Goal: Communication & Community: Answer question/provide support

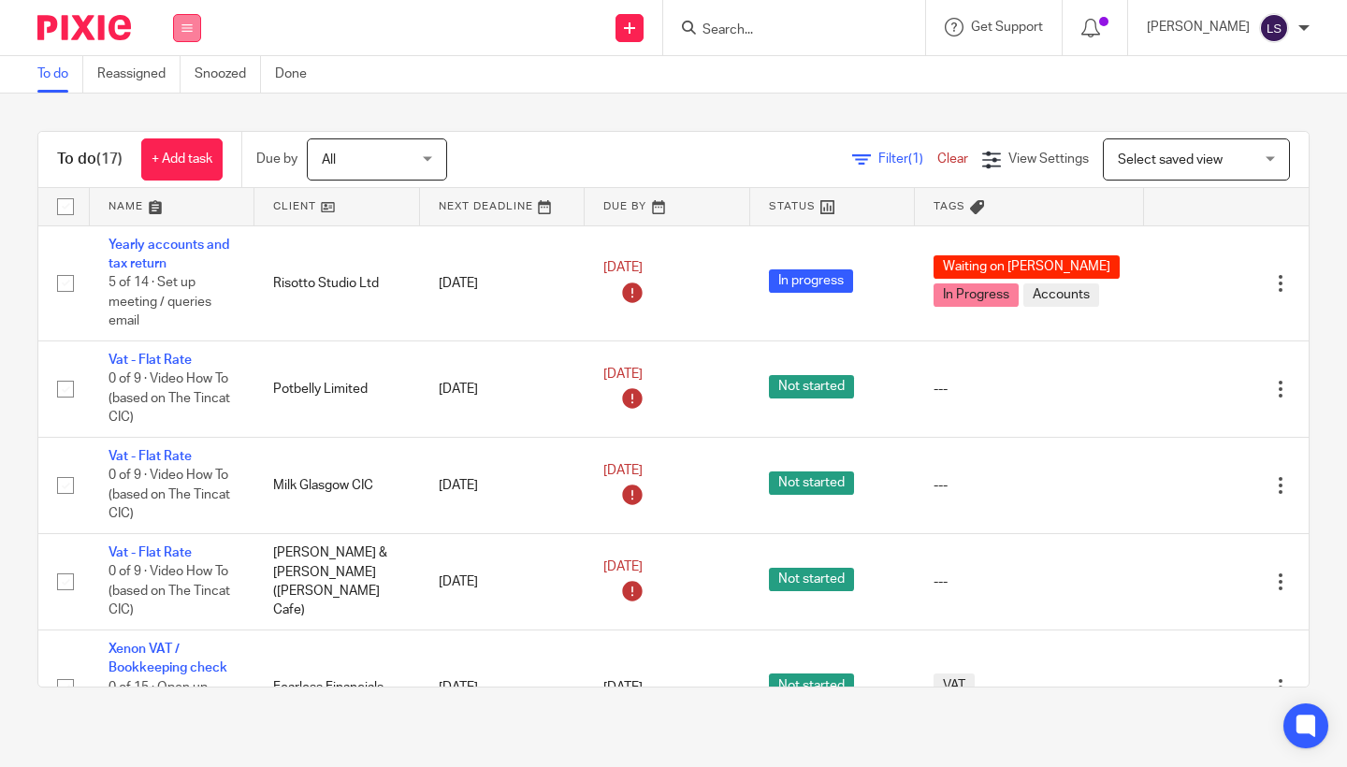
click at [182, 25] on icon at bounding box center [187, 27] width 11 height 11
click at [180, 111] on link "Email" at bounding box center [177, 114] width 31 height 13
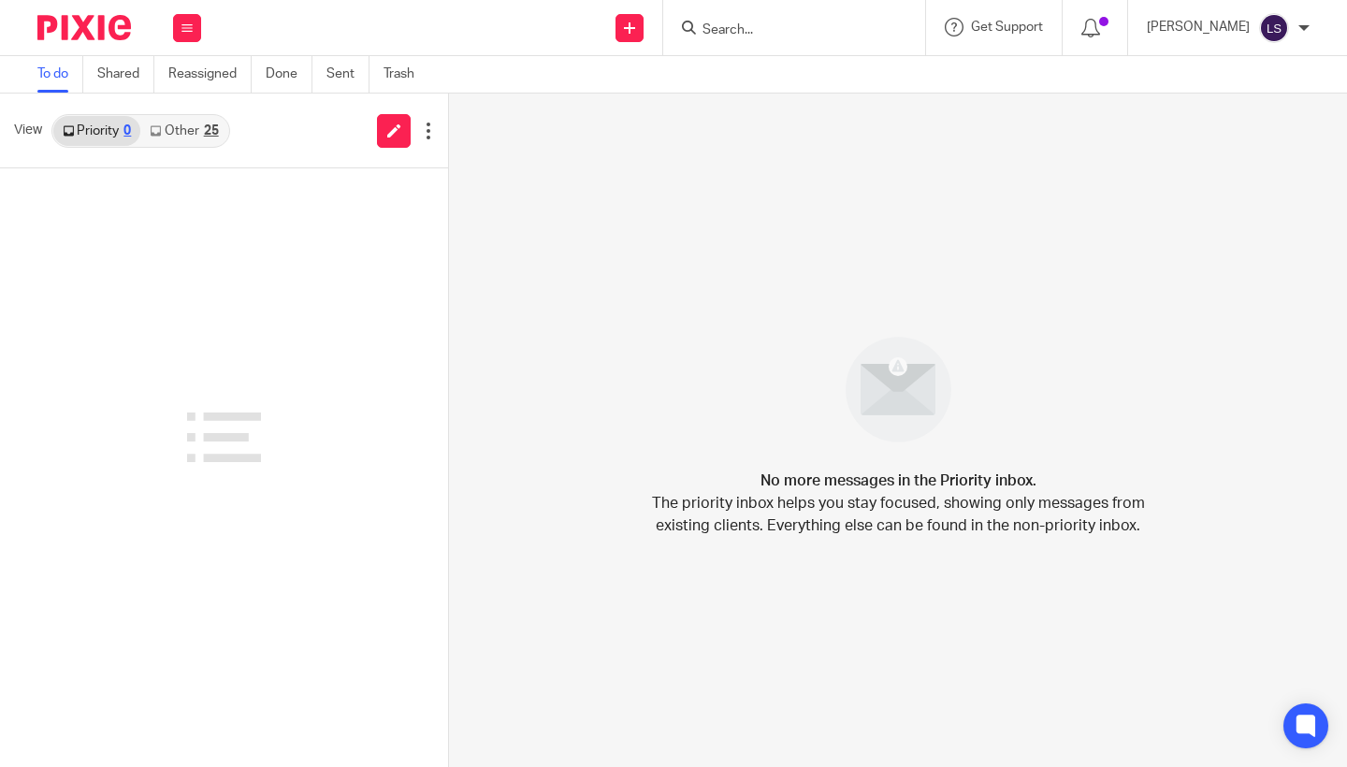
click at [202, 127] on link "Other 25" at bounding box center [183, 131] width 87 height 30
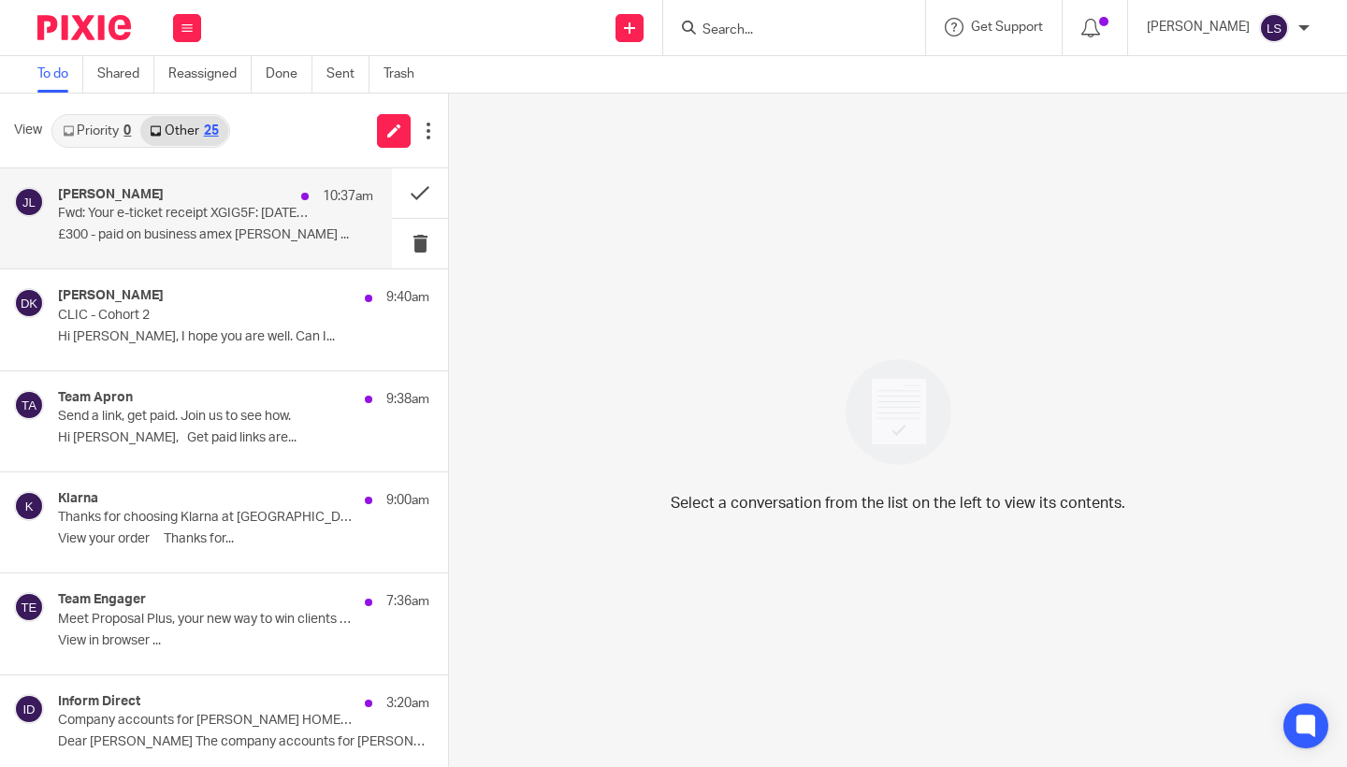
click at [198, 186] on div "[PERSON_NAME] 10:37am Fwd: Your e-ticket receipt XGIG5F: [DATE] 14:20 £300 - pa…" at bounding box center [196, 218] width 392 height 100
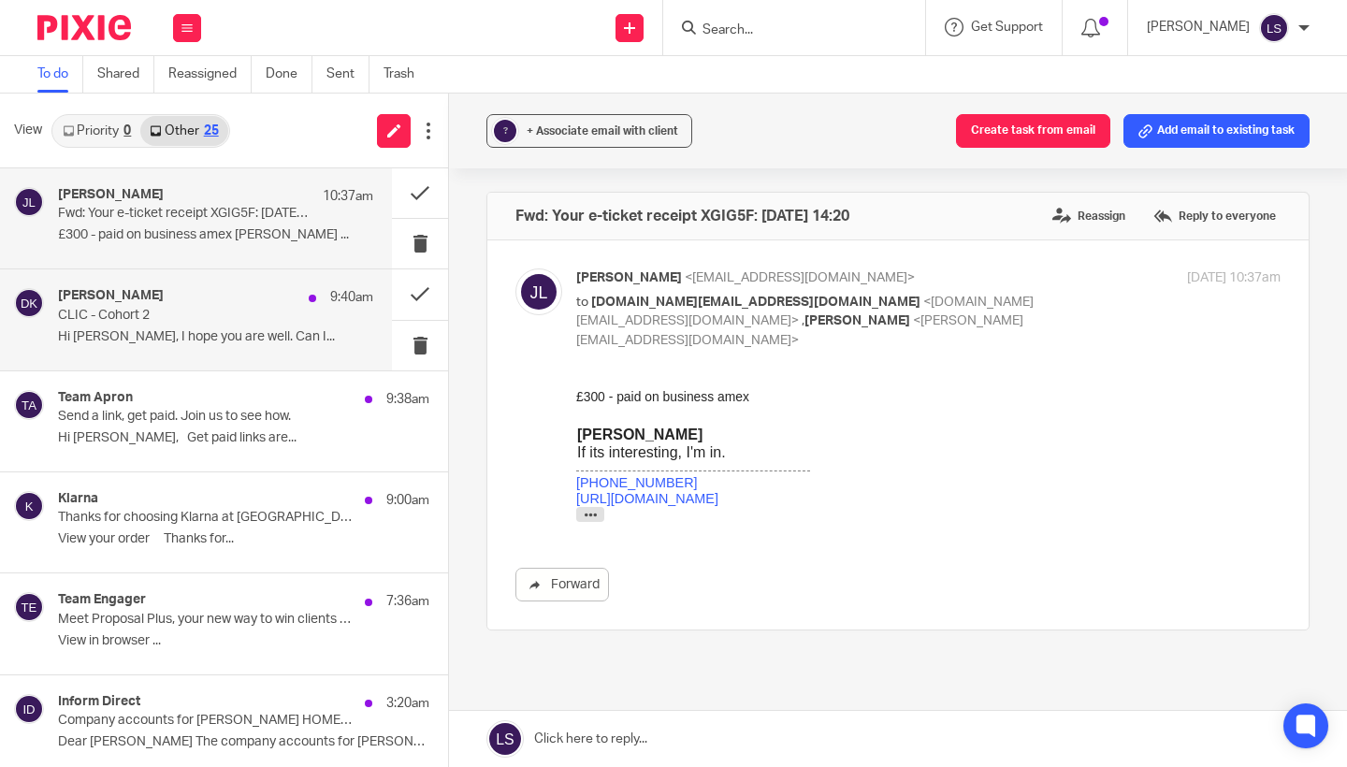
click at [218, 330] on p "Hi Gillian, I hope you are well. Can I..." at bounding box center [215, 337] width 315 height 16
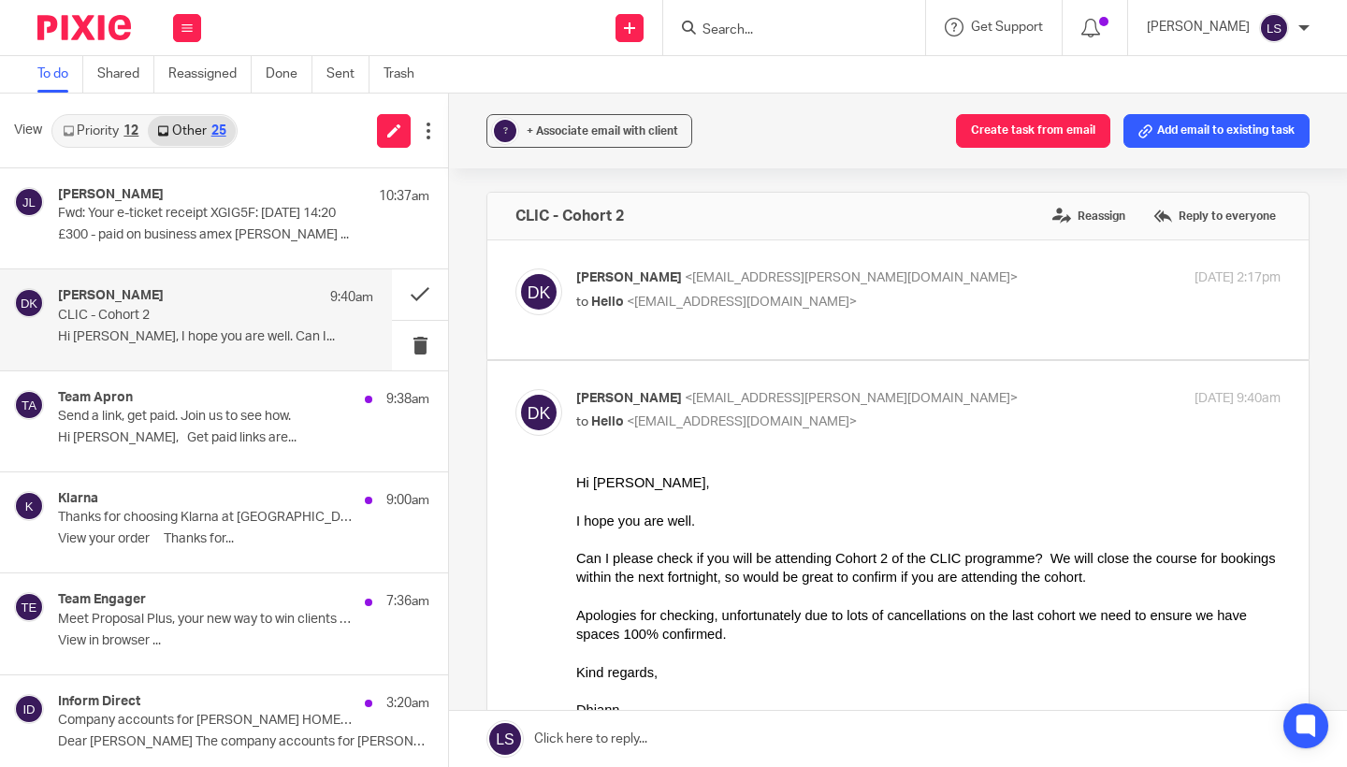
click at [635, 567] on div "Can I please check if you will be attending Cohort 2 of the CLIC programme? We …" at bounding box center [928, 567] width 705 height 38
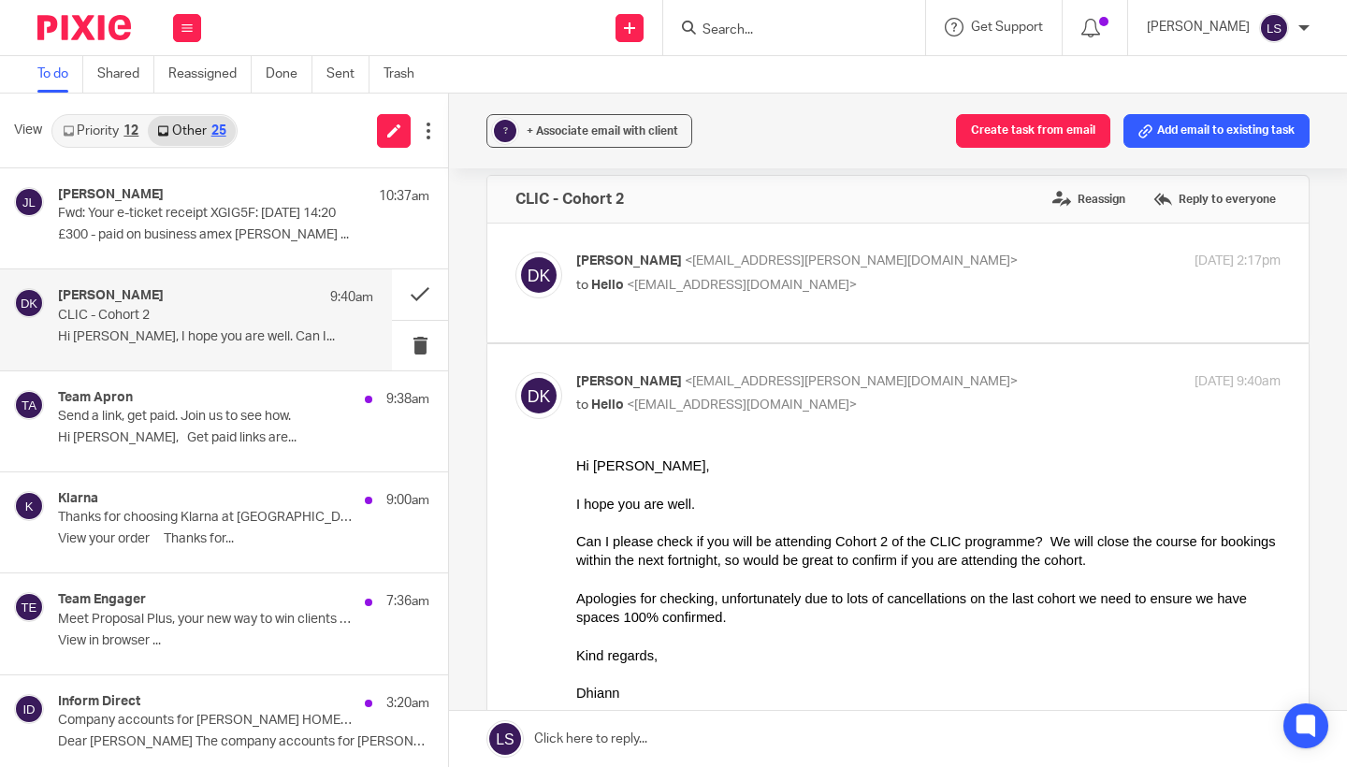
scroll to position [-3, 0]
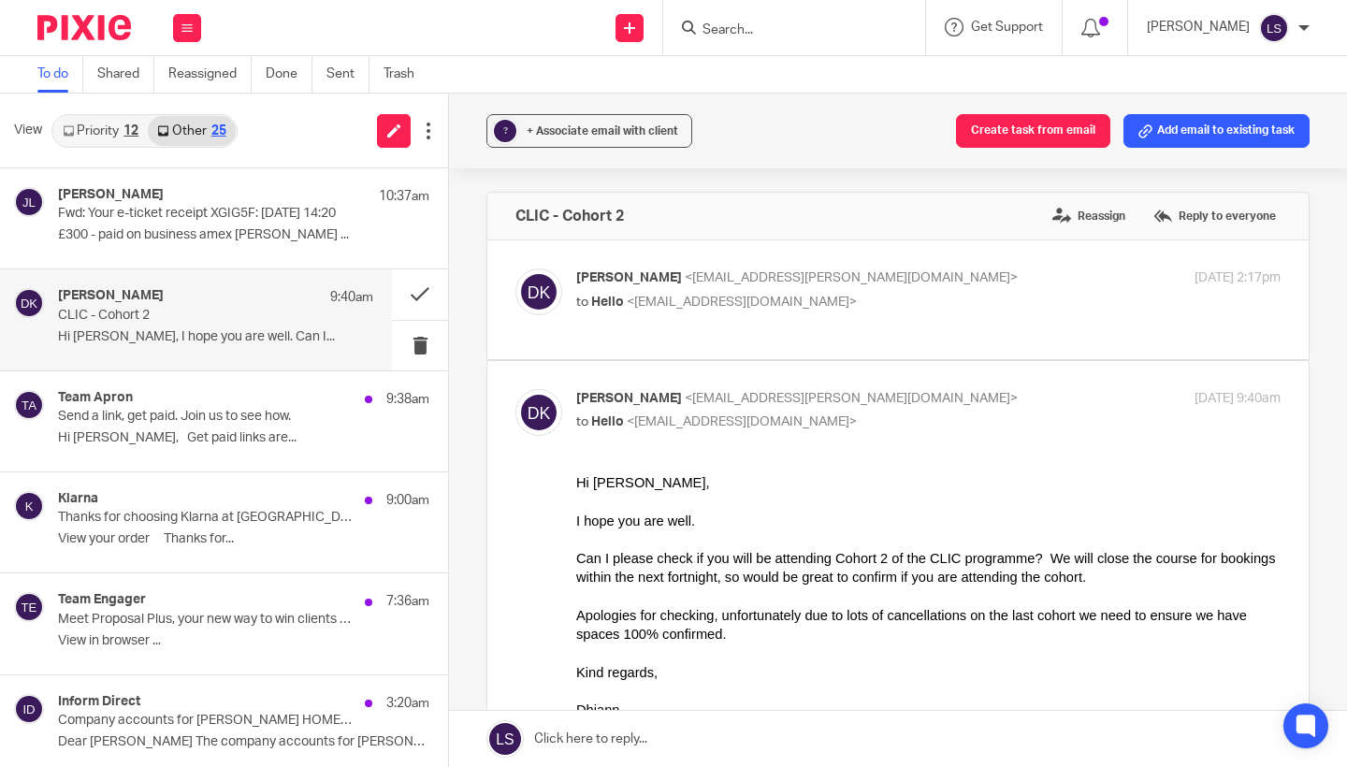
click at [897, 412] on div "Dhiann Kelly <dhiann.kelly@cityofglasgowcollege.ac.uk> to Hello <hello@fearless…" at bounding box center [811, 410] width 470 height 43
checkbox input "false"
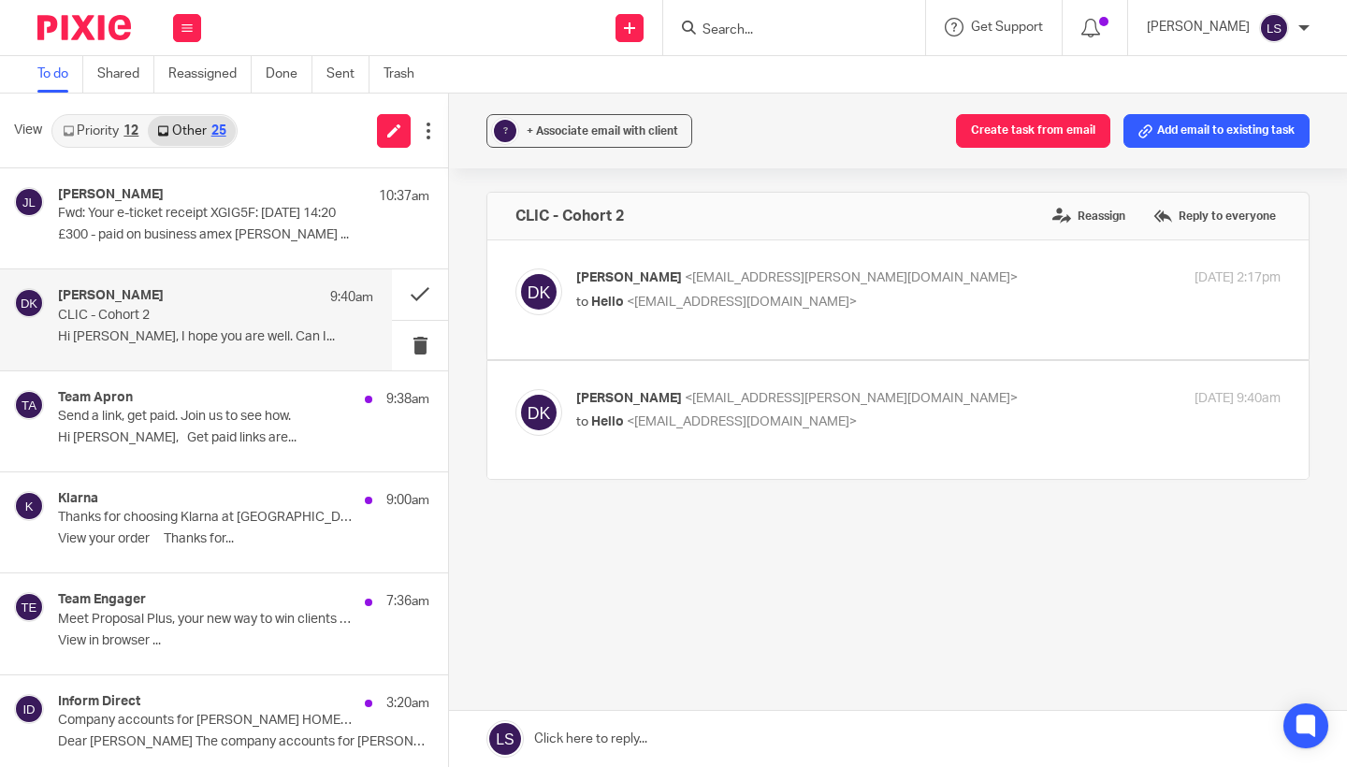
scroll to position [0, 0]
click at [913, 299] on p "to Hello <hello@fearlessfinancials.co.uk>" at bounding box center [811, 303] width 470 height 20
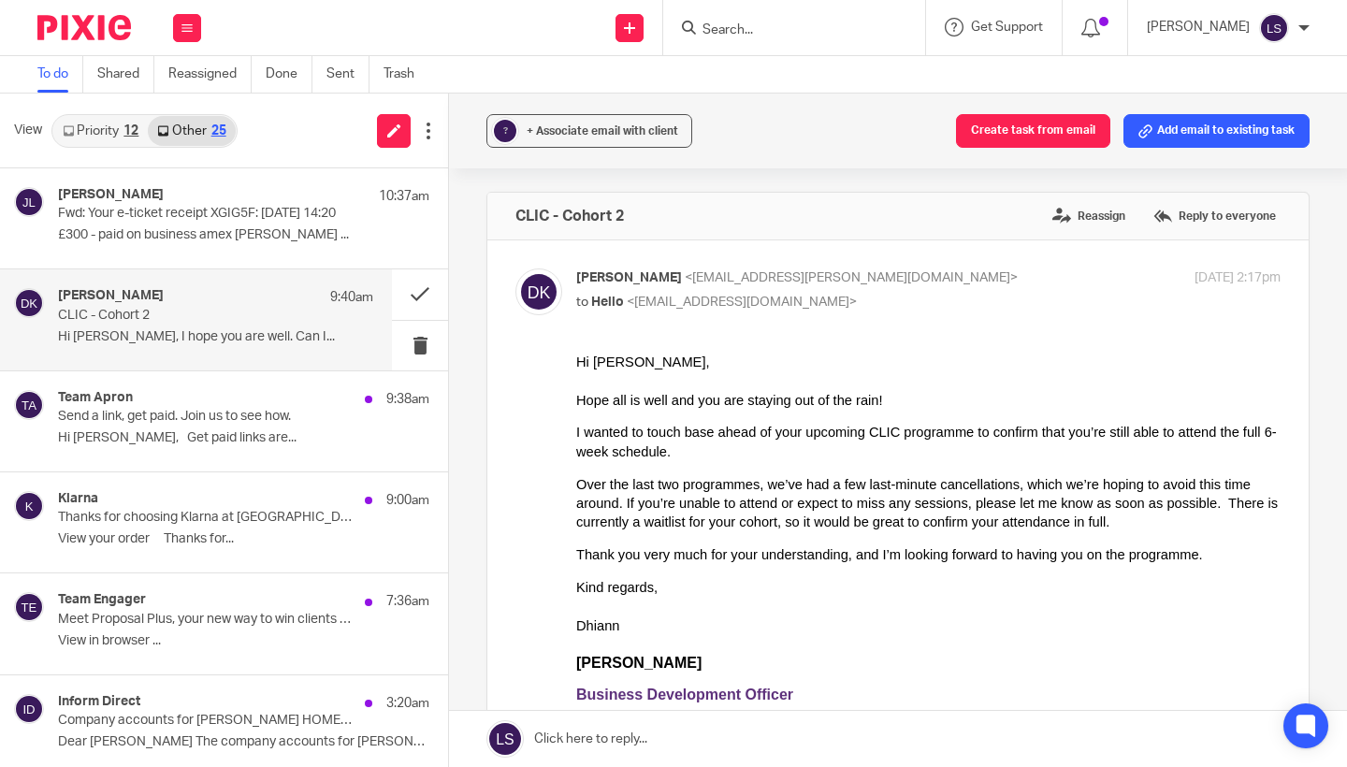
click at [913, 299] on p "to Hello <hello@fearlessfinancials.co.uk>" at bounding box center [811, 303] width 470 height 20
checkbox input "false"
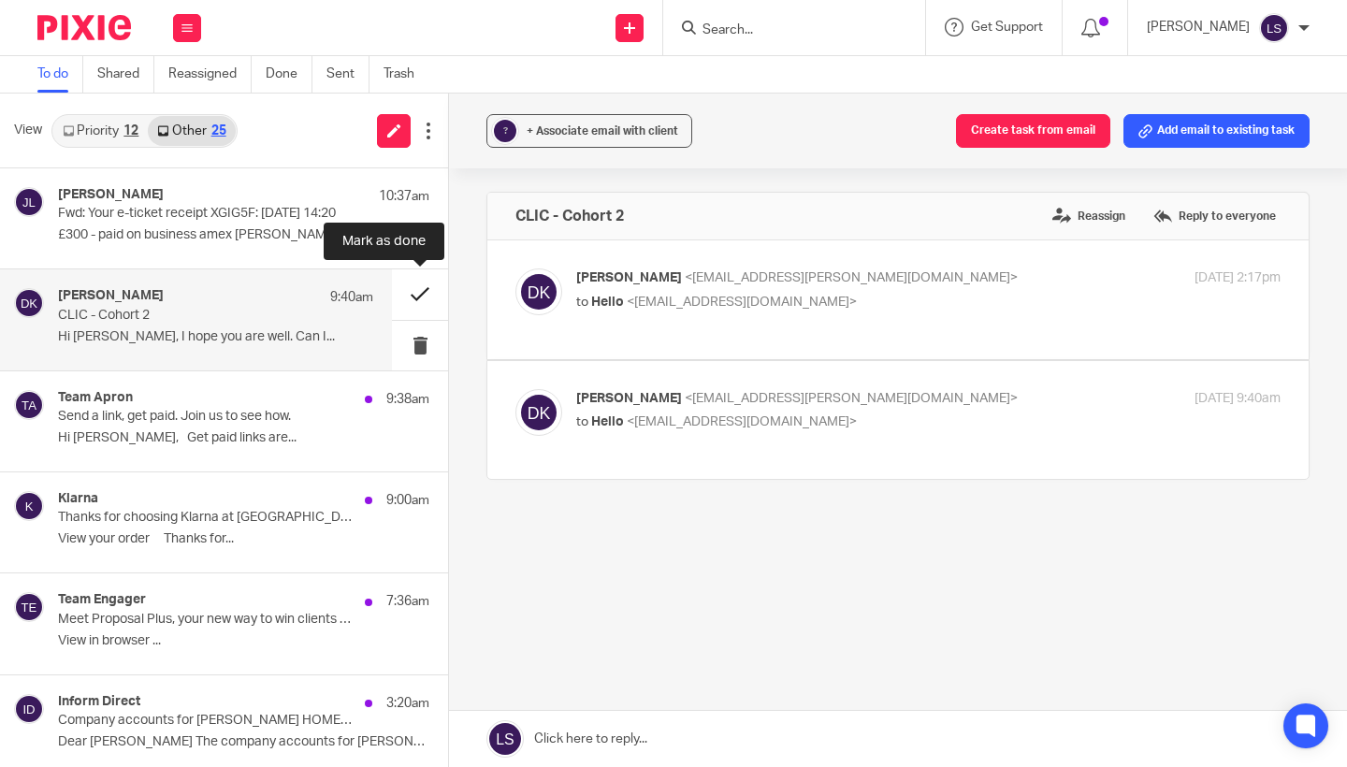
click at [432, 299] on button at bounding box center [420, 294] width 56 height 50
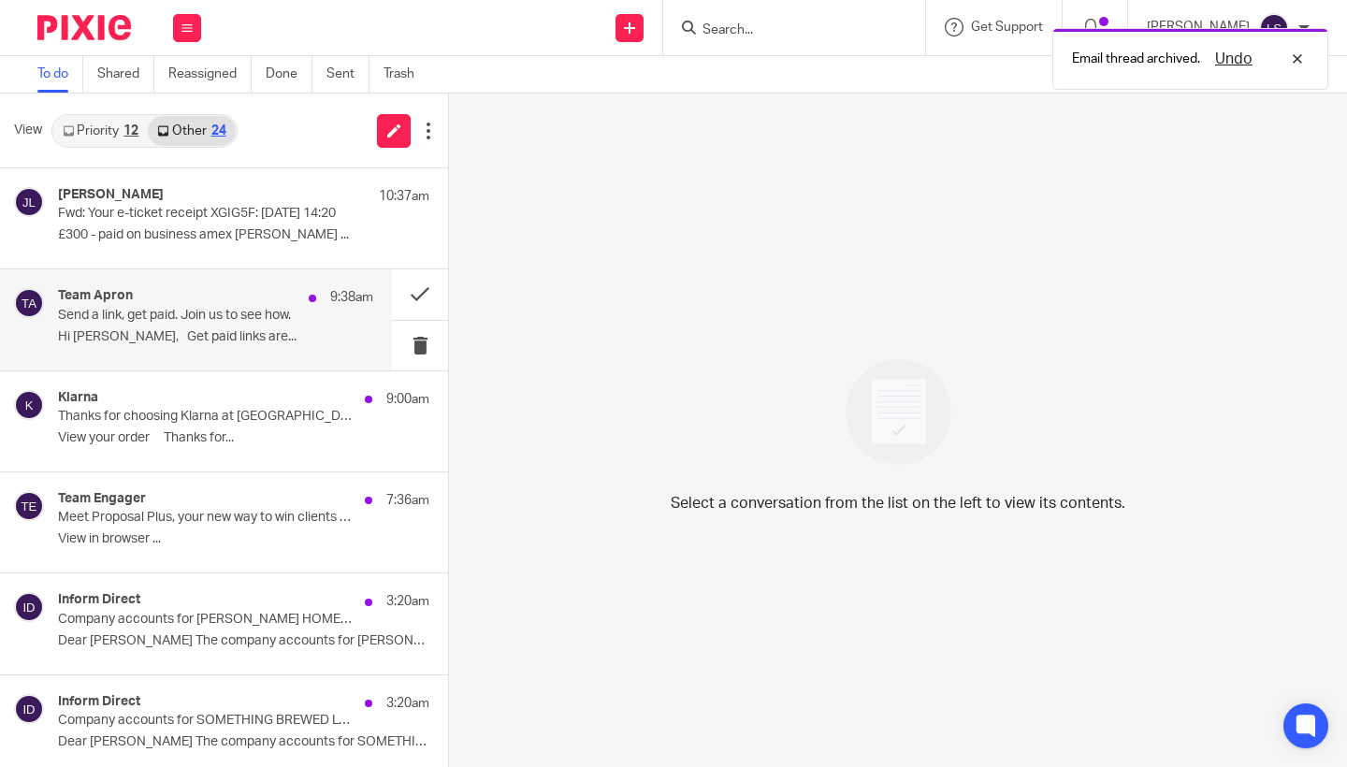
click at [276, 313] on p "Send a link, get paid. Join us to see how." at bounding box center [184, 316] width 253 height 16
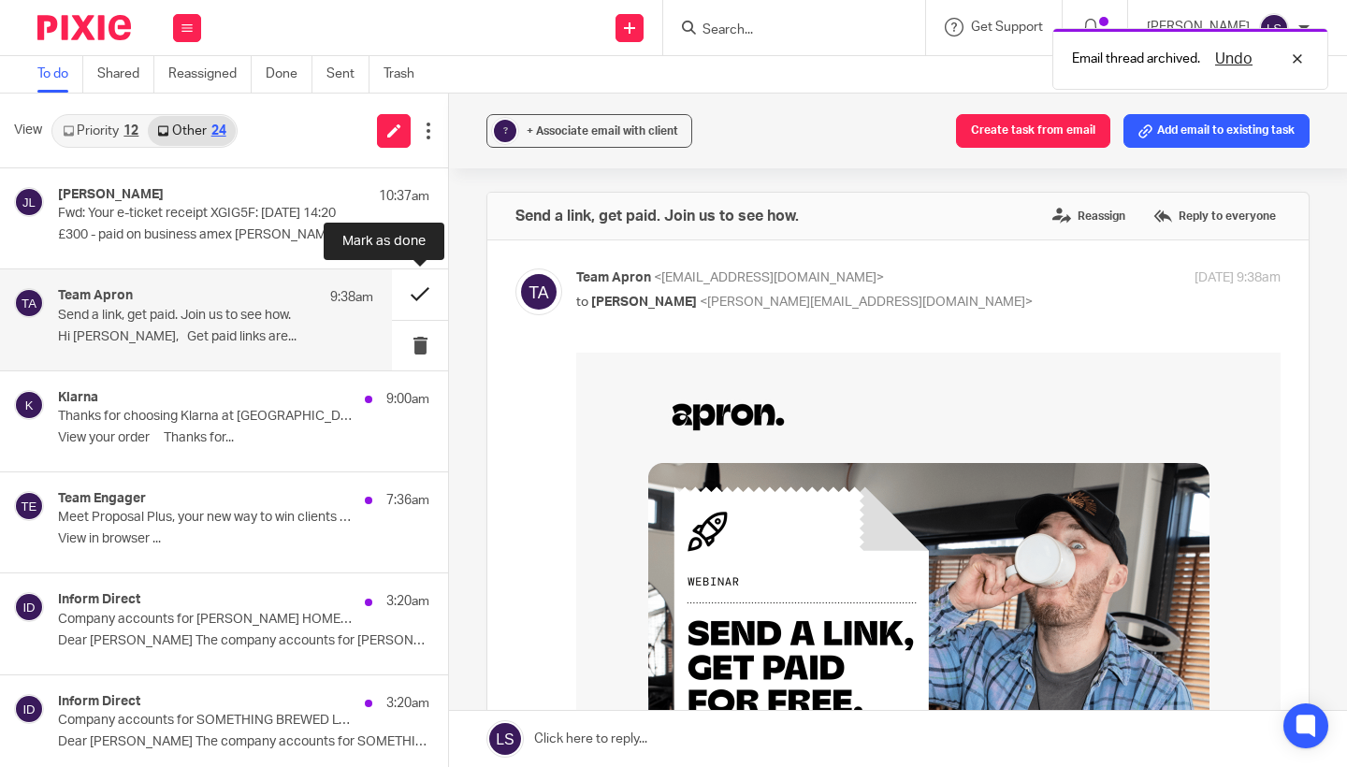
click at [416, 284] on button at bounding box center [420, 294] width 56 height 50
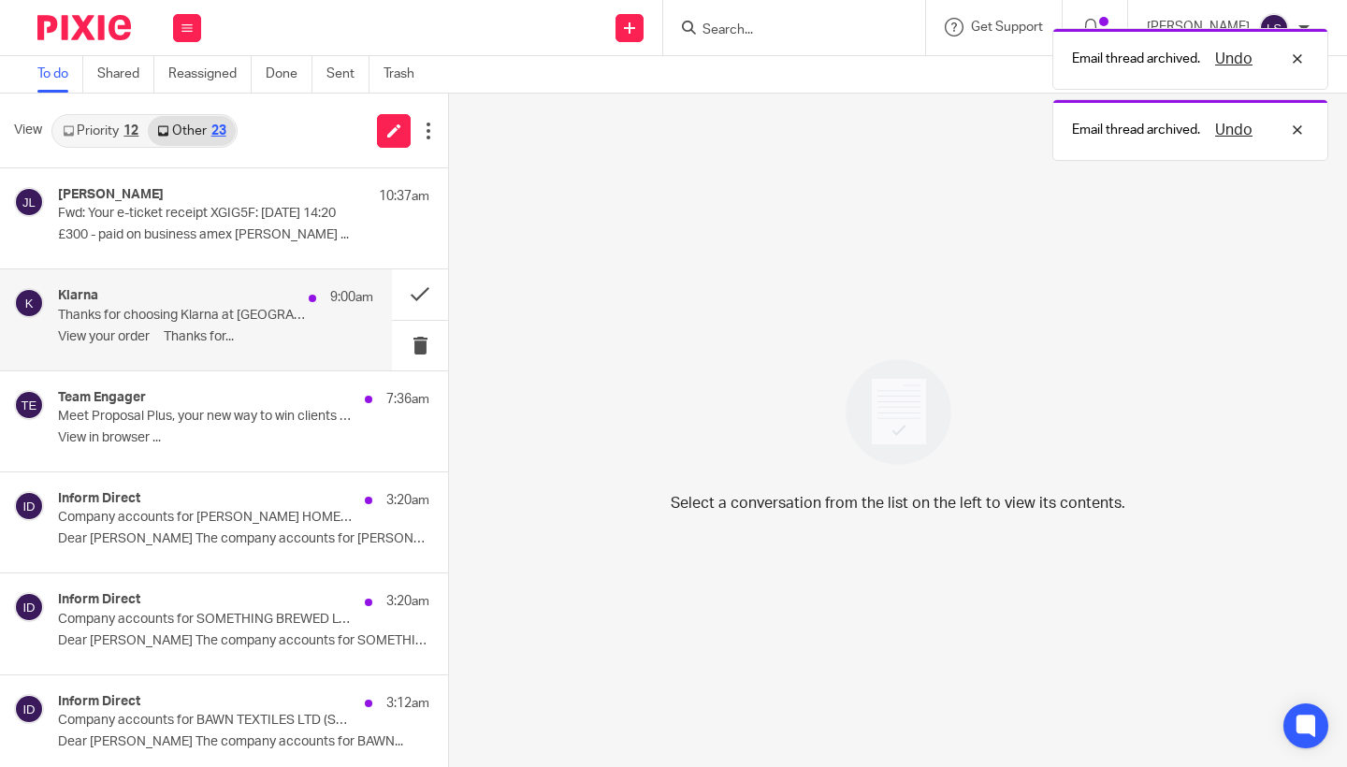
click at [305, 302] on div "9:00am" at bounding box center [336, 297] width 74 height 19
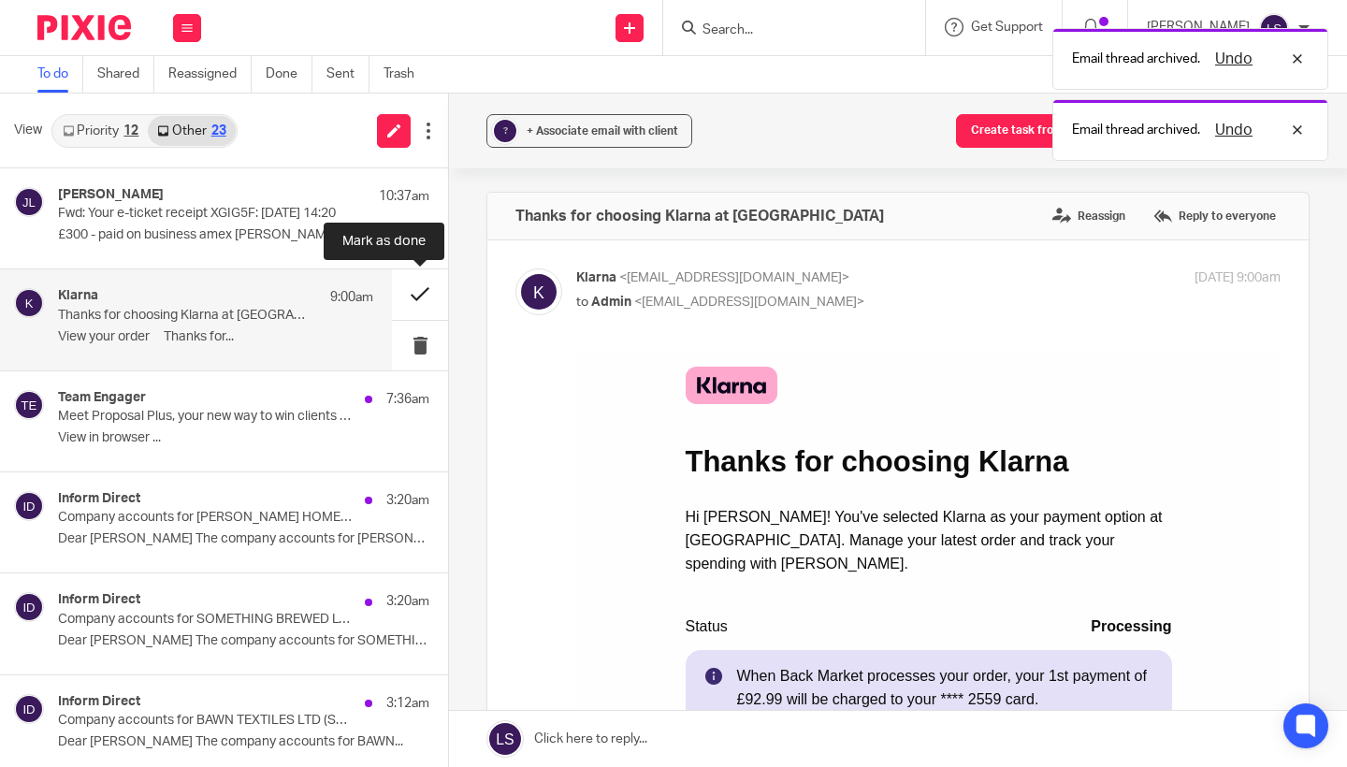
click at [417, 286] on button at bounding box center [420, 294] width 56 height 50
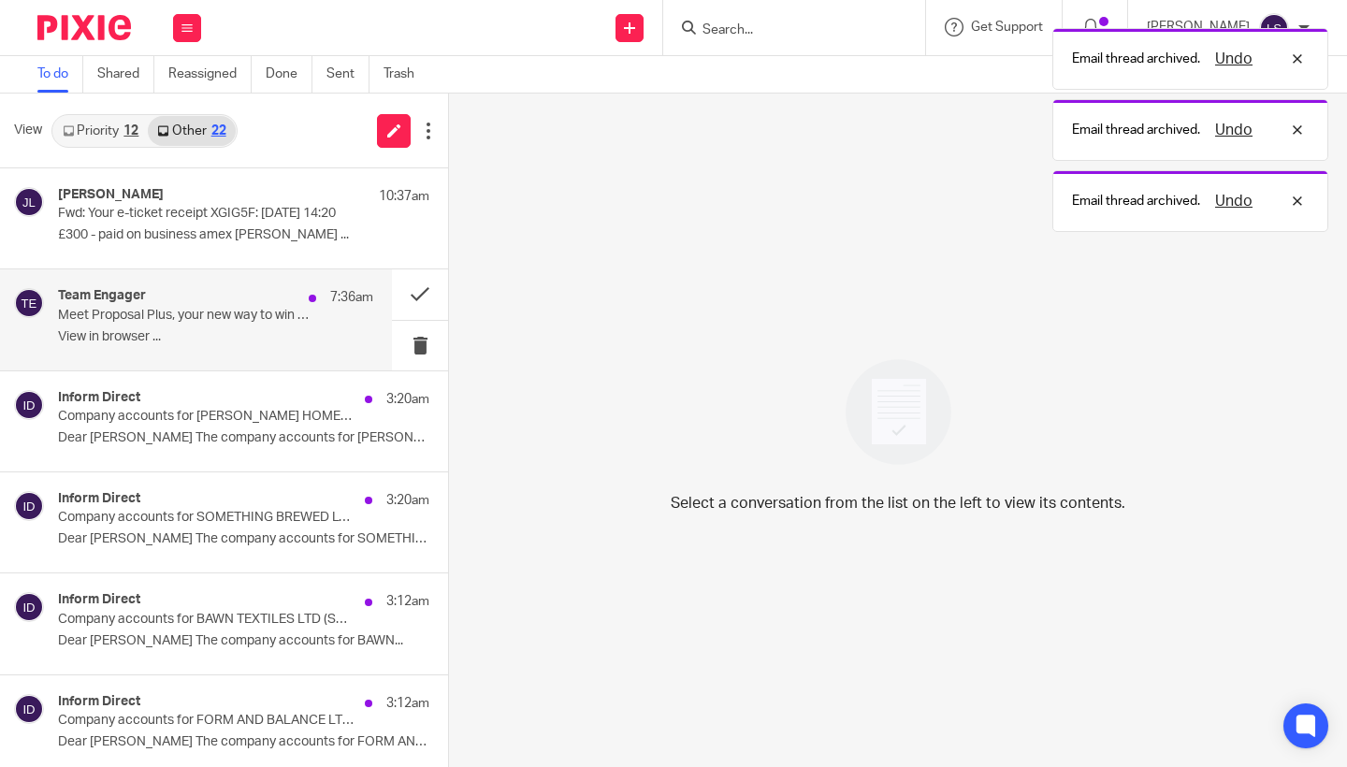
click at [290, 298] on div "Team Engager 7:36am" at bounding box center [215, 297] width 315 height 19
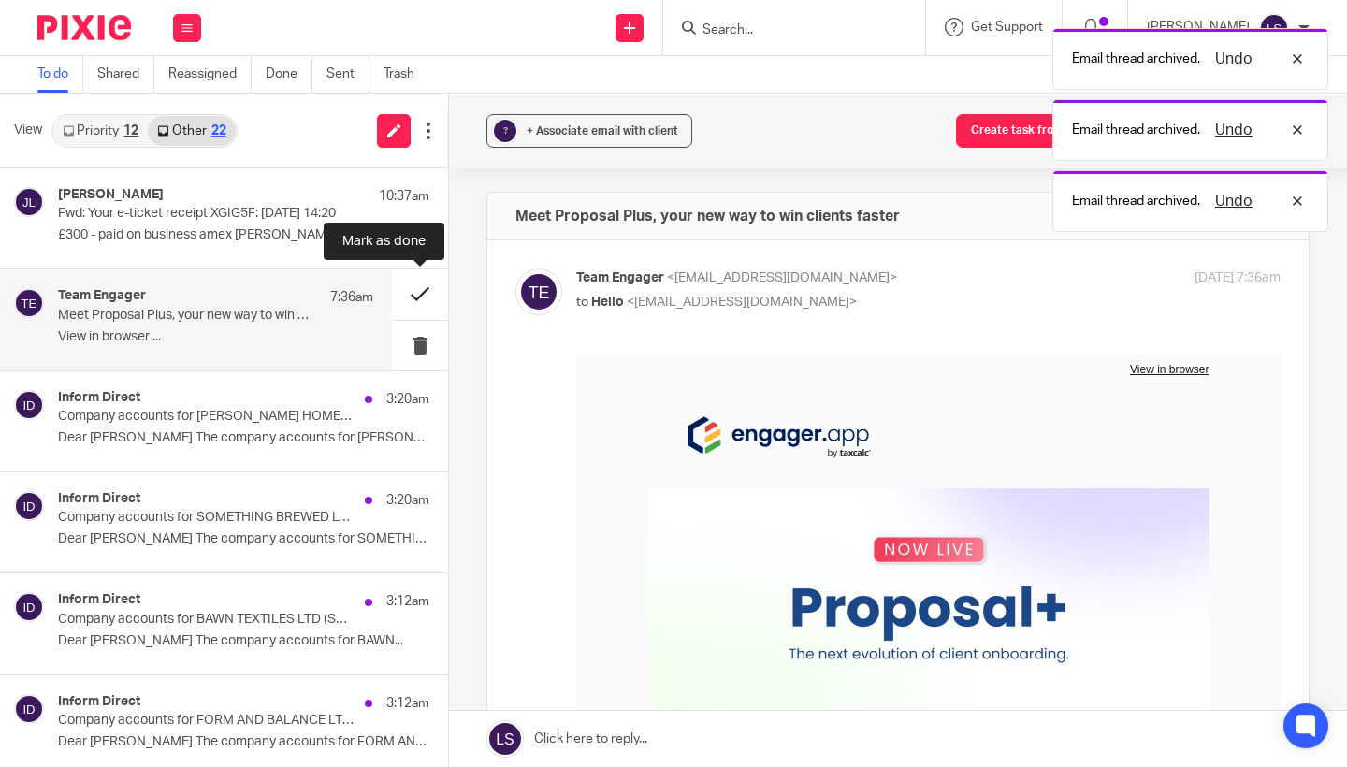
click at [405, 284] on button at bounding box center [420, 294] width 56 height 50
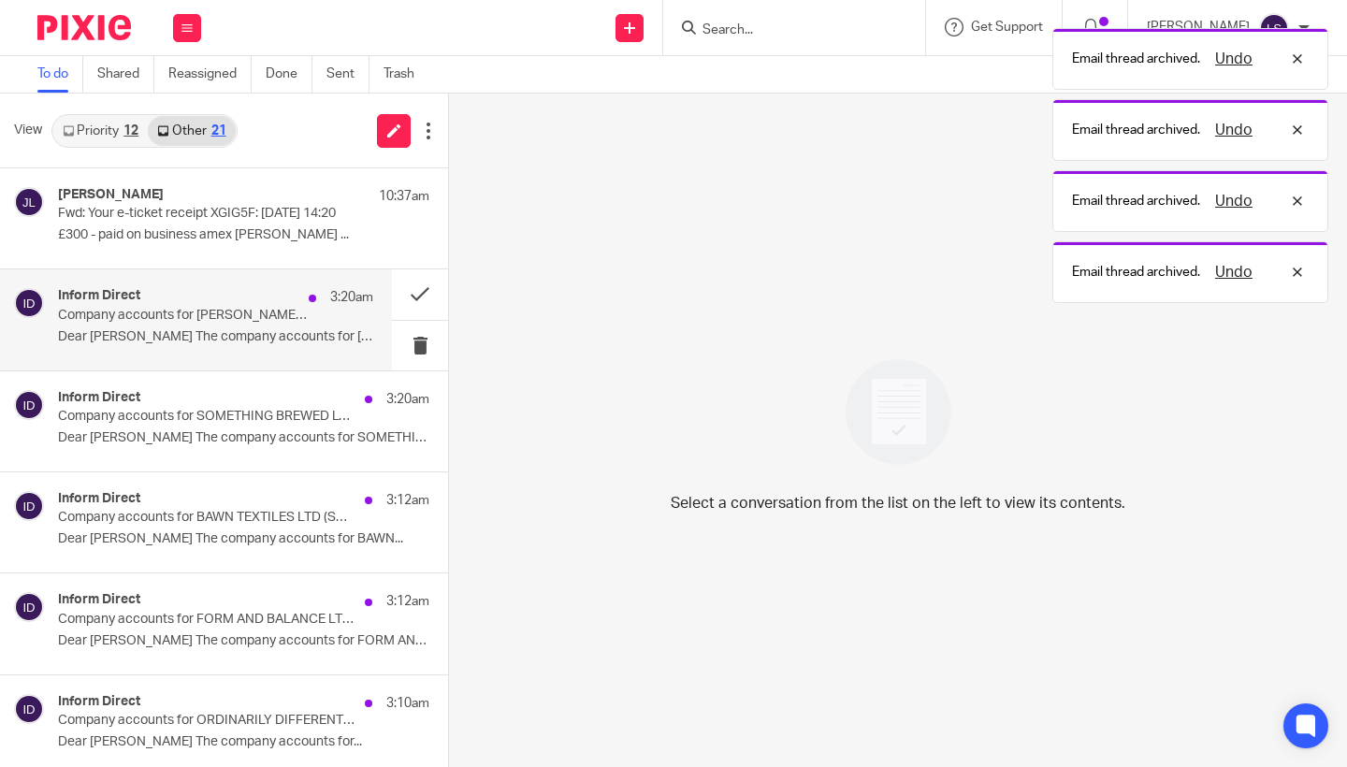
click at [286, 296] on div "Inform Direct 3:20am" at bounding box center [215, 297] width 315 height 19
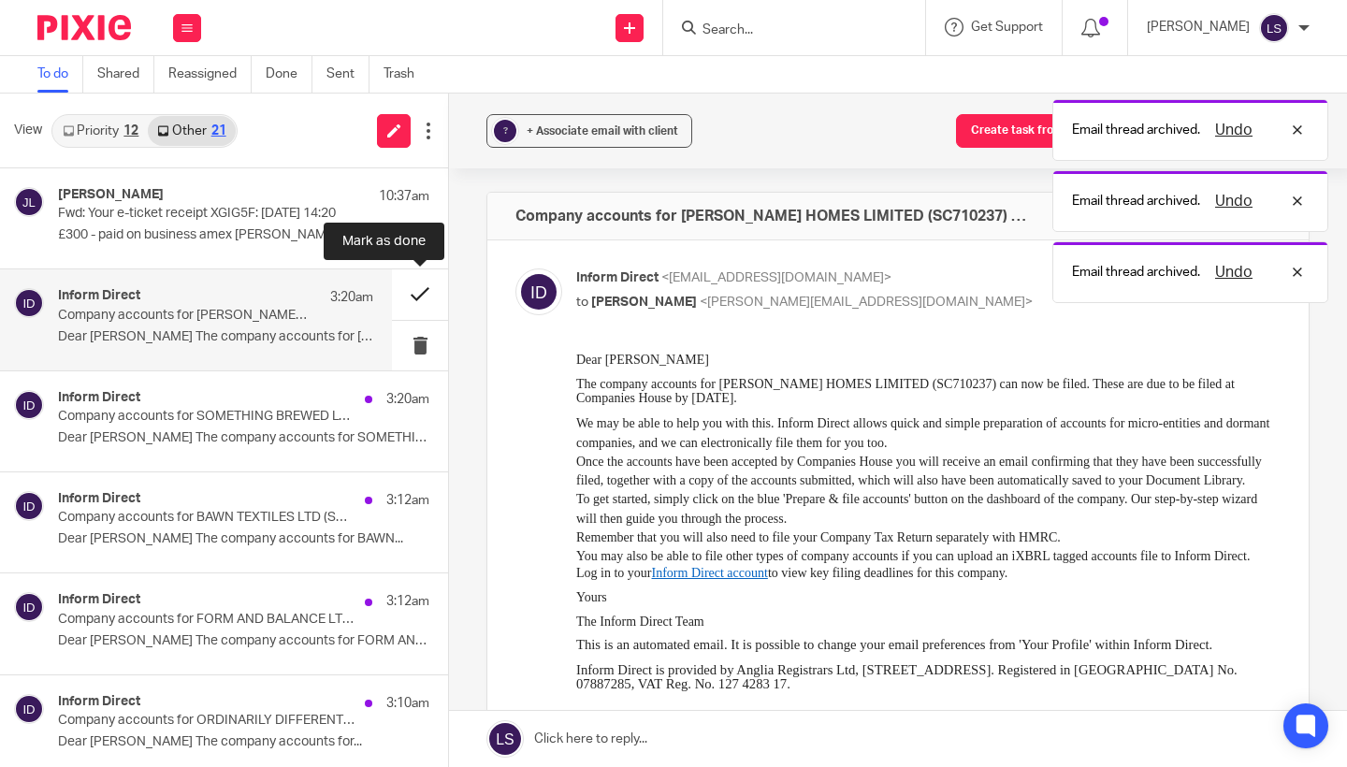
click at [402, 284] on button at bounding box center [420, 294] width 56 height 50
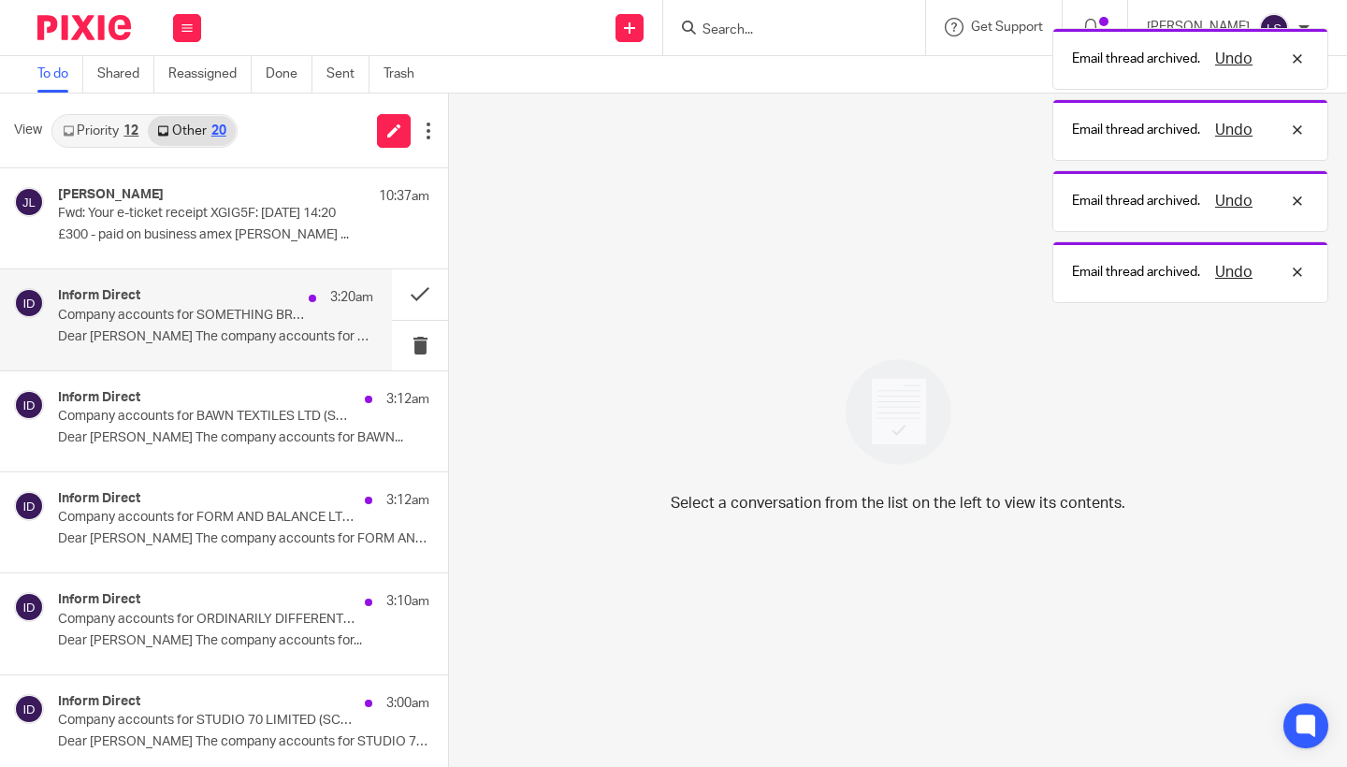
click at [266, 306] on div "Inform Direct 3:20am" at bounding box center [215, 297] width 315 height 19
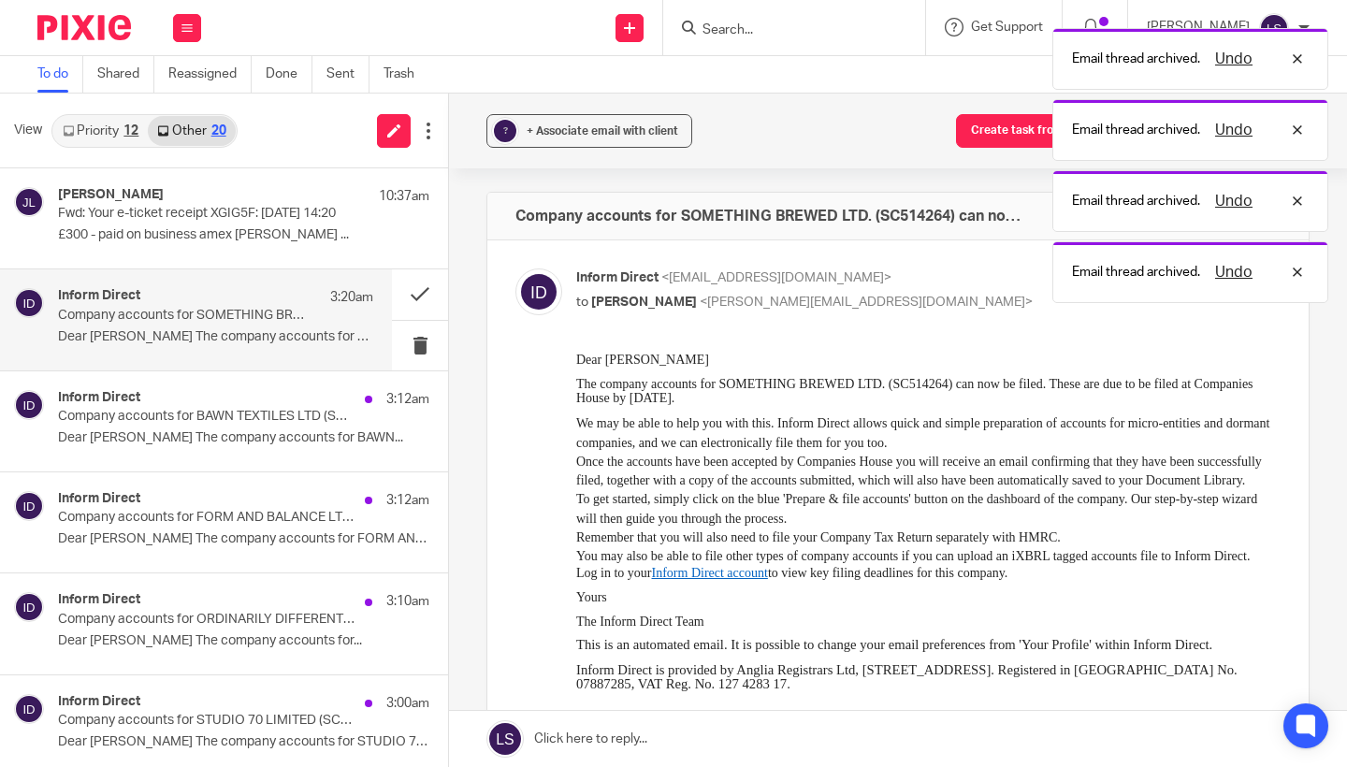
click at [391, 298] on div "Inform Direct 3:20am Company accounts for SOMETHING BREWED LTD. (SC514264) can …" at bounding box center [196, 319] width 392 height 100
click at [277, 303] on div "Inform Direct 3:20am" at bounding box center [215, 297] width 315 height 19
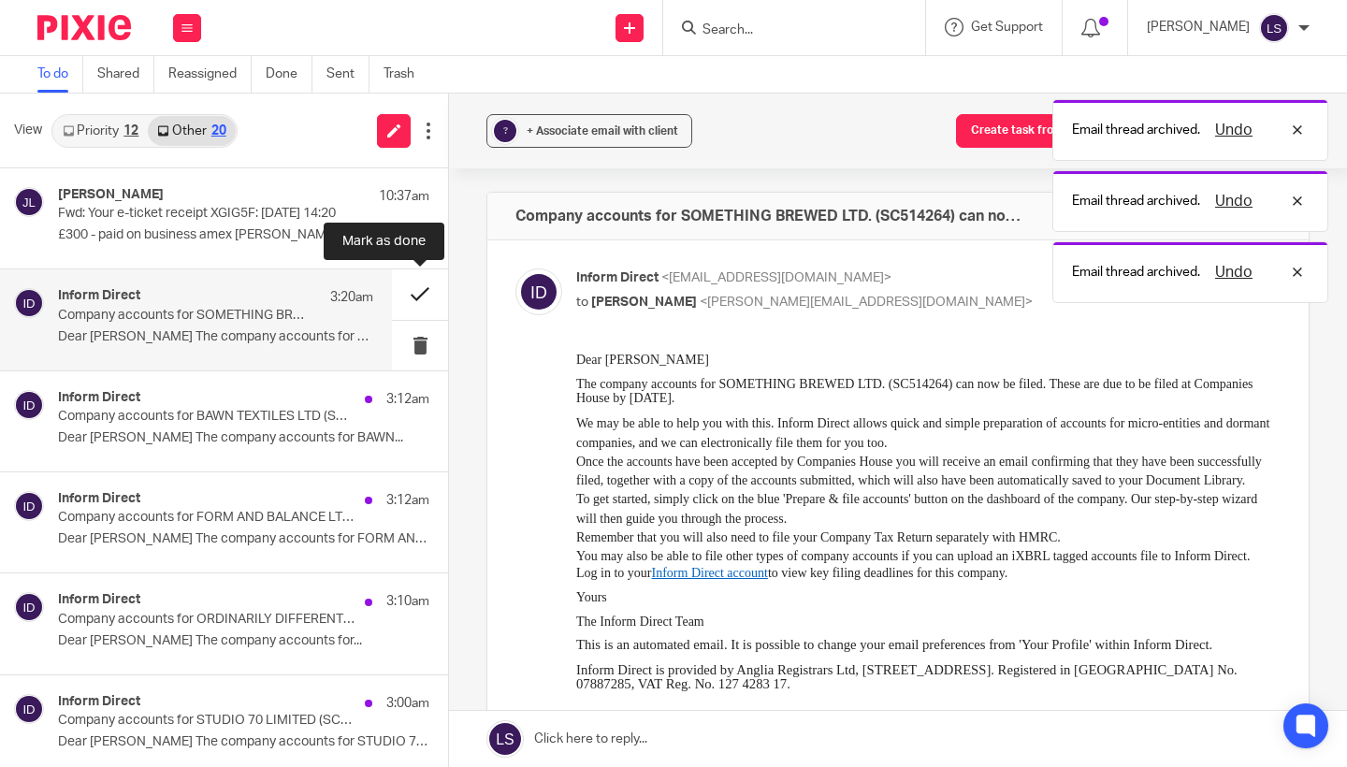
click at [400, 286] on button at bounding box center [420, 294] width 56 height 50
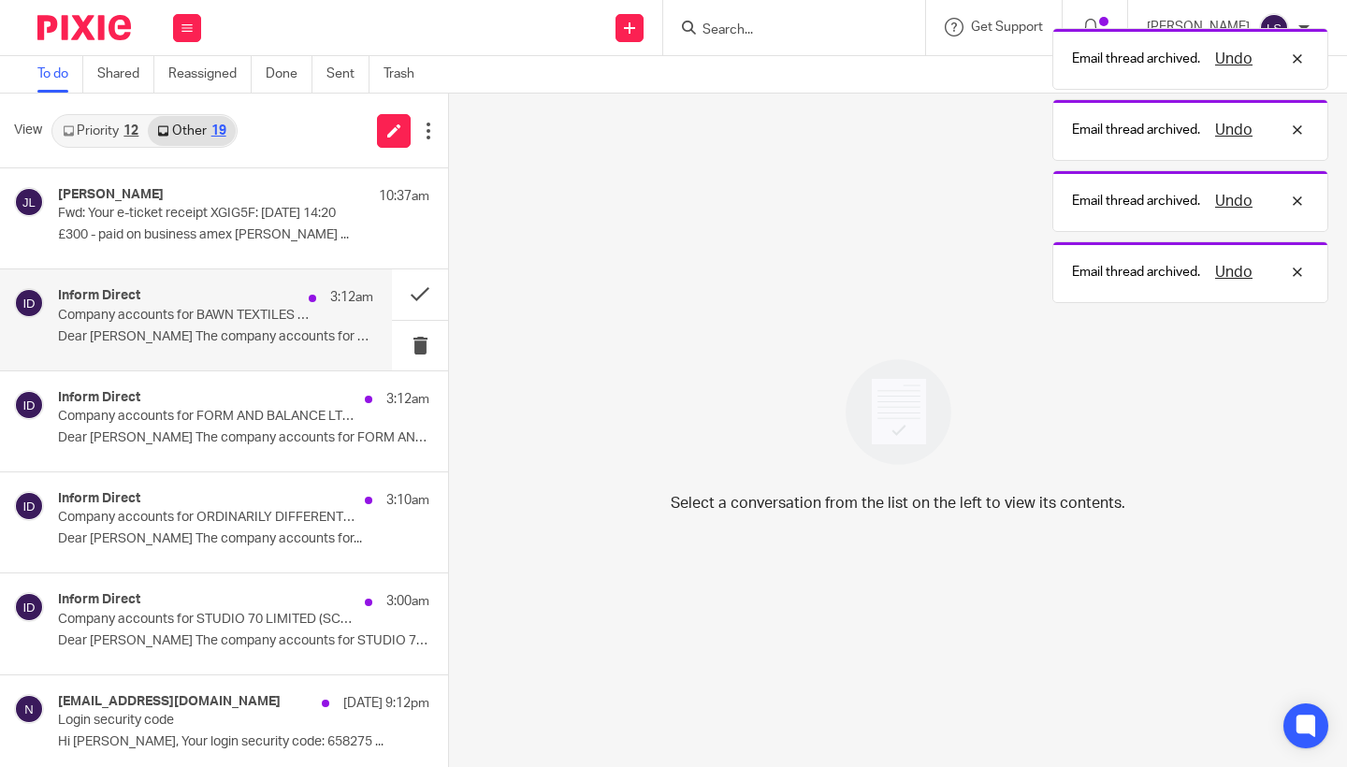
click at [285, 297] on div "Inform Direct 3:12am" at bounding box center [215, 297] width 315 height 19
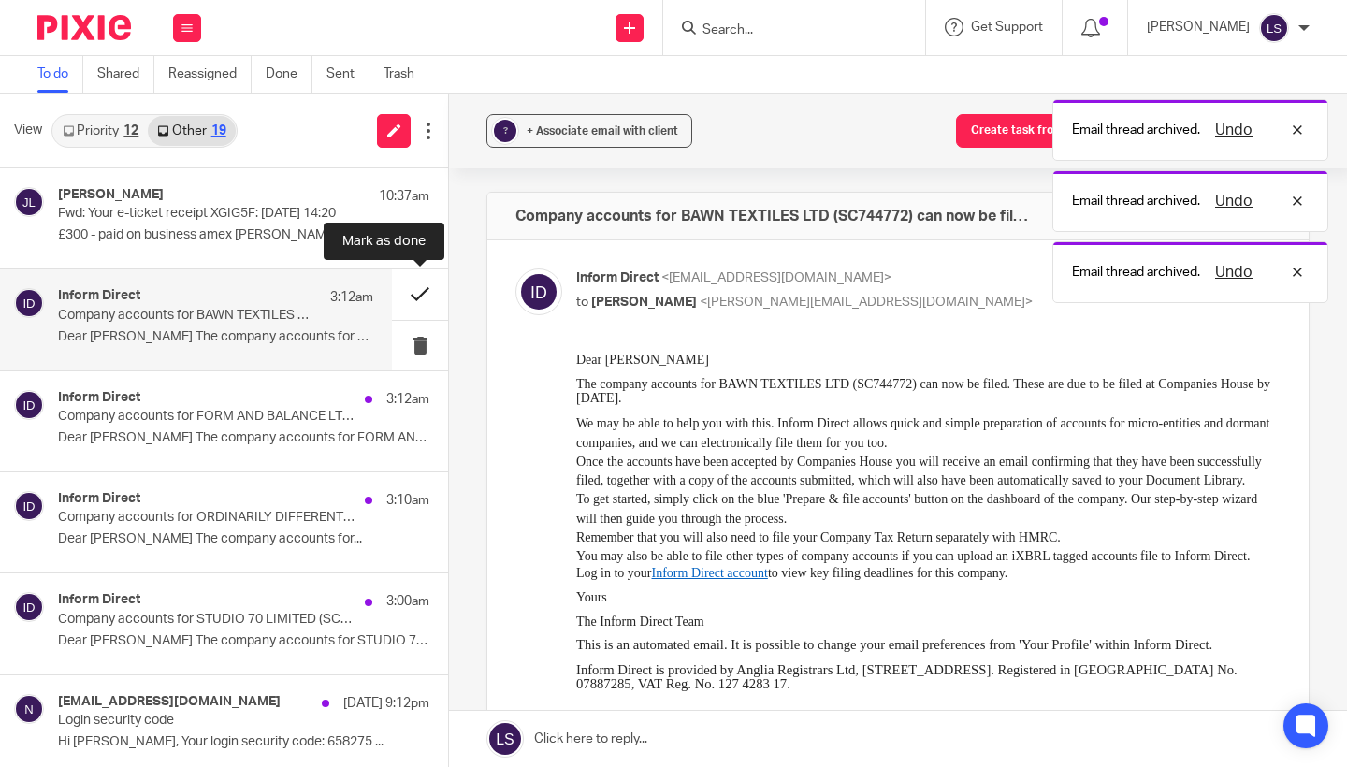
click at [411, 291] on button at bounding box center [420, 294] width 56 height 50
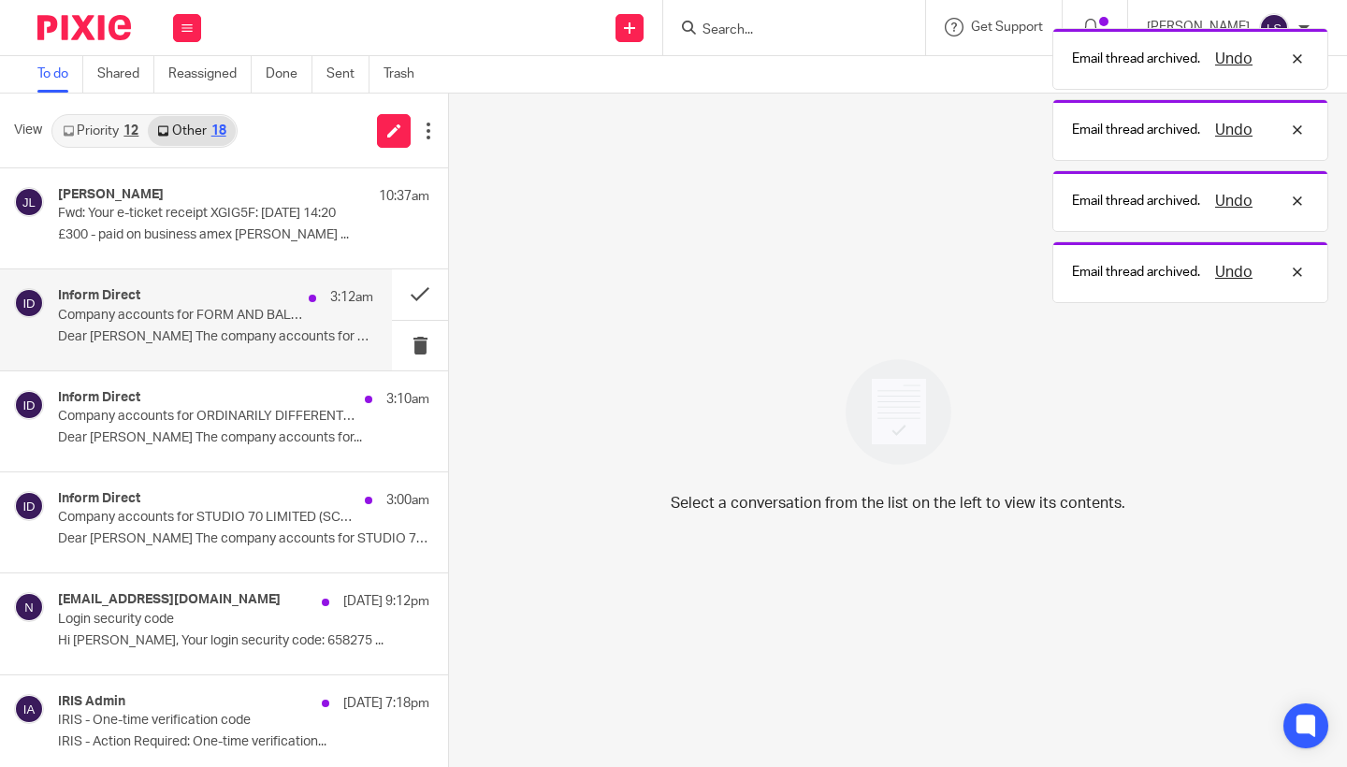
click at [280, 329] on p "Dear Lauren The company accounts for FORM AND..." at bounding box center [215, 337] width 315 height 16
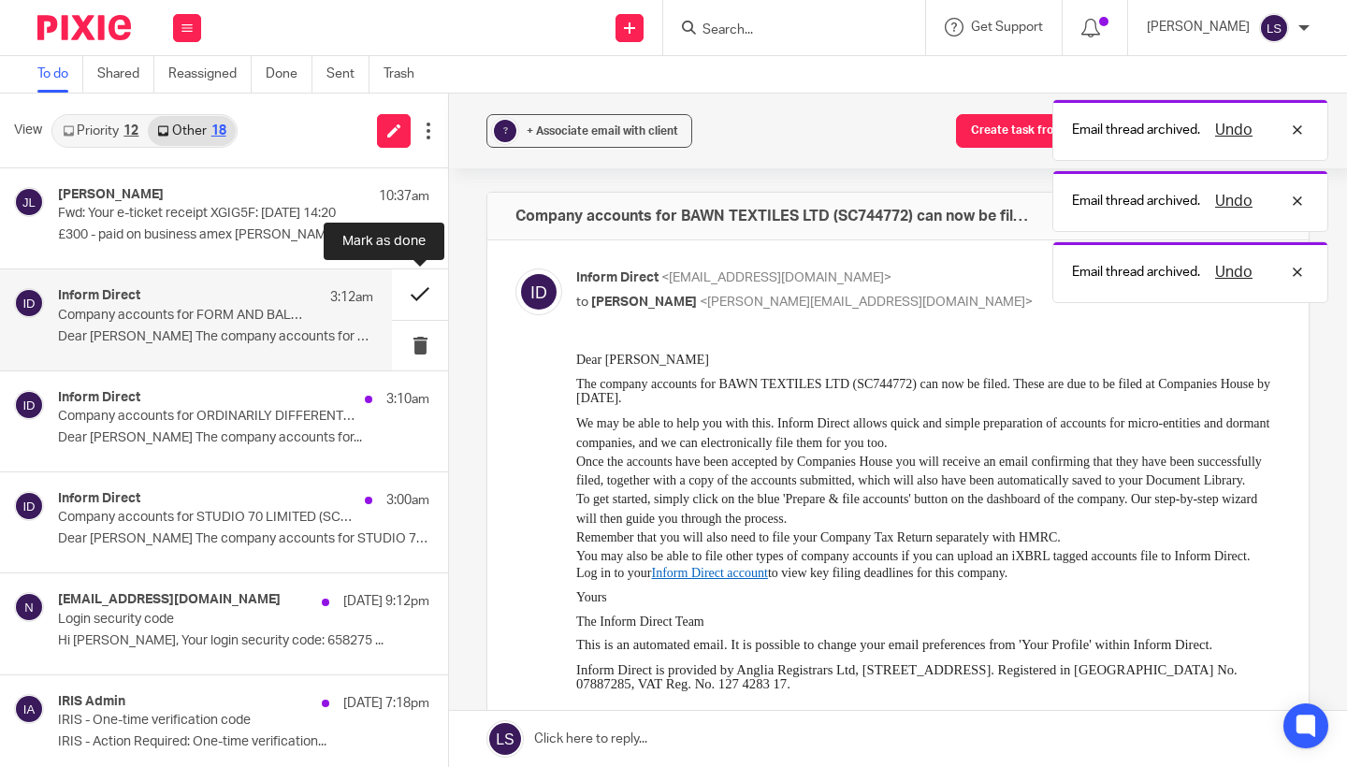
click at [418, 297] on button at bounding box center [420, 294] width 56 height 50
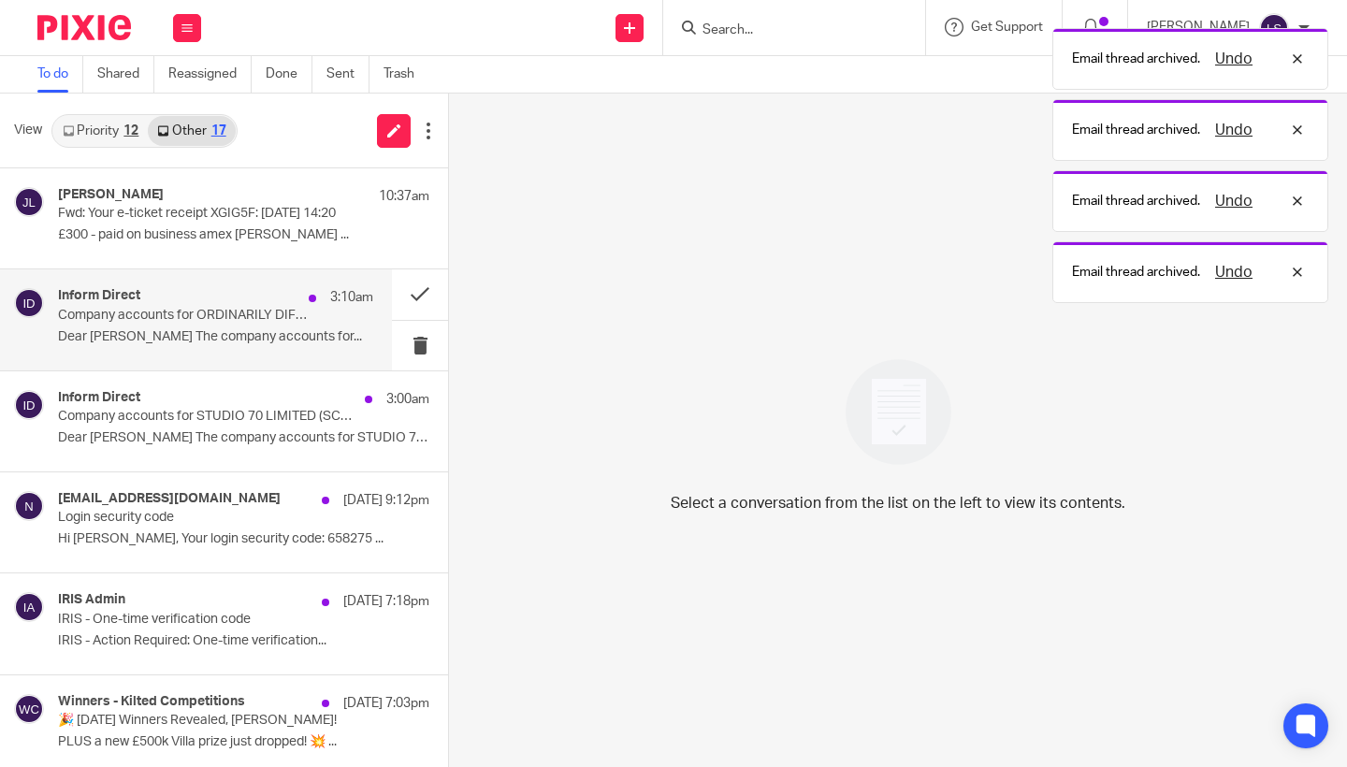
click at [291, 301] on div "Inform Direct 3:10am" at bounding box center [215, 297] width 315 height 19
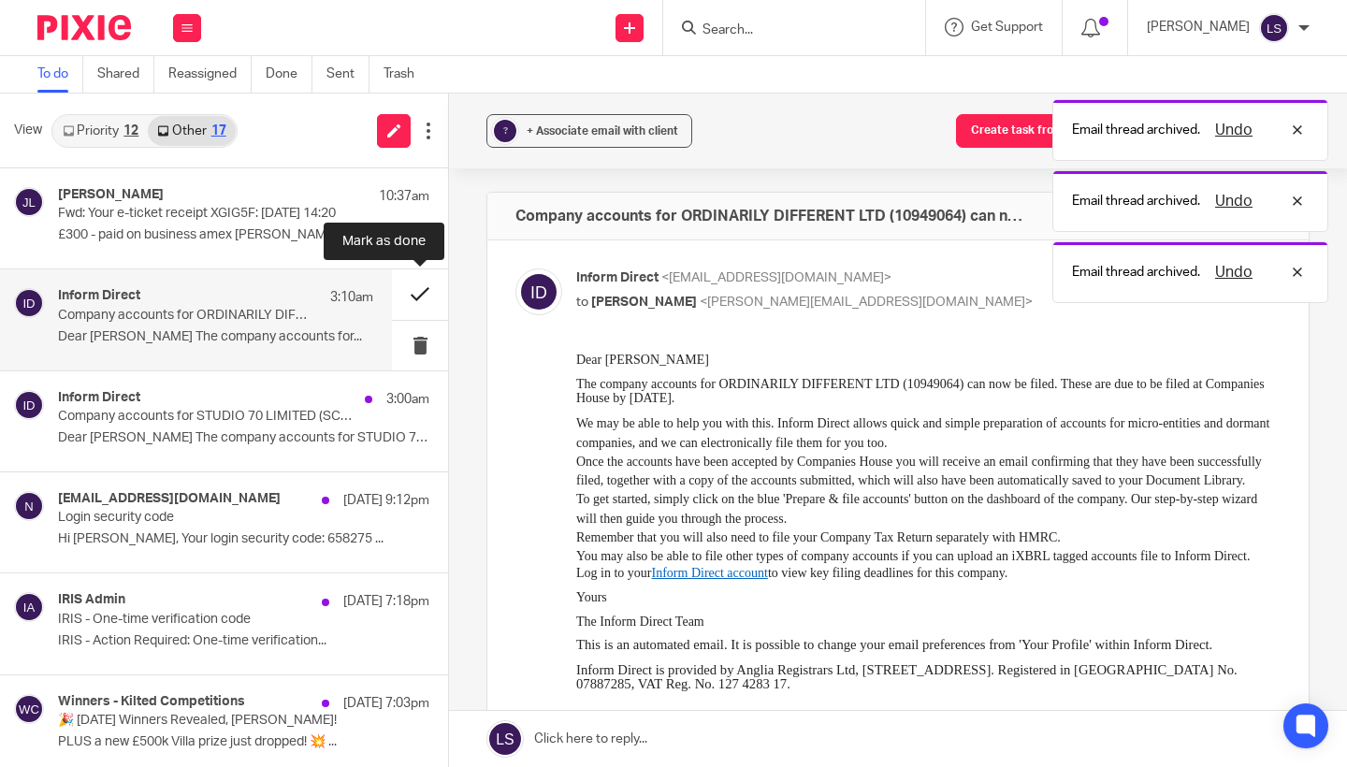
click at [408, 290] on button at bounding box center [420, 294] width 56 height 50
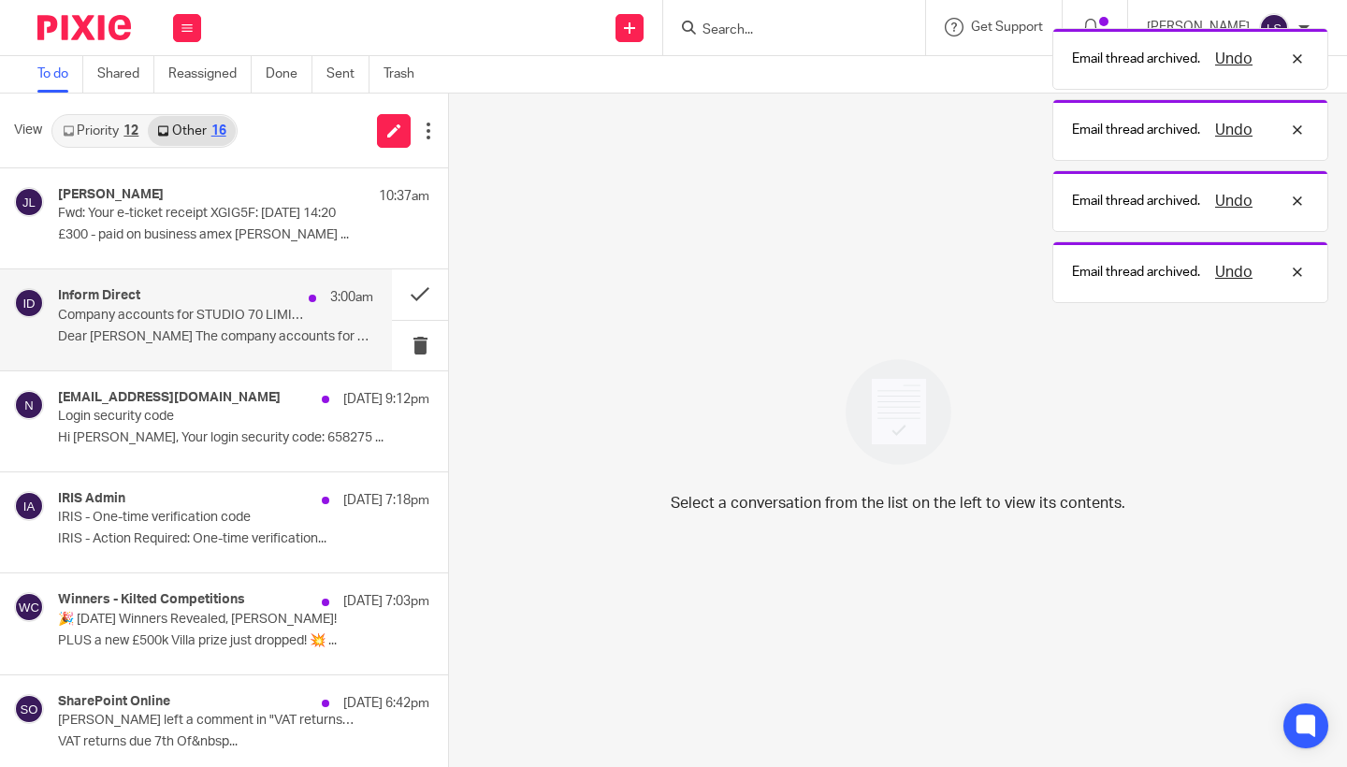
click at [293, 297] on div "Inform Direct 3:00am" at bounding box center [215, 297] width 315 height 19
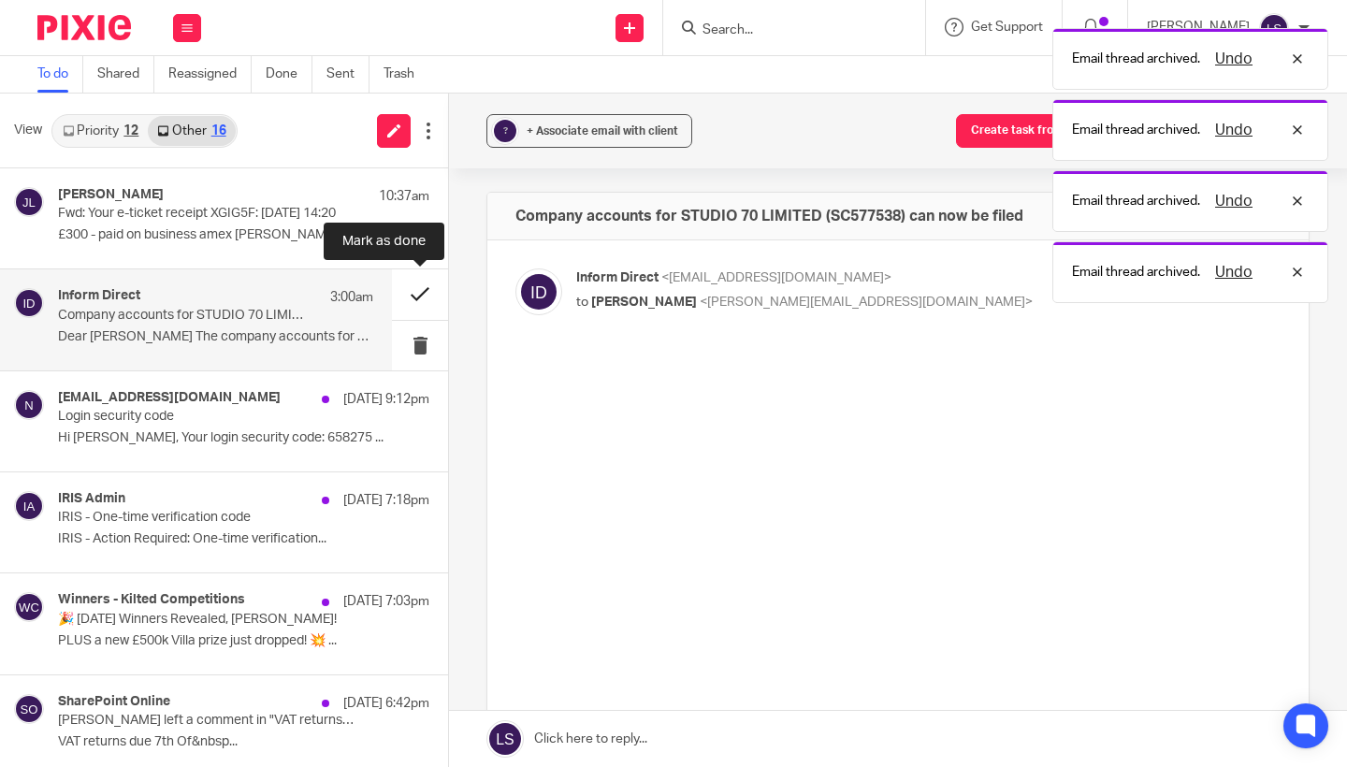
click at [405, 295] on button at bounding box center [420, 294] width 56 height 50
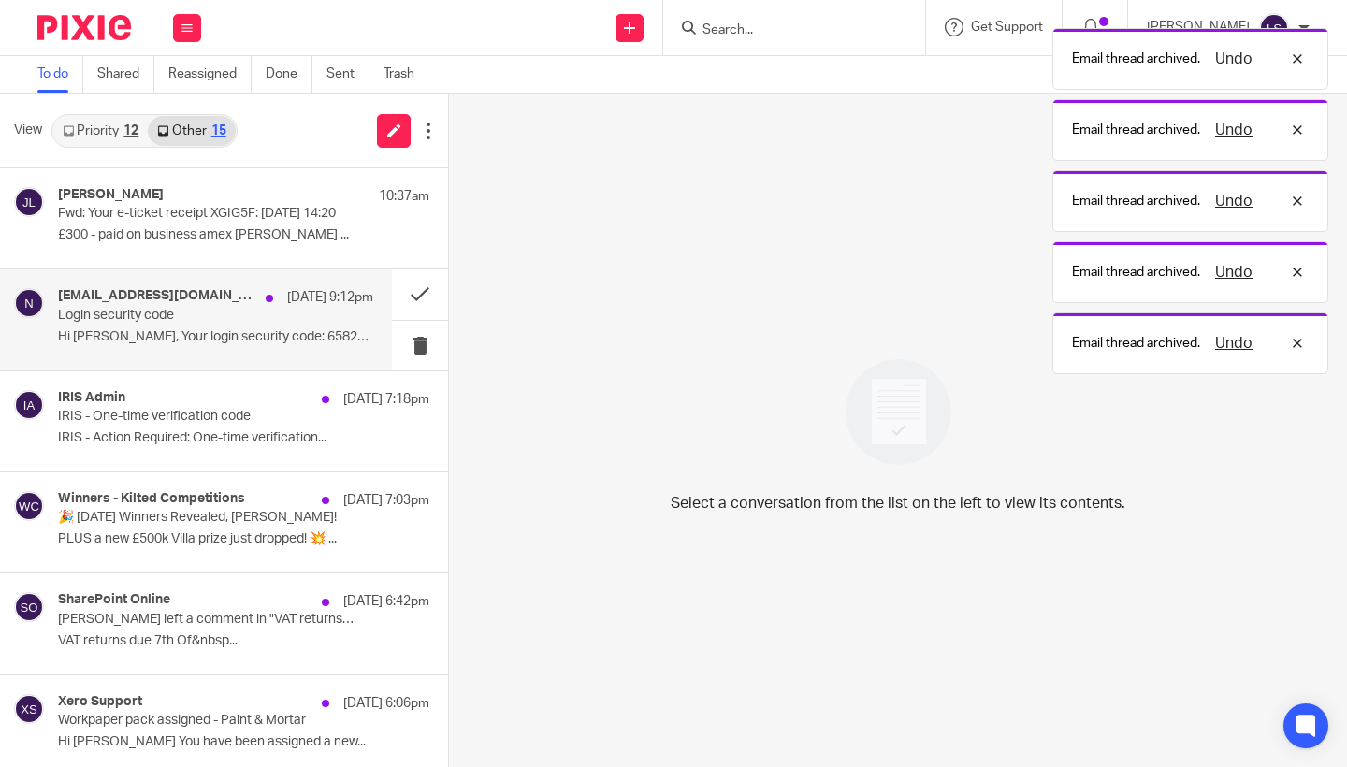
click at [300, 300] on p "13 Oct 9:12pm" at bounding box center [330, 297] width 86 height 19
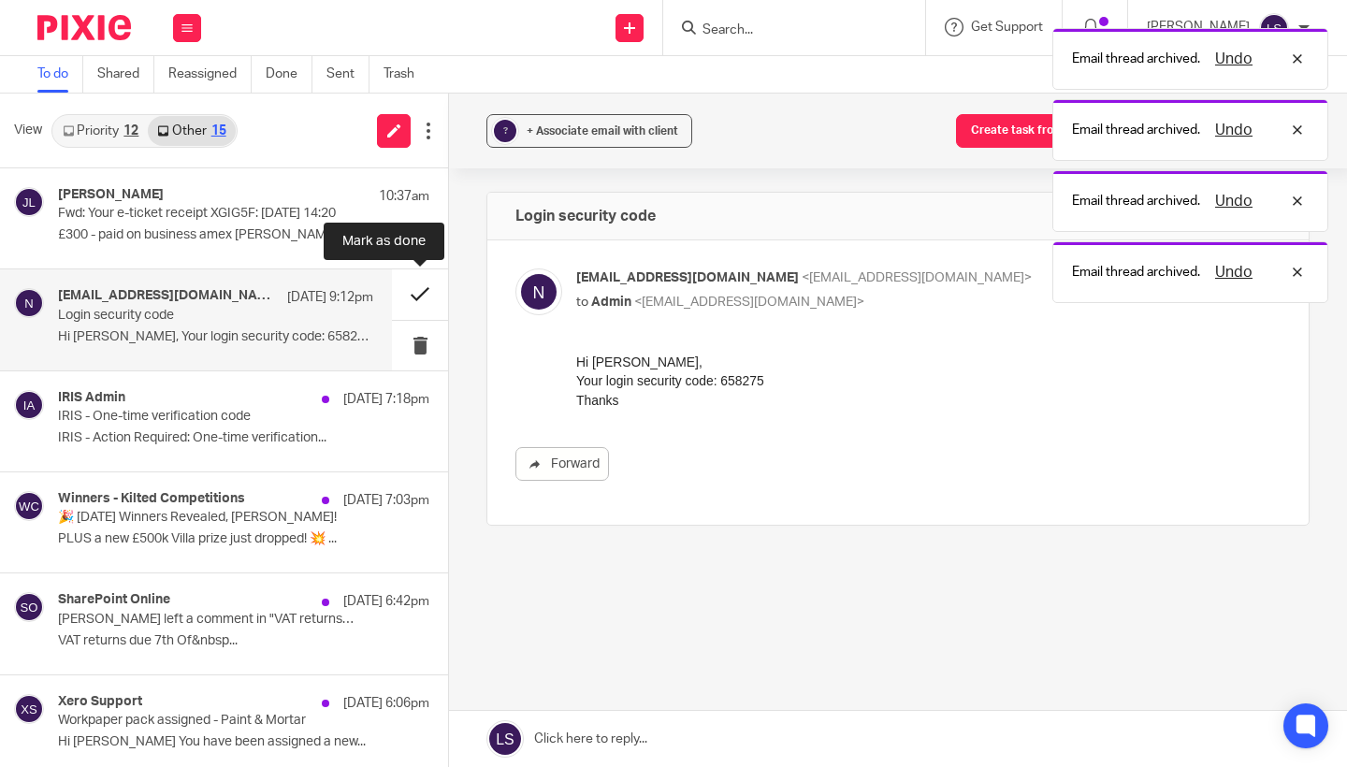
click at [415, 290] on button at bounding box center [420, 294] width 56 height 50
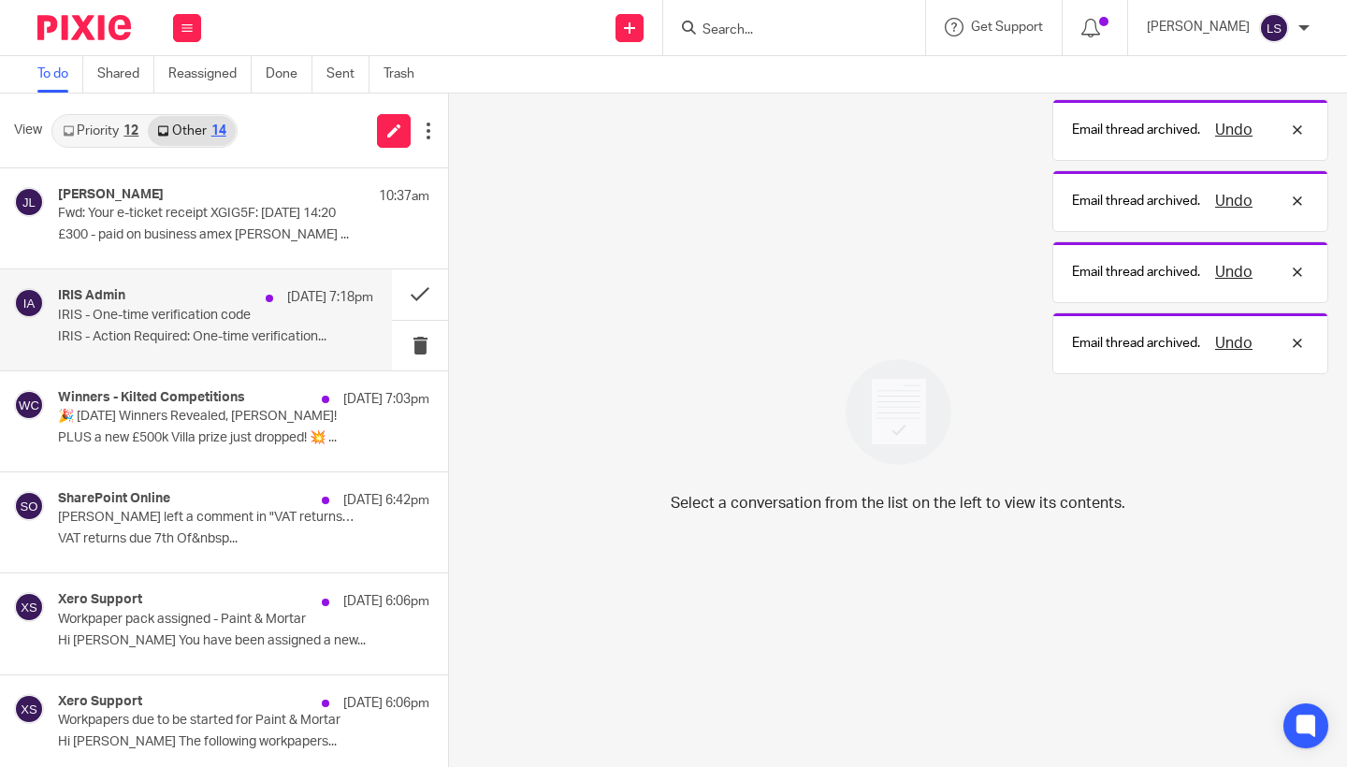
click at [319, 302] on p "13 Oct 7:18pm" at bounding box center [330, 297] width 86 height 19
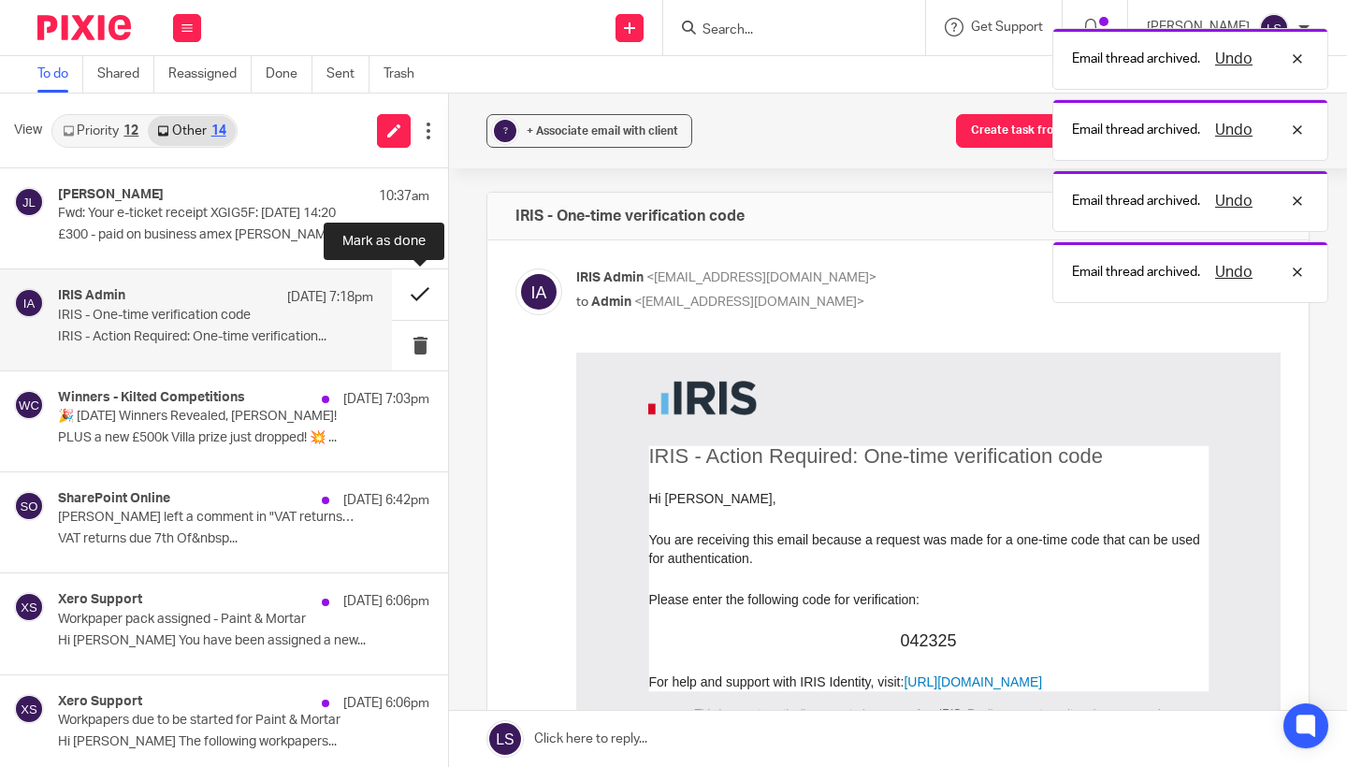
click at [418, 289] on button at bounding box center [420, 294] width 56 height 50
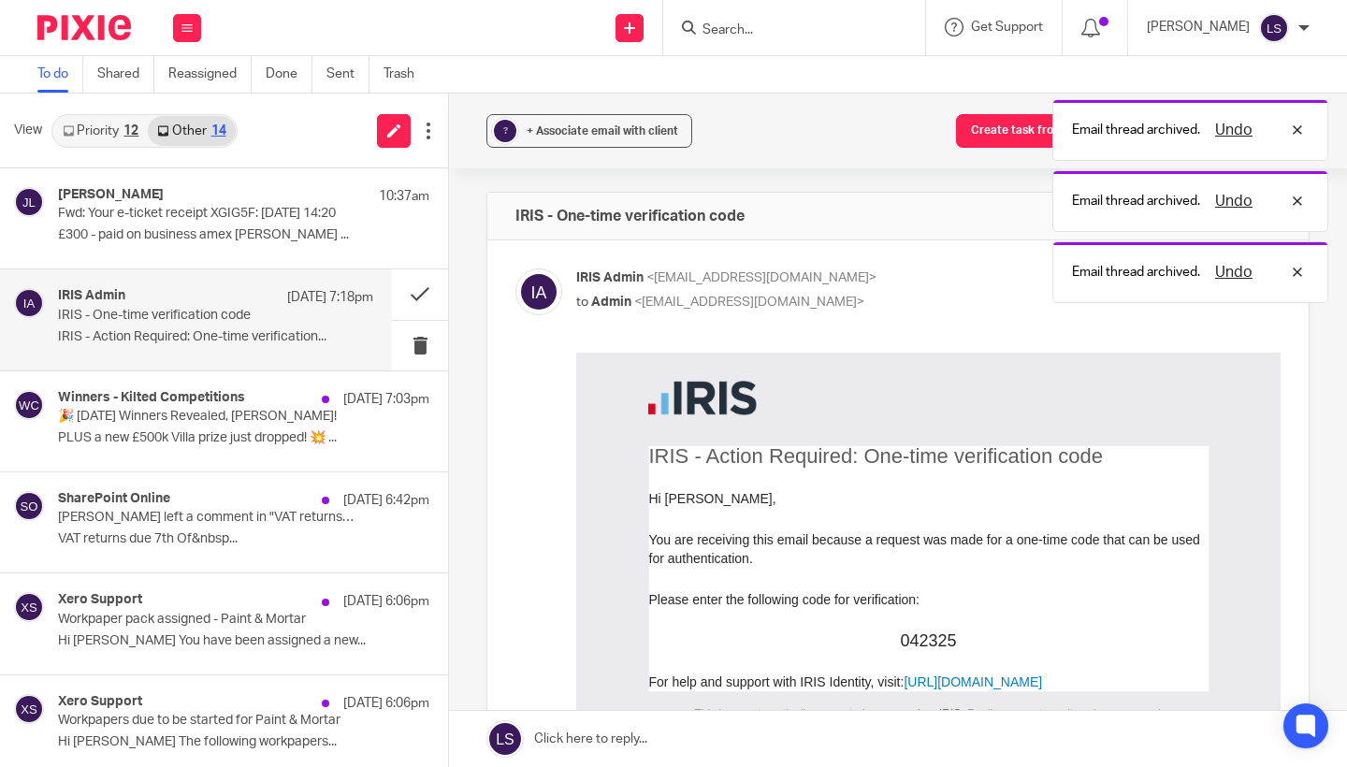
click at [304, 302] on p "13 Oct 7:18pm" at bounding box center [330, 297] width 86 height 19
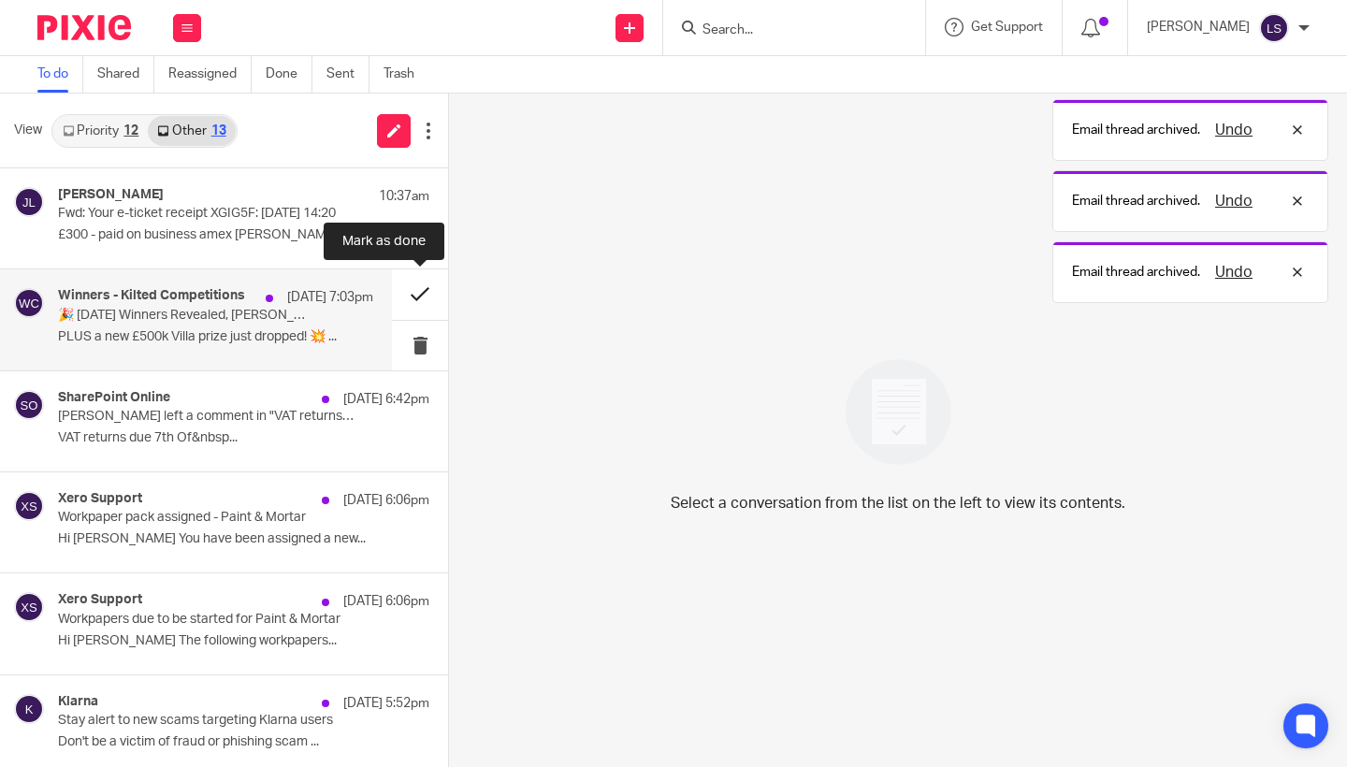
click at [406, 285] on button at bounding box center [420, 294] width 56 height 50
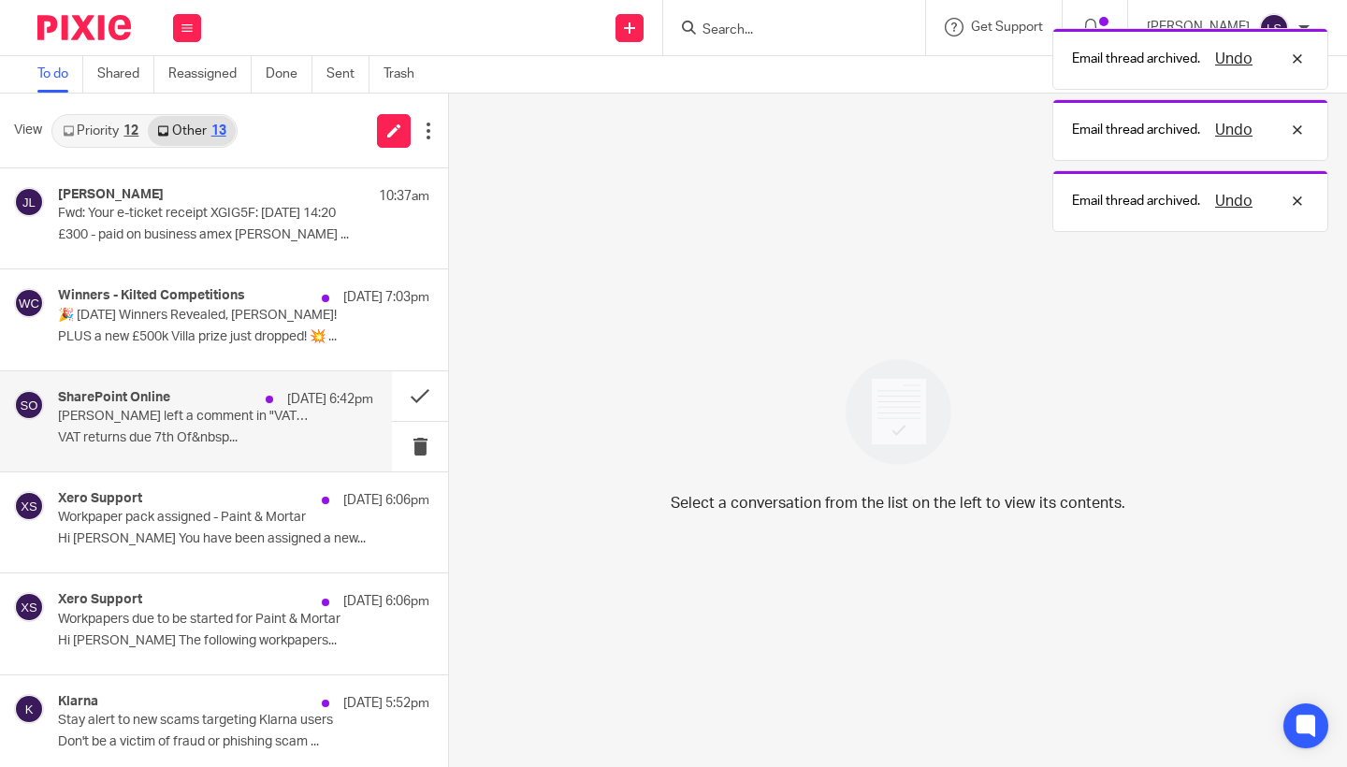
click at [275, 390] on div "SharePoint Online 13 Oct 6:42pm" at bounding box center [215, 399] width 315 height 19
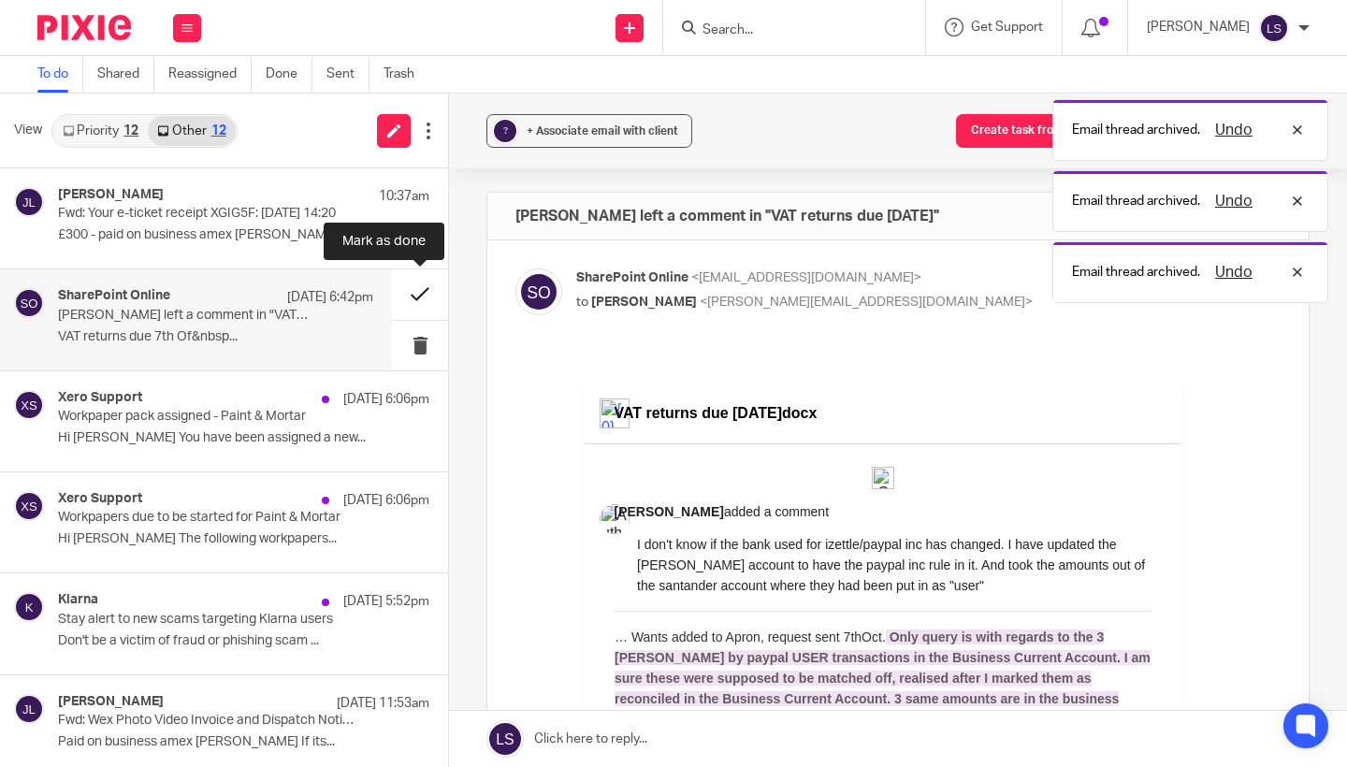
click at [407, 289] on button at bounding box center [420, 294] width 56 height 50
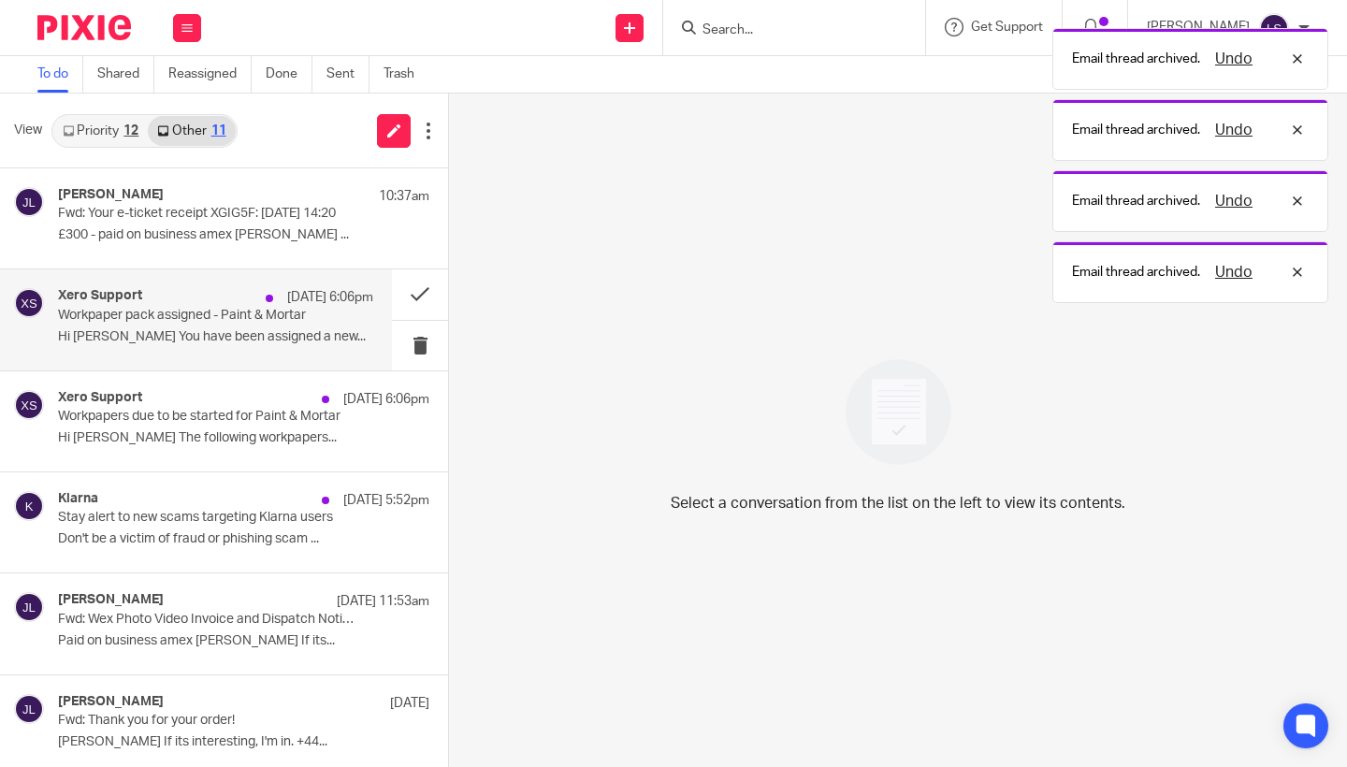
click at [283, 297] on div "[DATE] 6:06pm" at bounding box center [314, 297] width 117 height 19
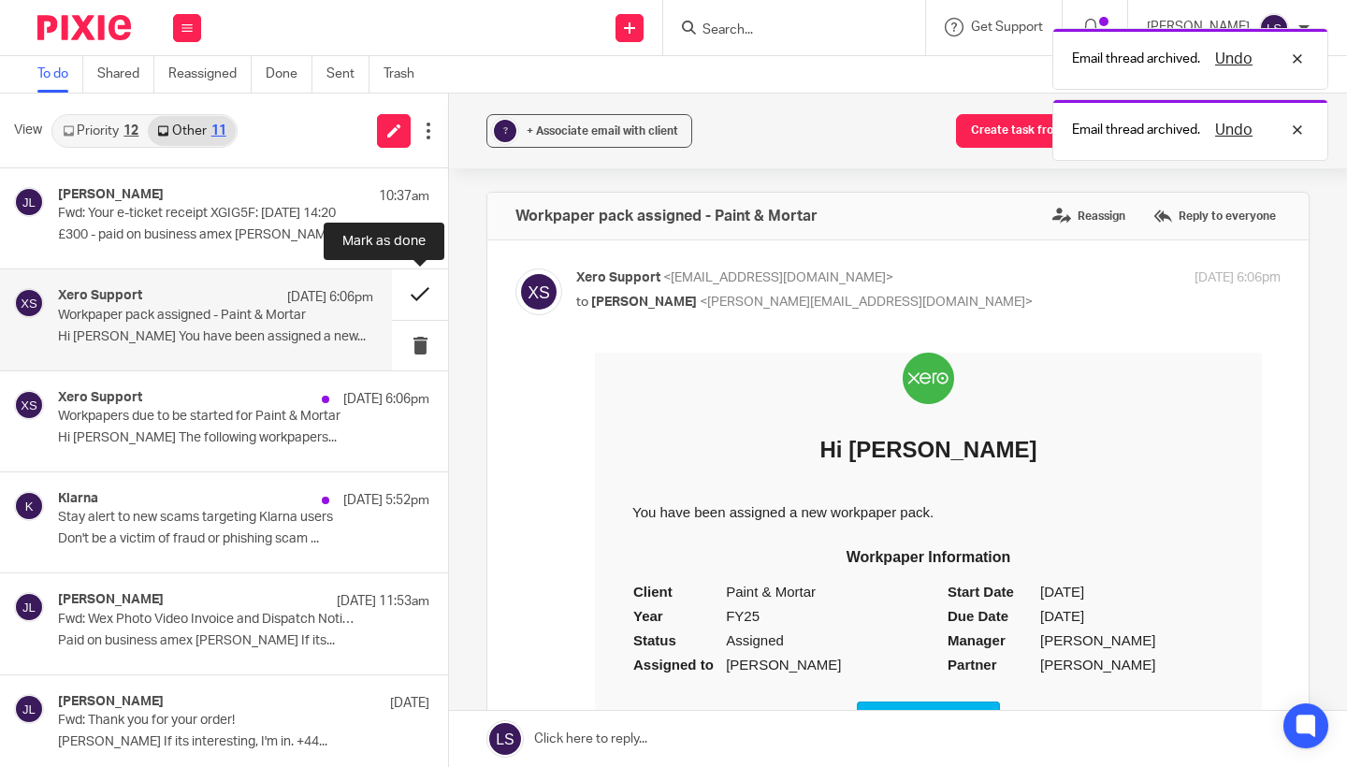
click at [400, 290] on button at bounding box center [420, 294] width 56 height 50
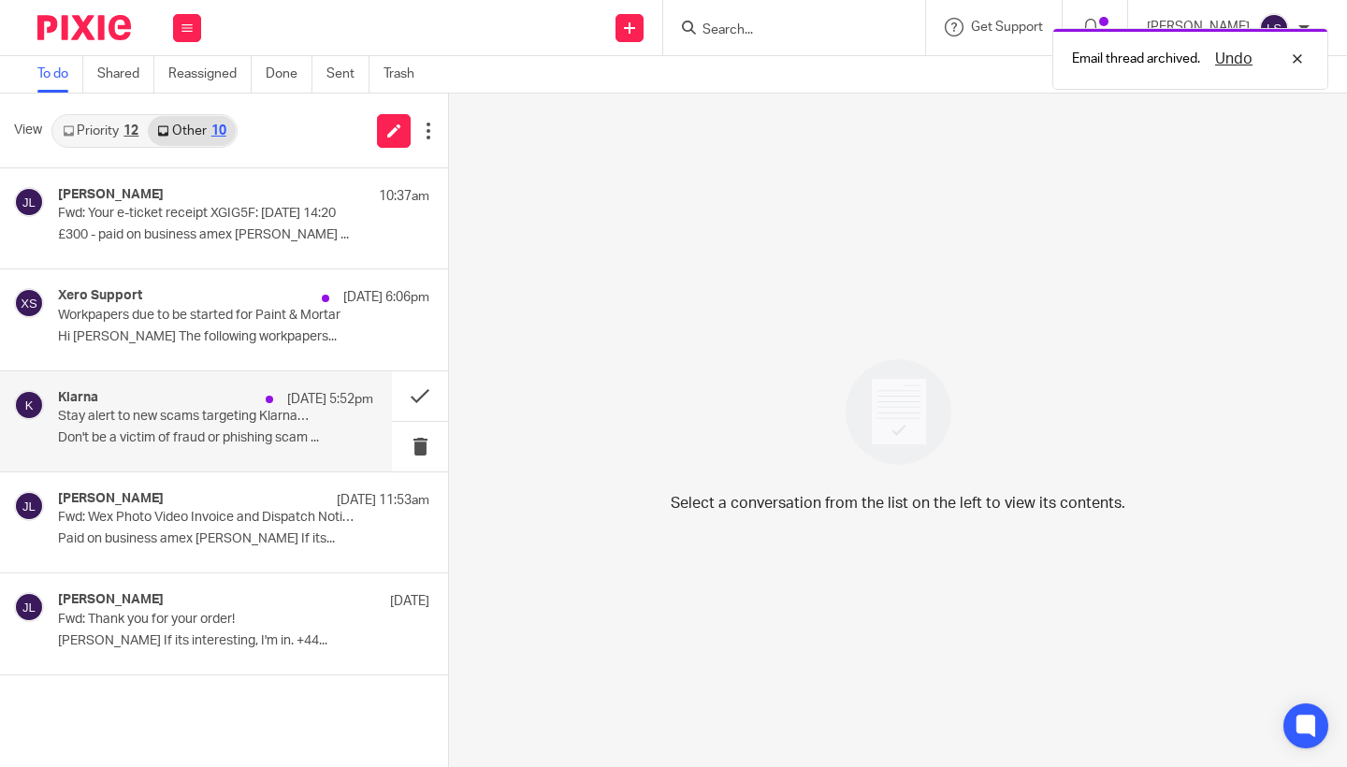
click at [254, 415] on p "Stay alert to new scams targeting Klarna users" at bounding box center [184, 417] width 253 height 16
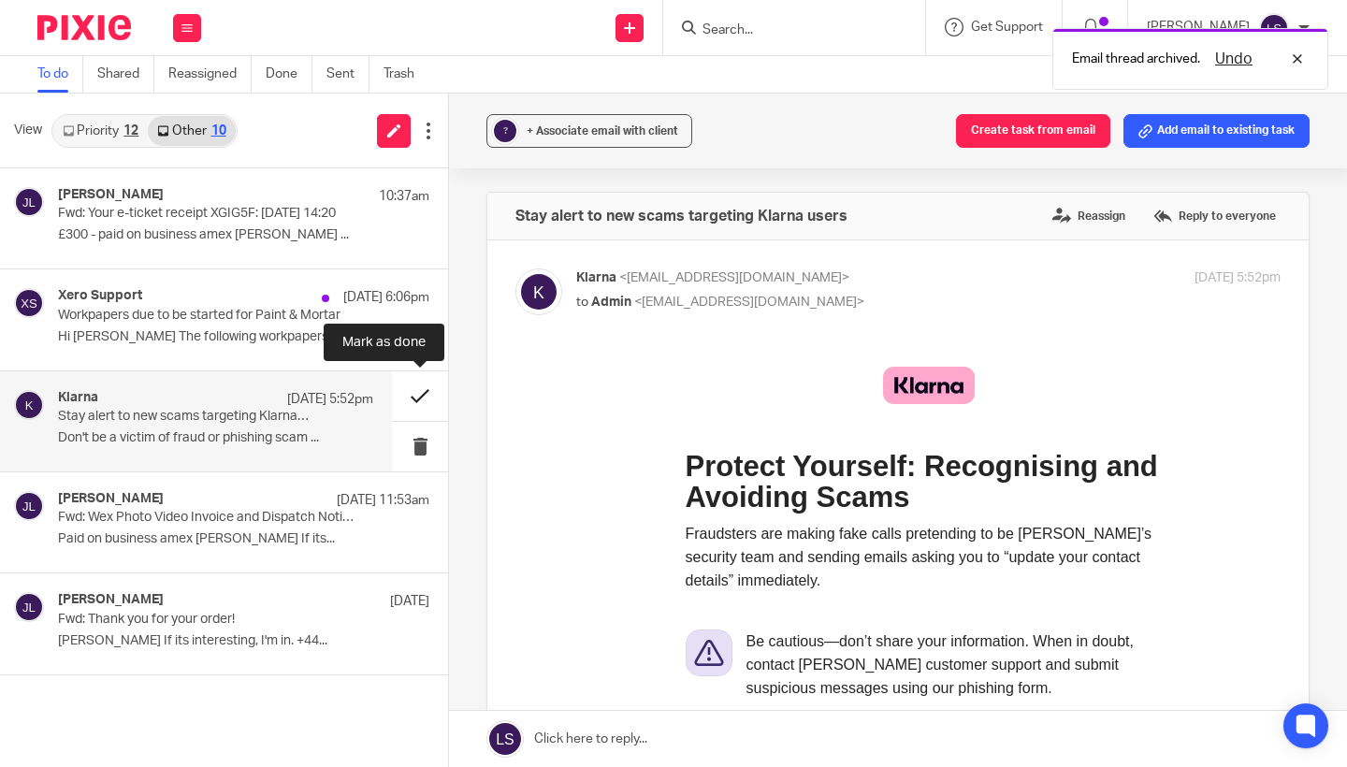
click at [418, 391] on button at bounding box center [420, 396] width 56 height 50
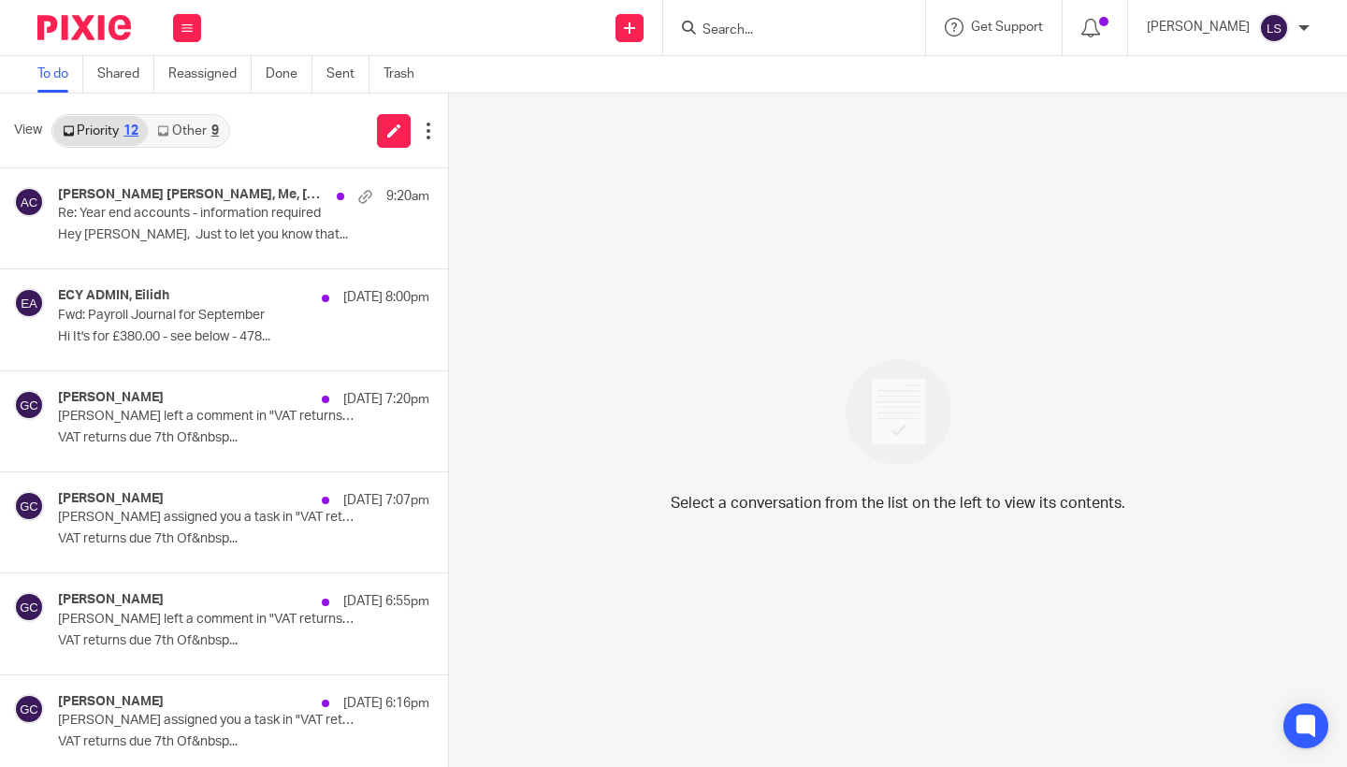
click at [195, 131] on link "Other 9" at bounding box center [188, 131] width 80 height 30
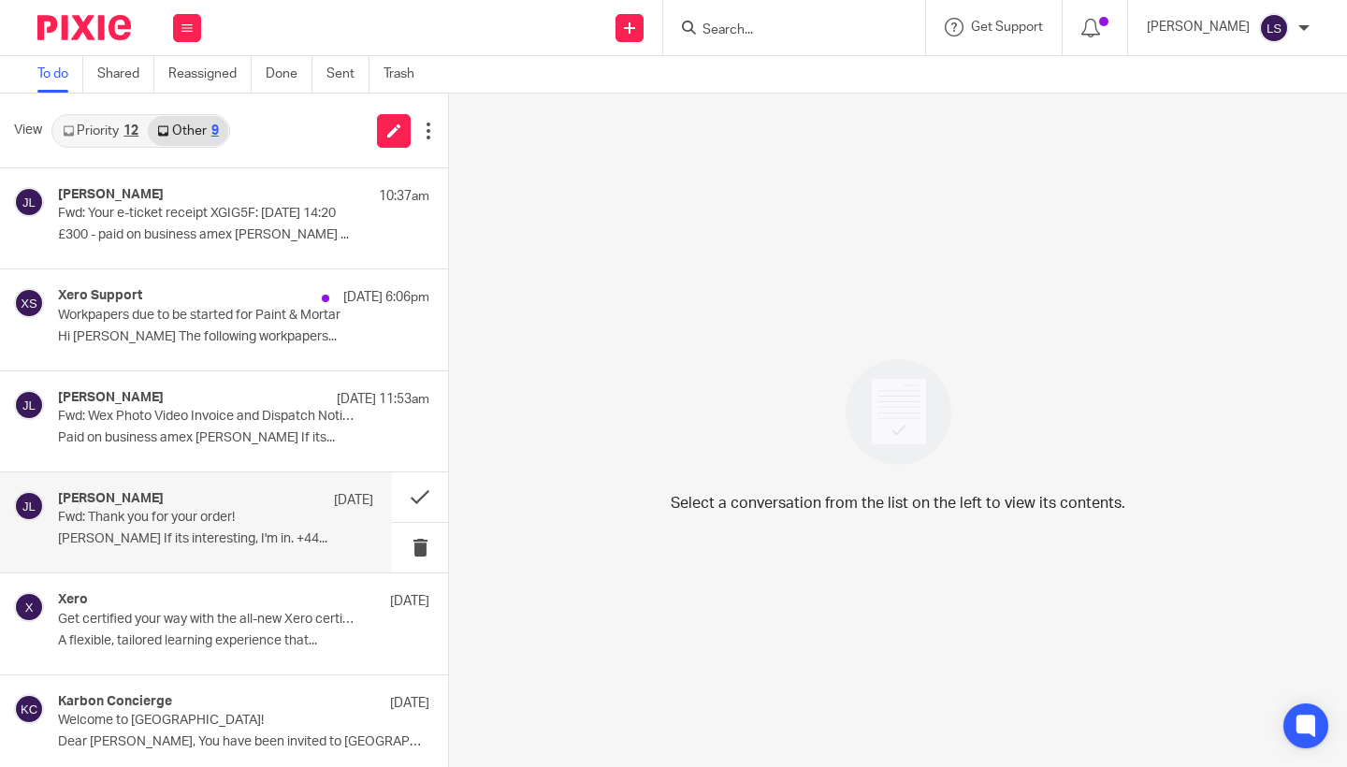
click at [210, 570] on div "Jack Lennie 8 Oct Fwd: Thank you for your order! Jack Lennie If its interesting…" at bounding box center [196, 523] width 392 height 100
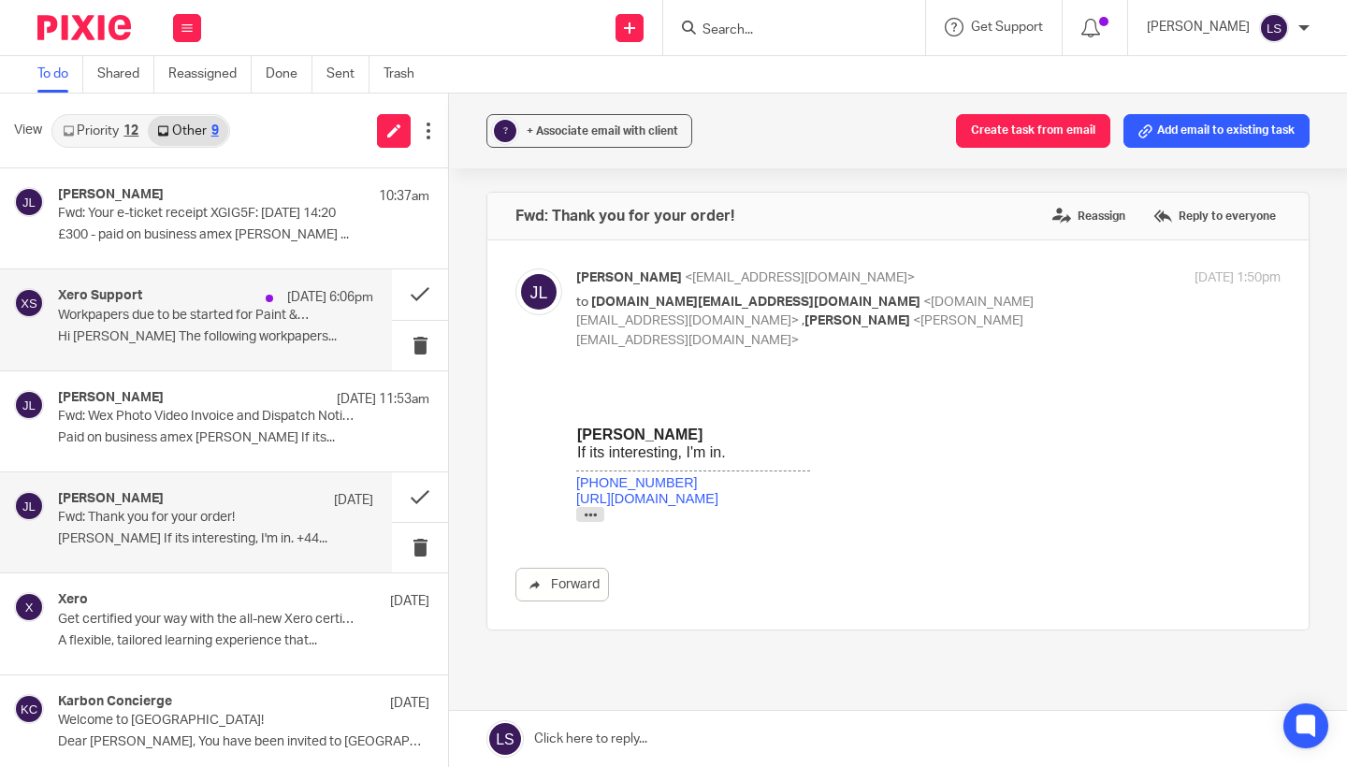
click at [220, 325] on div "Xero Support 13 Oct 6:06pm Workpapers due to be started for Paint & Mortar Hi L…" at bounding box center [215, 319] width 315 height 63
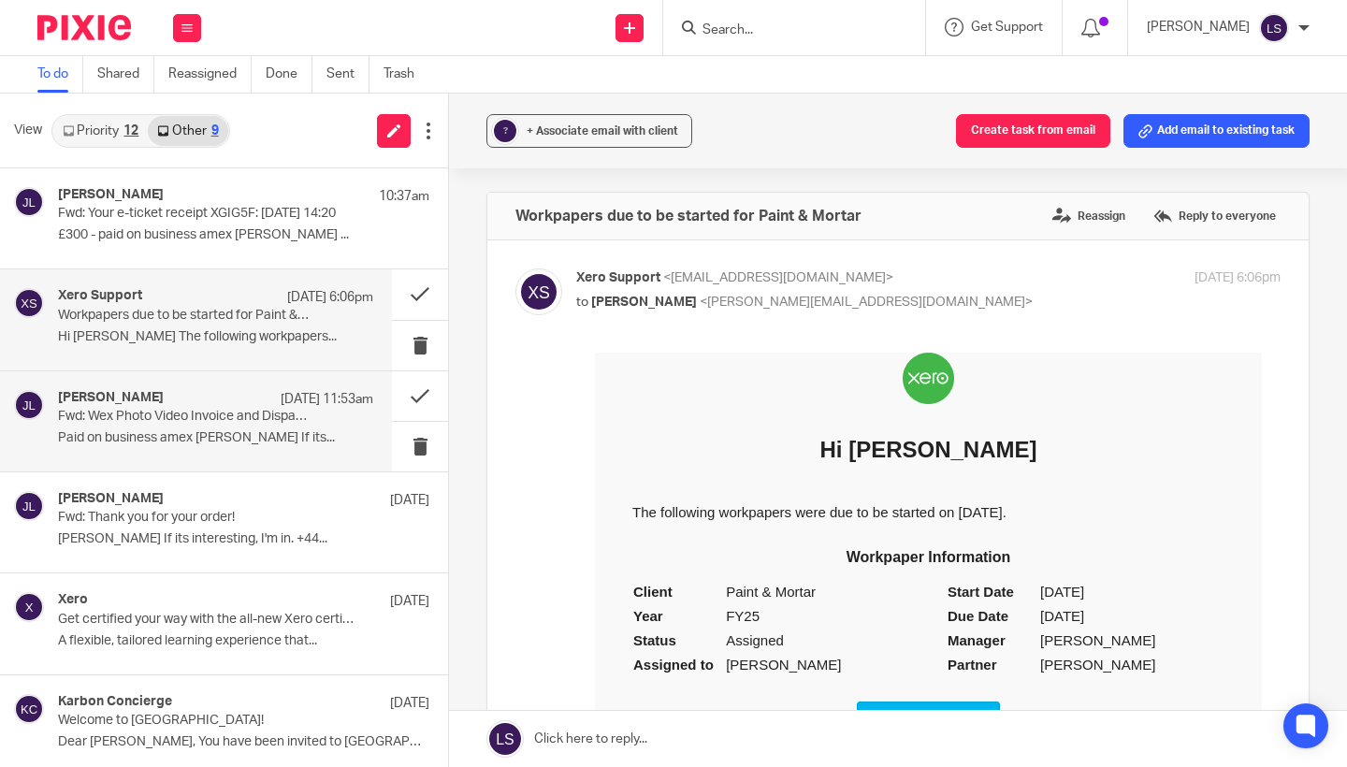
click at [223, 407] on div "Jack Lennie 13 Oct 11:53am" at bounding box center [215, 399] width 315 height 19
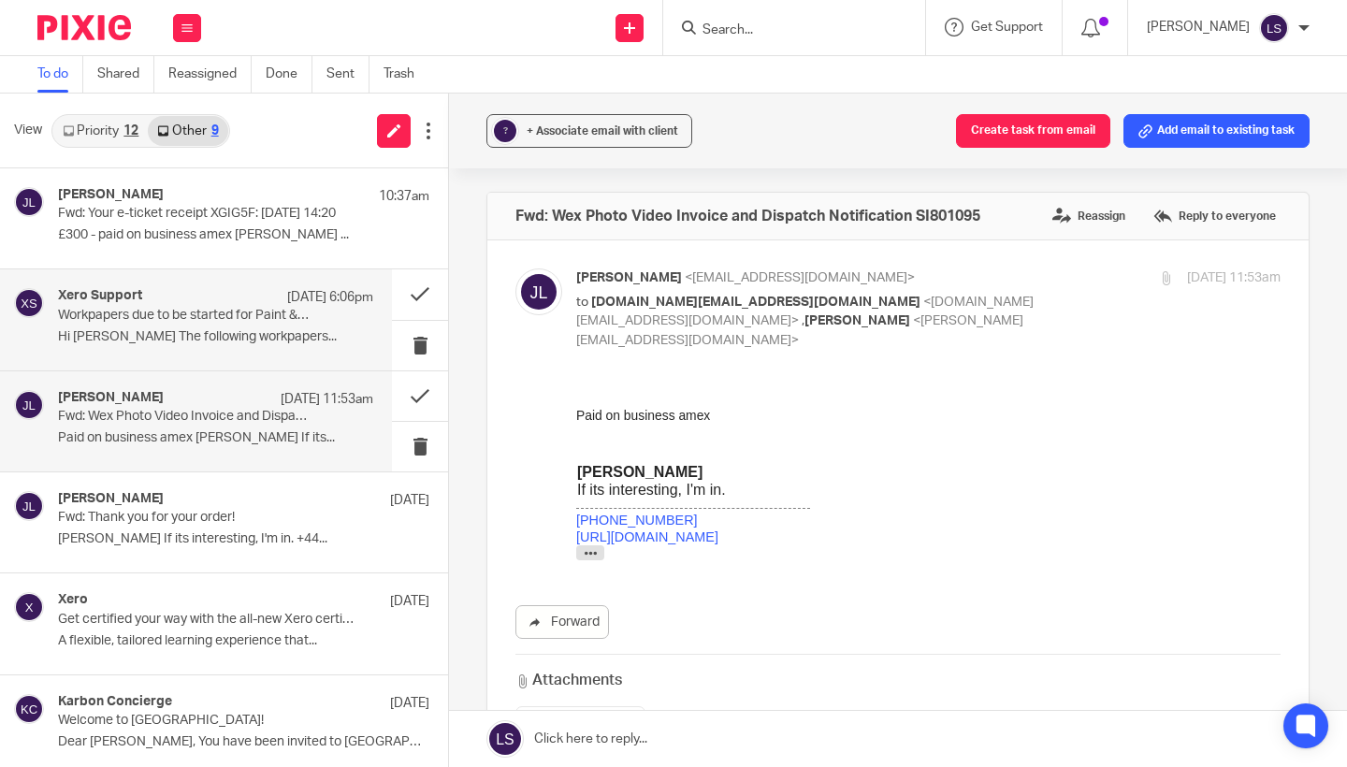
click at [213, 336] on p "Hi [PERSON_NAME] The following workpapers..." at bounding box center [215, 337] width 315 height 16
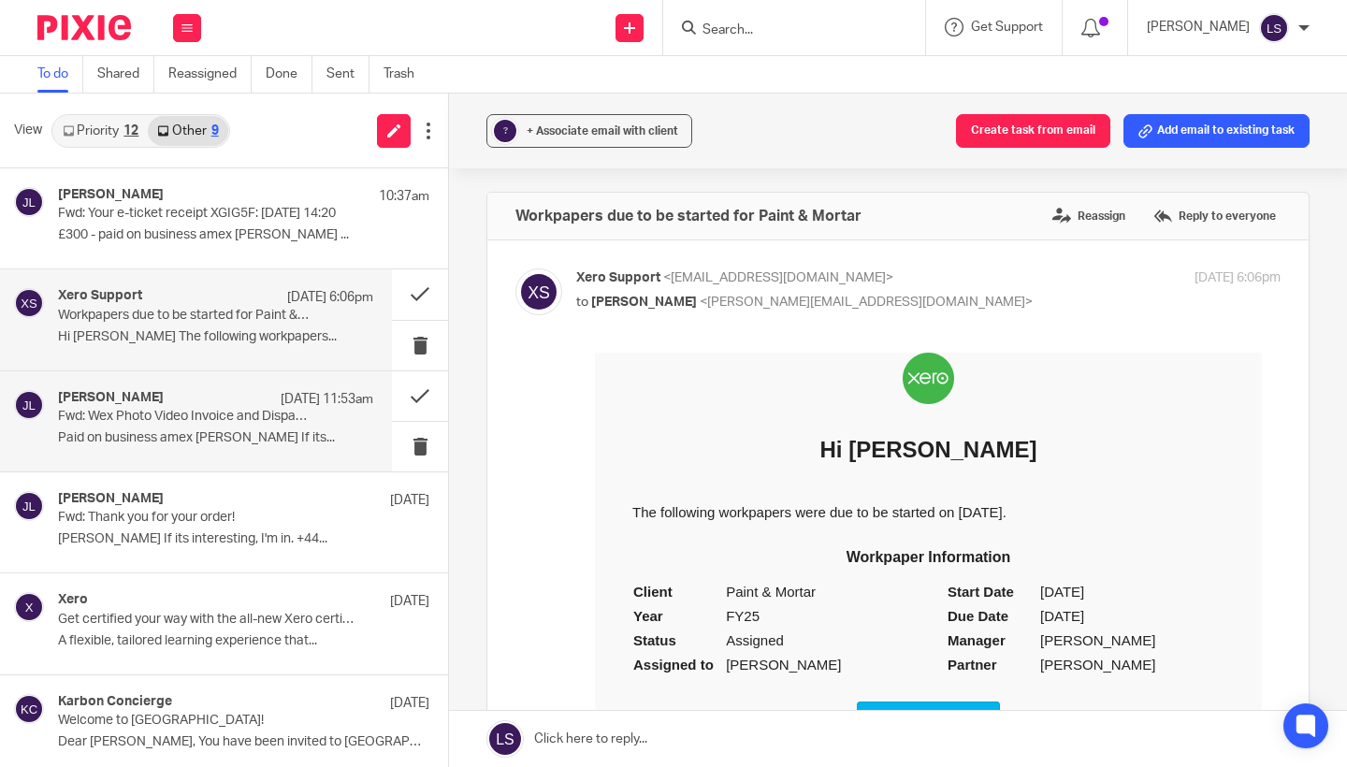
click at [218, 424] on div "Jack Lennie 13 Oct 11:53am Fwd: Wex Photo Video Invoice and Dispatch Notificati…" at bounding box center [215, 421] width 315 height 63
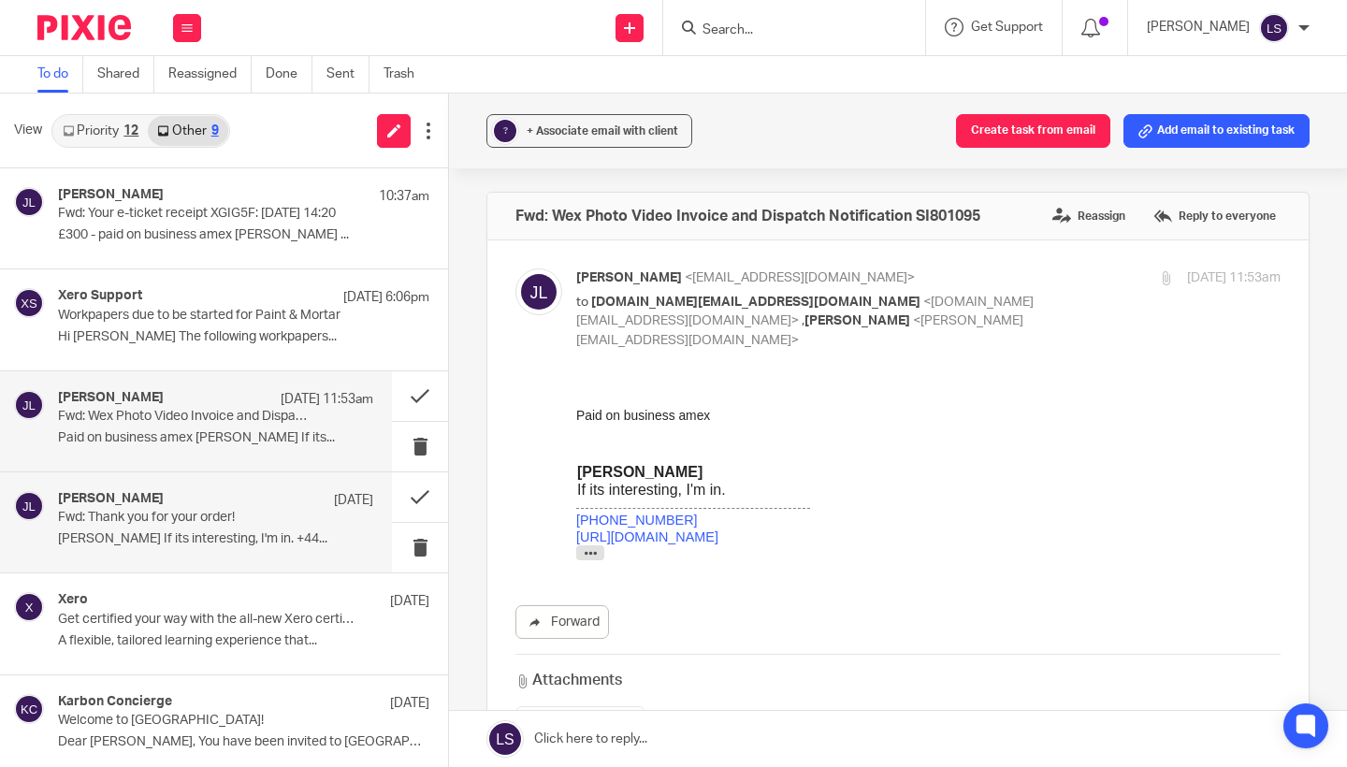
click at [213, 527] on div "Jack Lennie 8 Oct Fwd: Thank you for your order! Jack Lennie If its interesting…" at bounding box center [215, 522] width 315 height 63
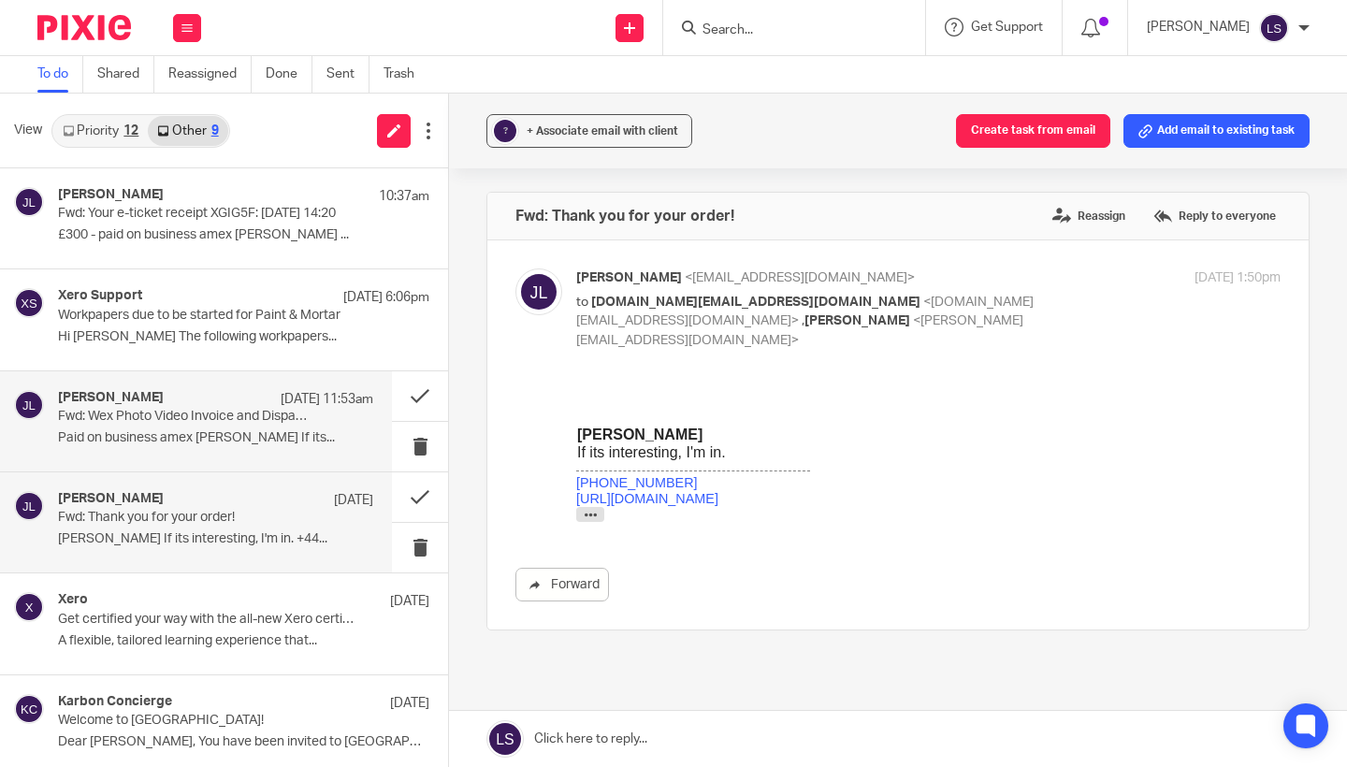
click at [211, 443] on p "Paid on business amex [PERSON_NAME] If its..." at bounding box center [215, 438] width 315 height 16
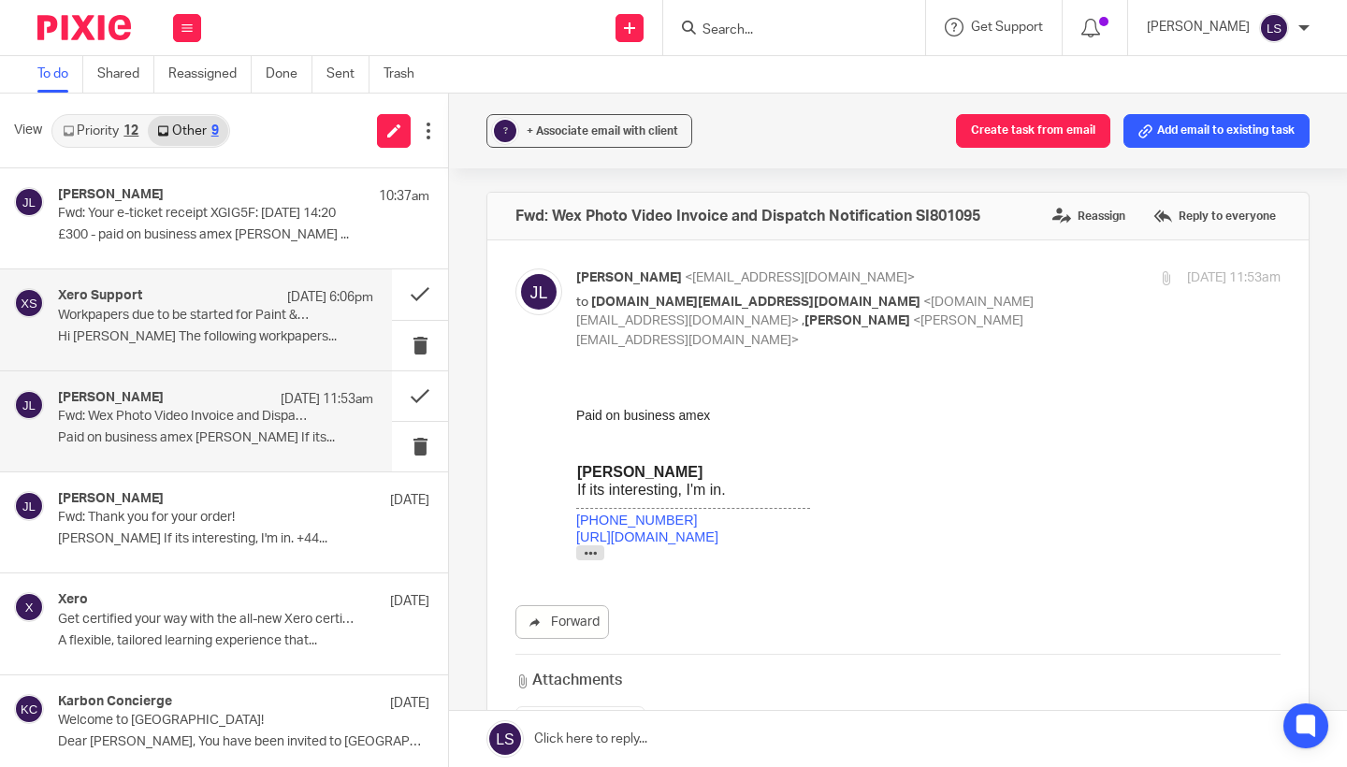
click at [215, 350] on div "Xero Support 13 Oct 6:06pm Workpapers due to be started for Paint & Mortar Hi L…" at bounding box center [215, 319] width 315 height 63
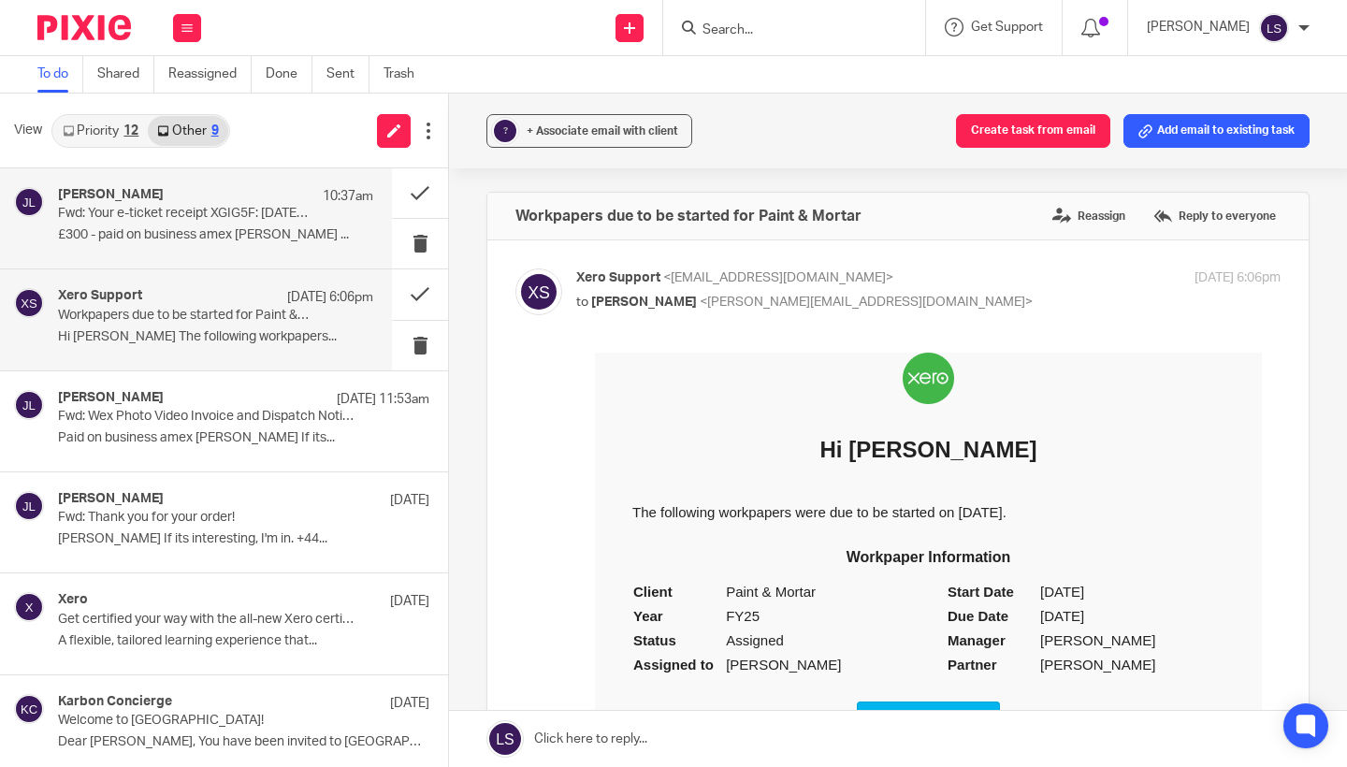
click at [215, 259] on div "Jack Lennie 10:37am Fwd: Your e-ticket receipt XGIG5F: 23 Nov 2025 14:20 £300 -…" at bounding box center [196, 218] width 392 height 100
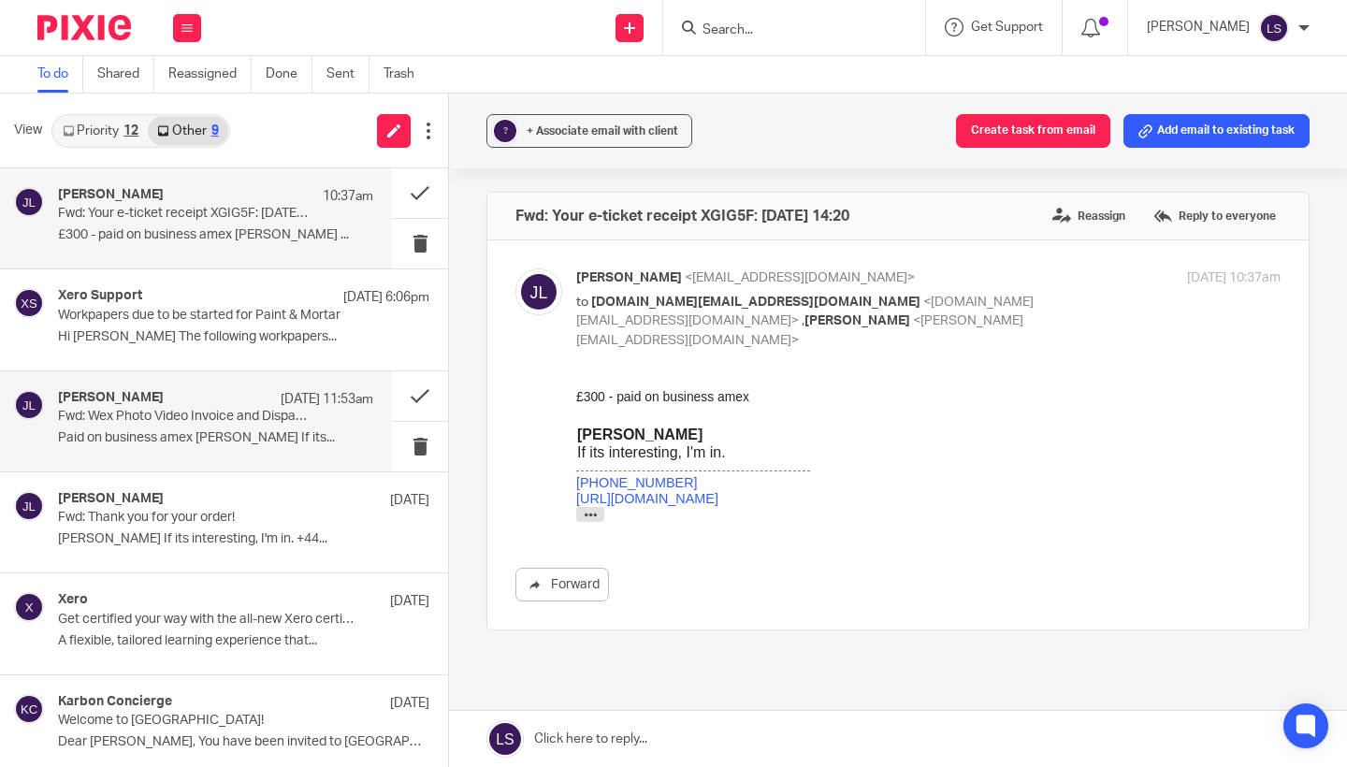
click at [208, 394] on div "Jack Lennie 13 Oct 11:53am" at bounding box center [215, 399] width 315 height 19
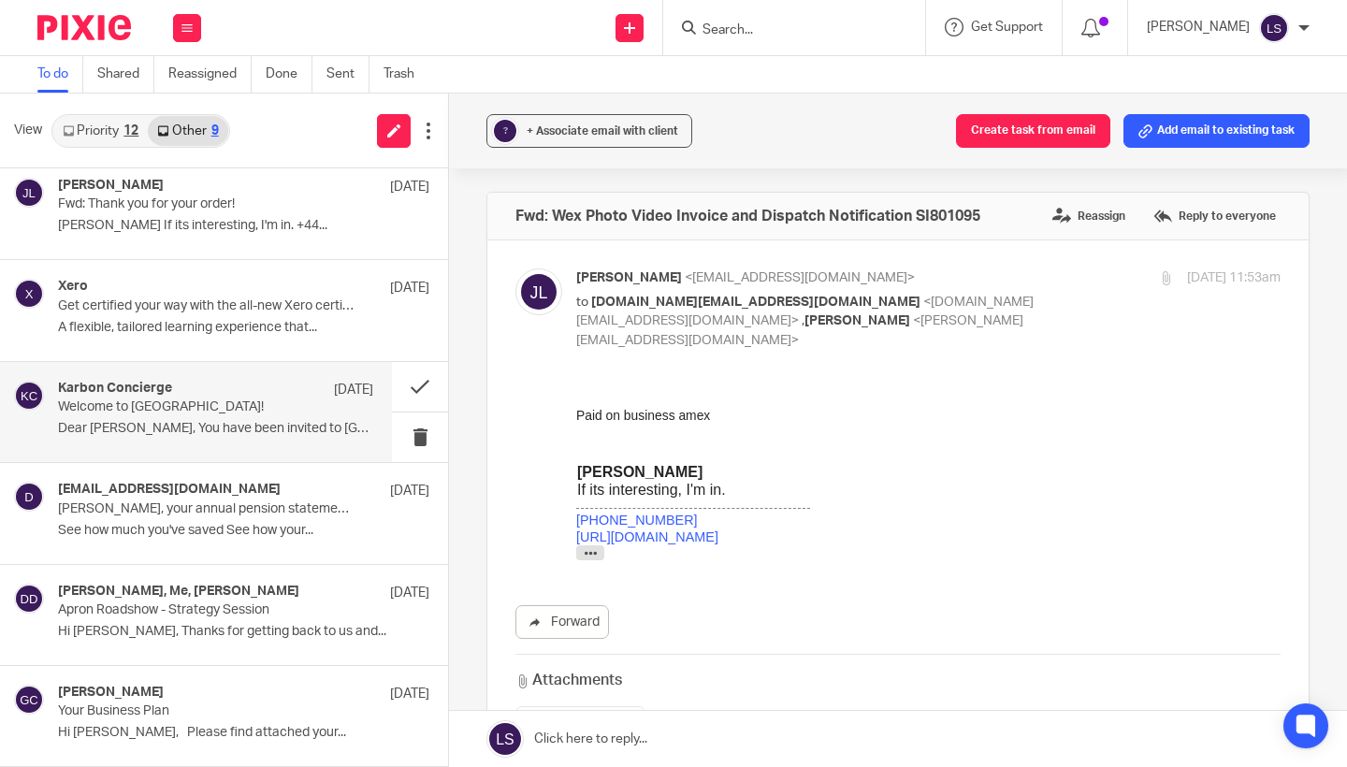
scroll to position [311, 0]
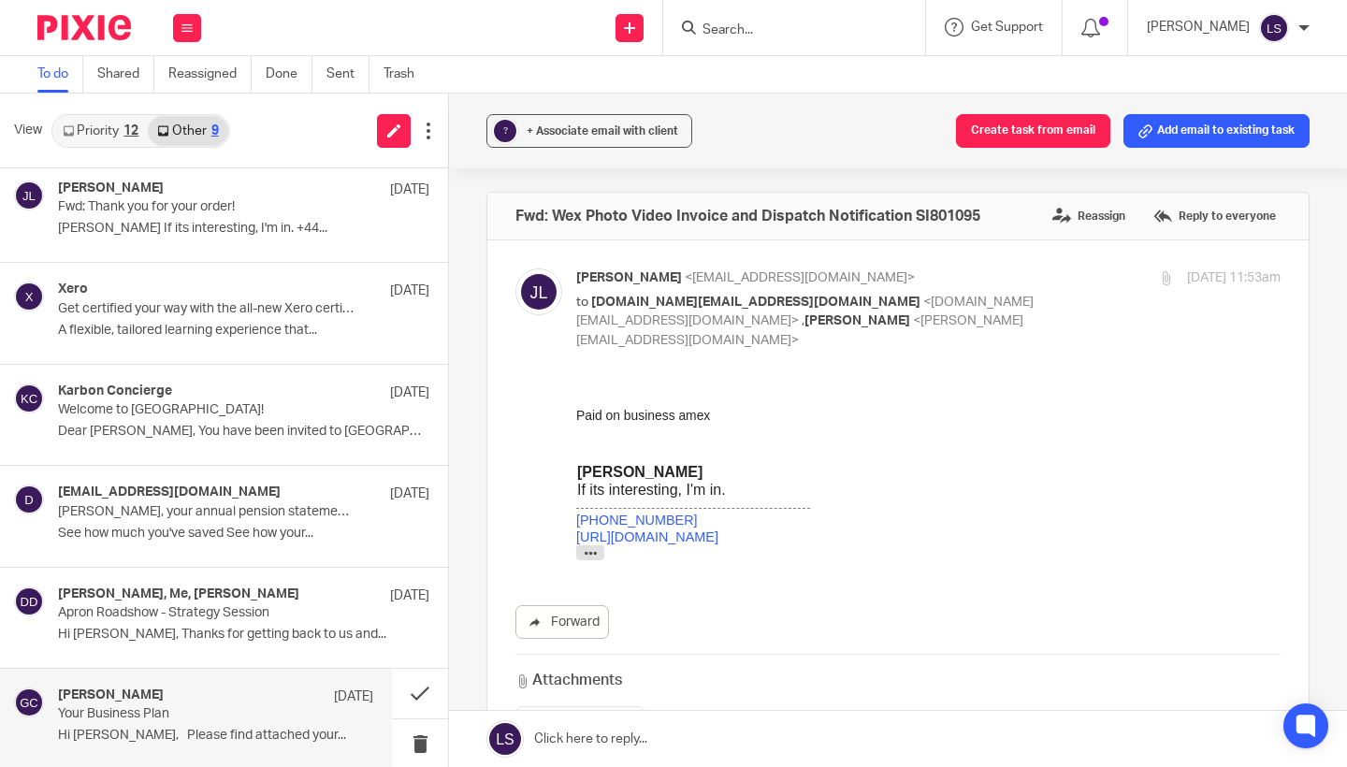
click at [166, 715] on p "Your Business Plan" at bounding box center [184, 714] width 253 height 16
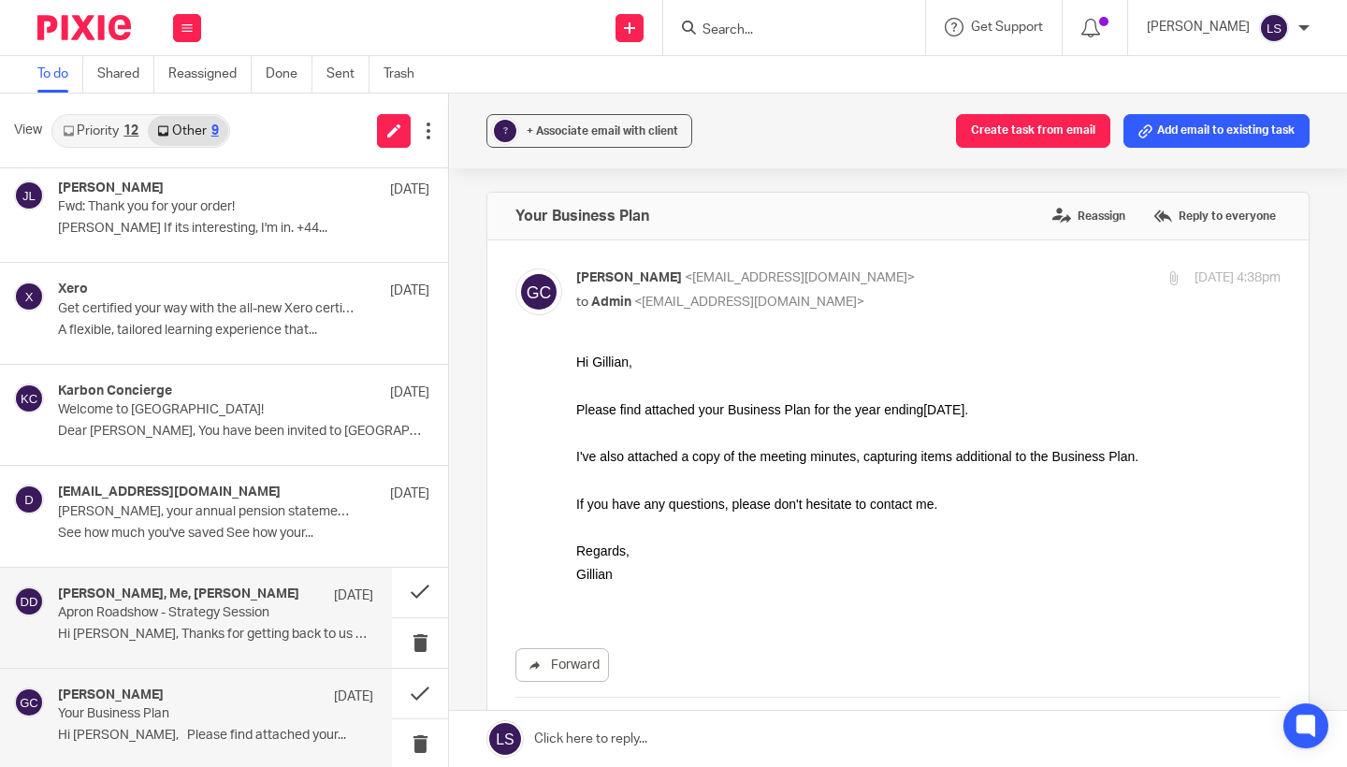
scroll to position [0, 0]
click at [173, 575] on div "Norman Ieng, Me, Debbie Dreyfuss 25 Jun Apron Roadshow - Strategy Session Hi La…" at bounding box center [196, 618] width 392 height 100
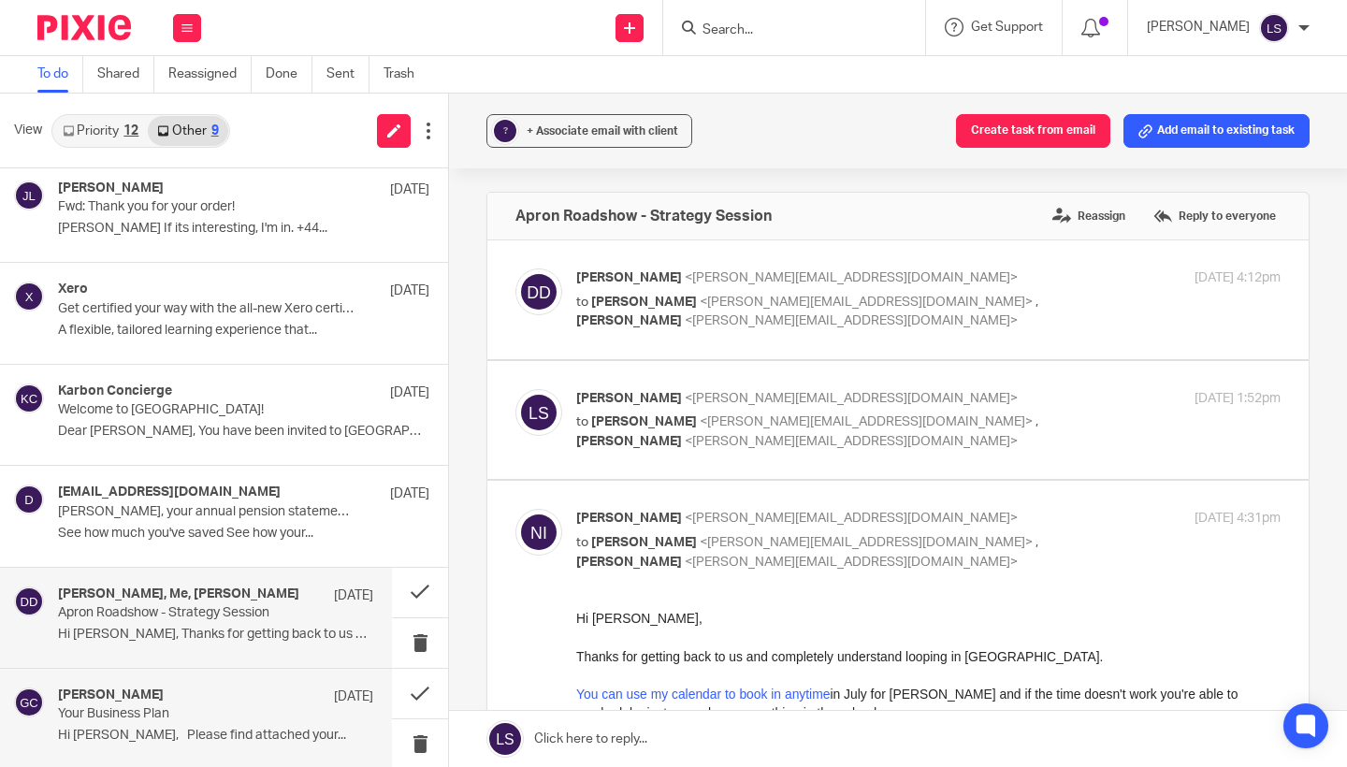
click at [192, 675] on div "Gillian Caughey 16 May Your Business Plan Hi Gillian, Please find attached your…" at bounding box center [196, 719] width 392 height 100
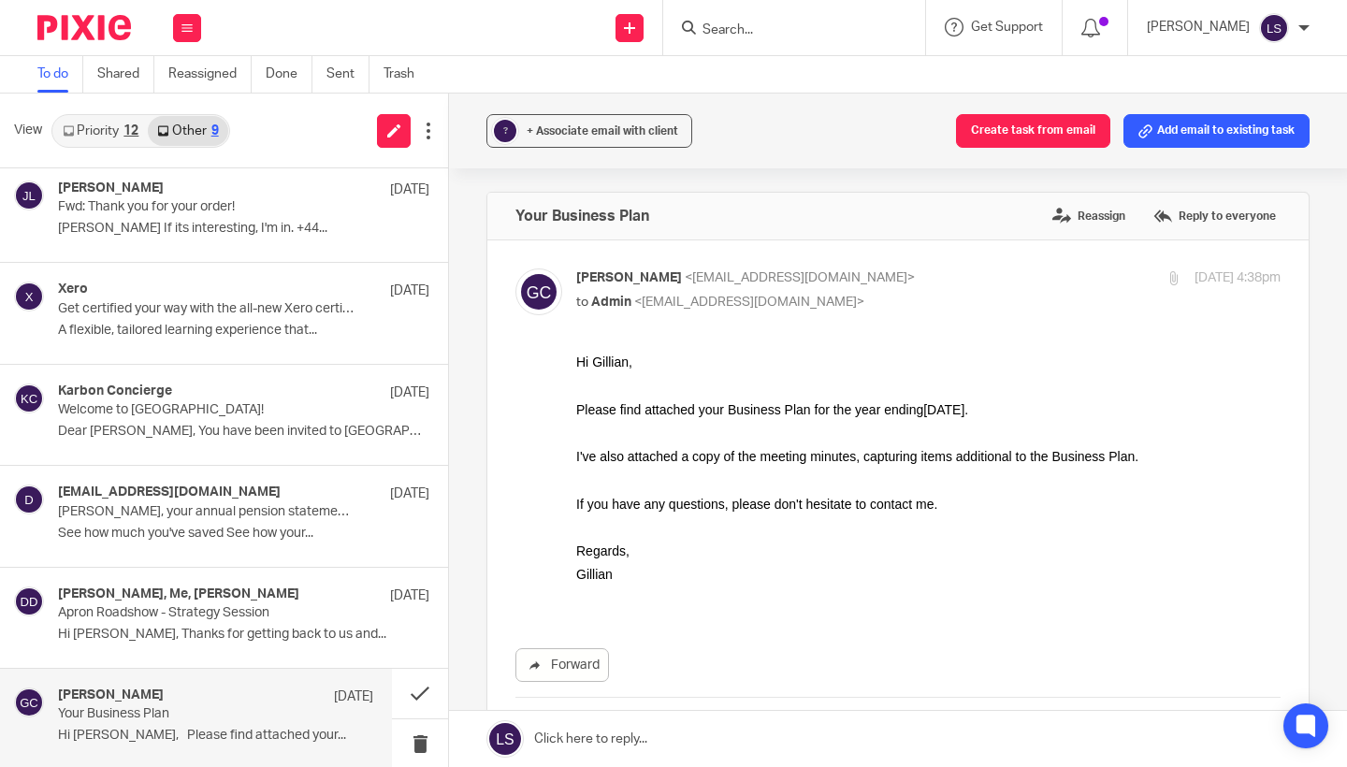
click at [116, 140] on link "Priority 12" at bounding box center [100, 131] width 95 height 30
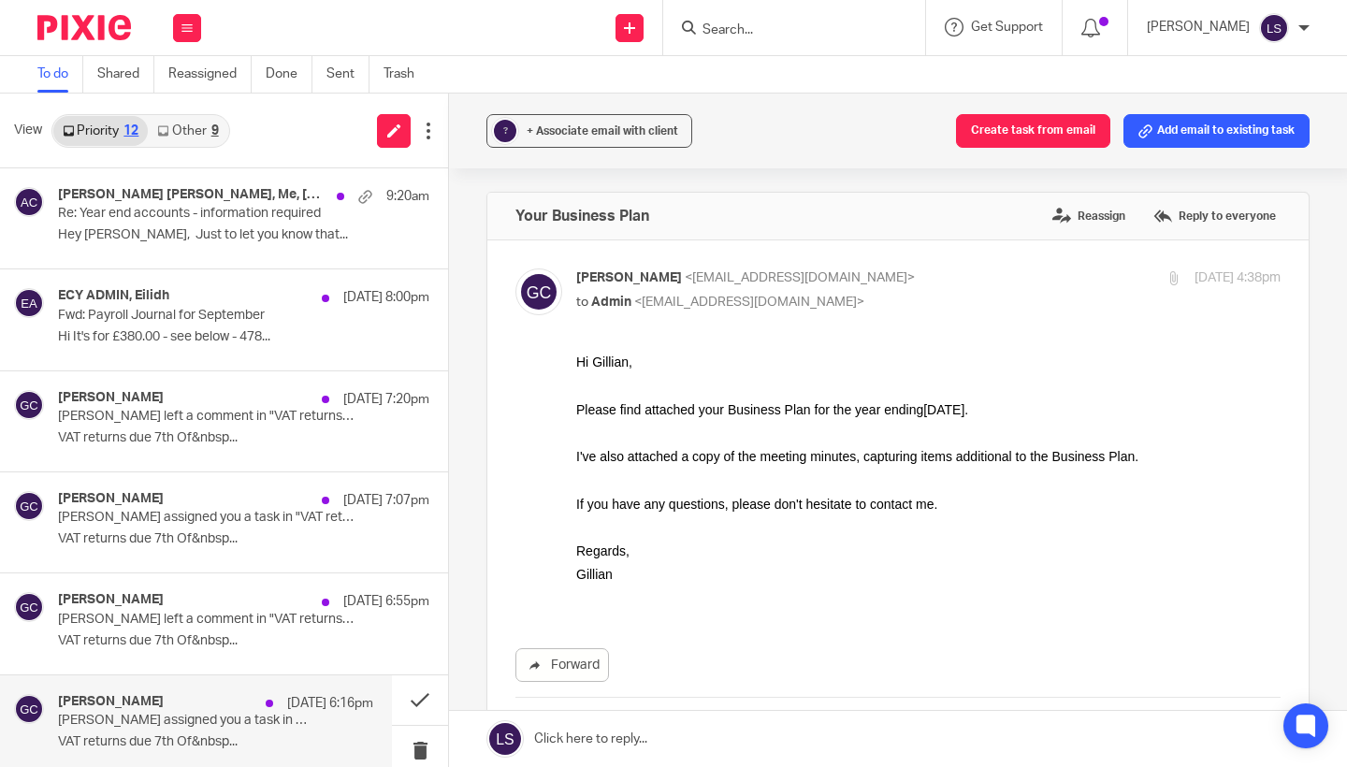
click at [186, 710] on div "Gillian Caughey 13 Oct 6:16pm" at bounding box center [215, 703] width 315 height 19
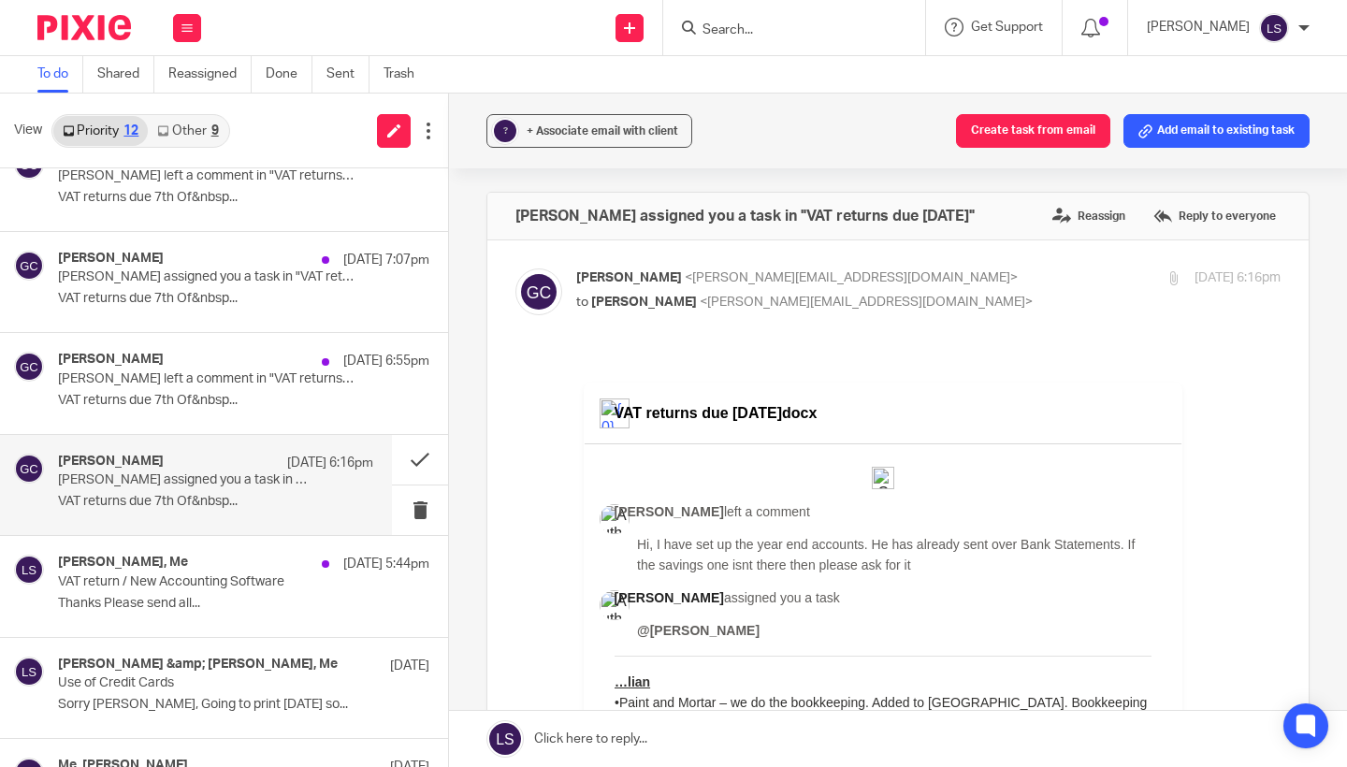
scroll to position [245, 0]
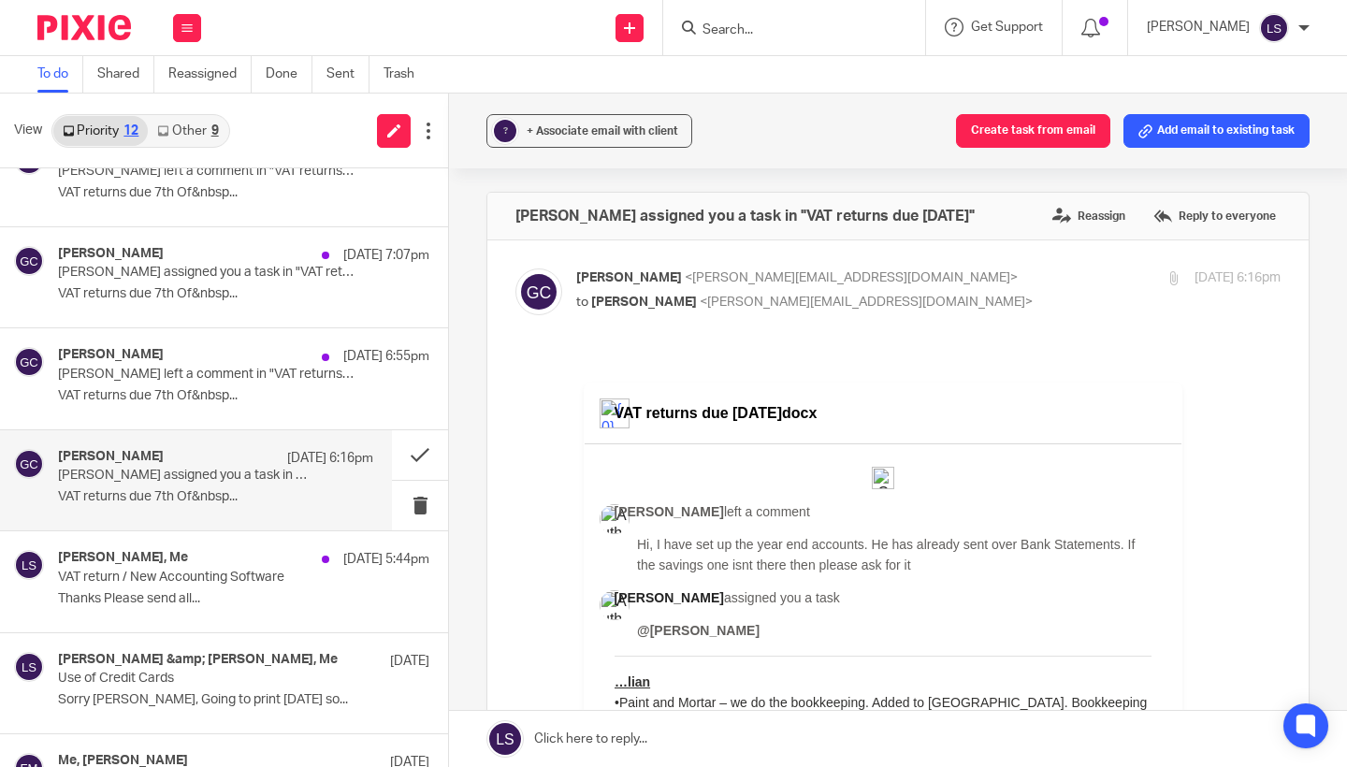
click at [213, 485] on div "Gillian Caughey 13 Oct 6:16pm Gillian Caughey assigned you a task in "VAT retur…" at bounding box center [215, 480] width 315 height 63
click at [408, 447] on button at bounding box center [420, 455] width 56 height 50
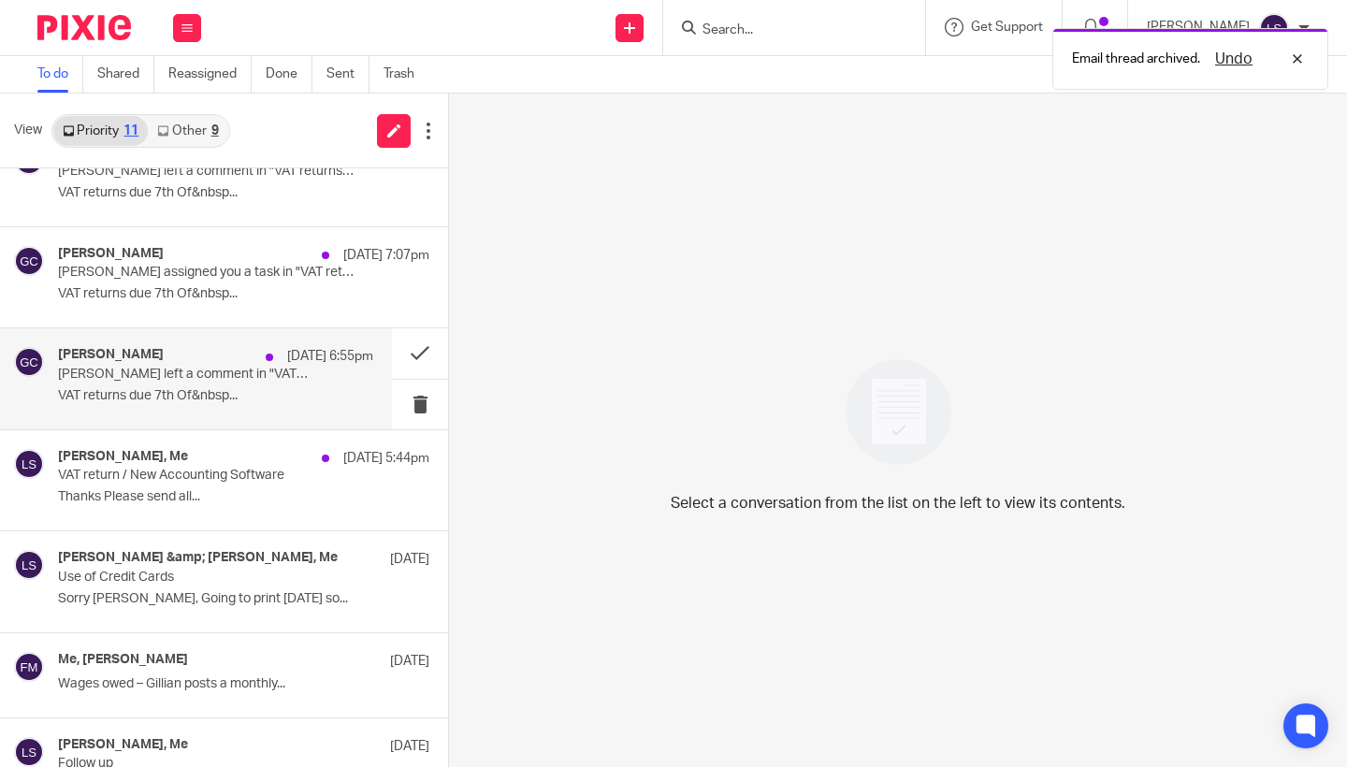
click at [234, 378] on p "Gillian Caughey left a comment in "VAT returns due 7th Of Nov"" at bounding box center [184, 375] width 253 height 16
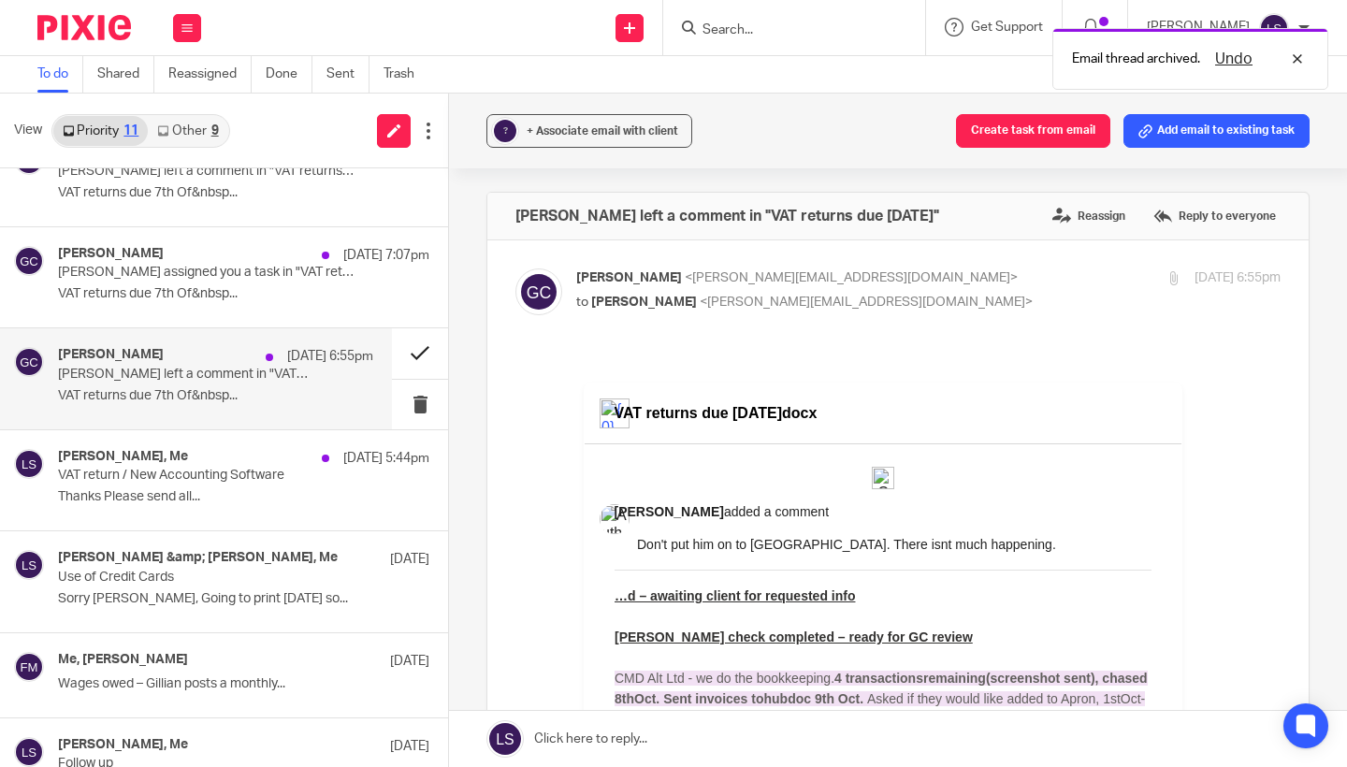
scroll to position [0, 0]
click at [405, 348] on button at bounding box center [420, 353] width 56 height 50
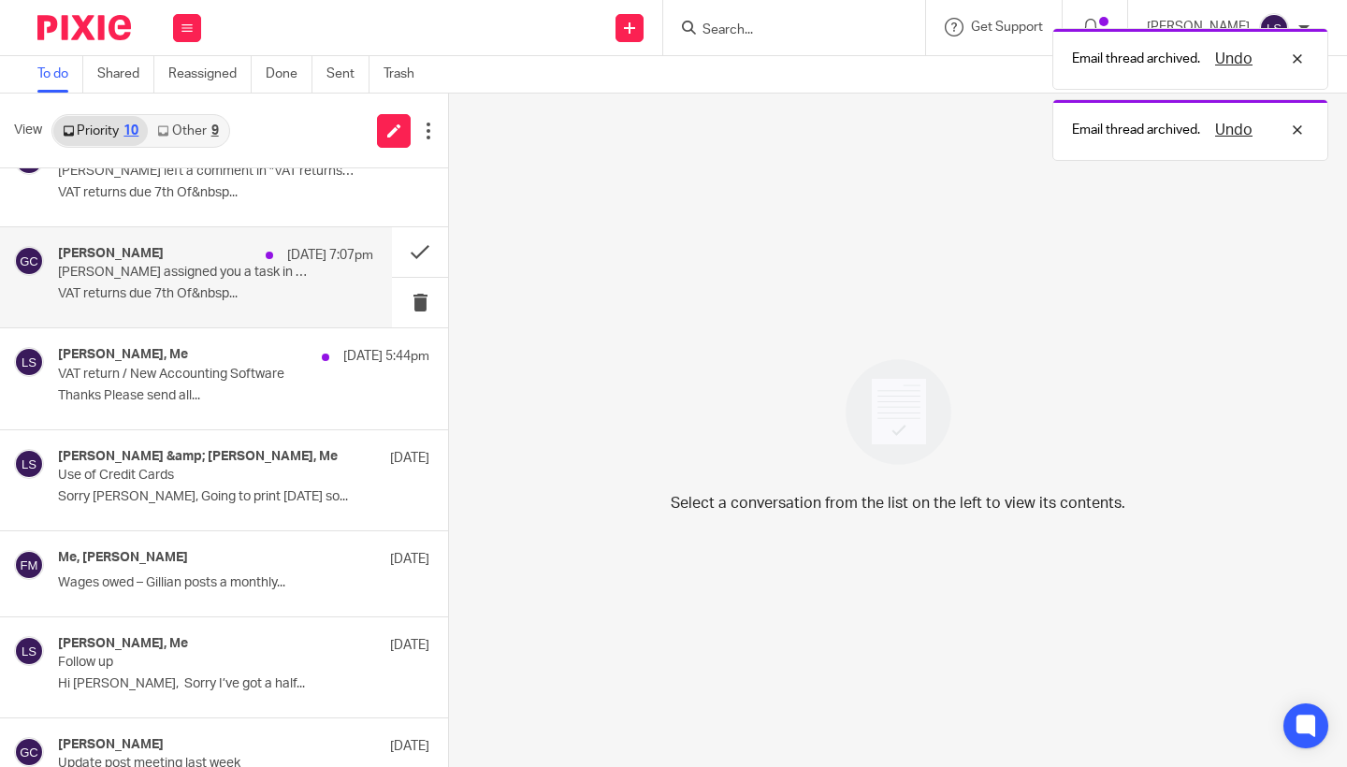
click at [236, 282] on div "Gillian Caughey 13 Oct 7:07pm Gillian Caughey assigned you a task in "VAT retur…" at bounding box center [215, 277] width 315 height 63
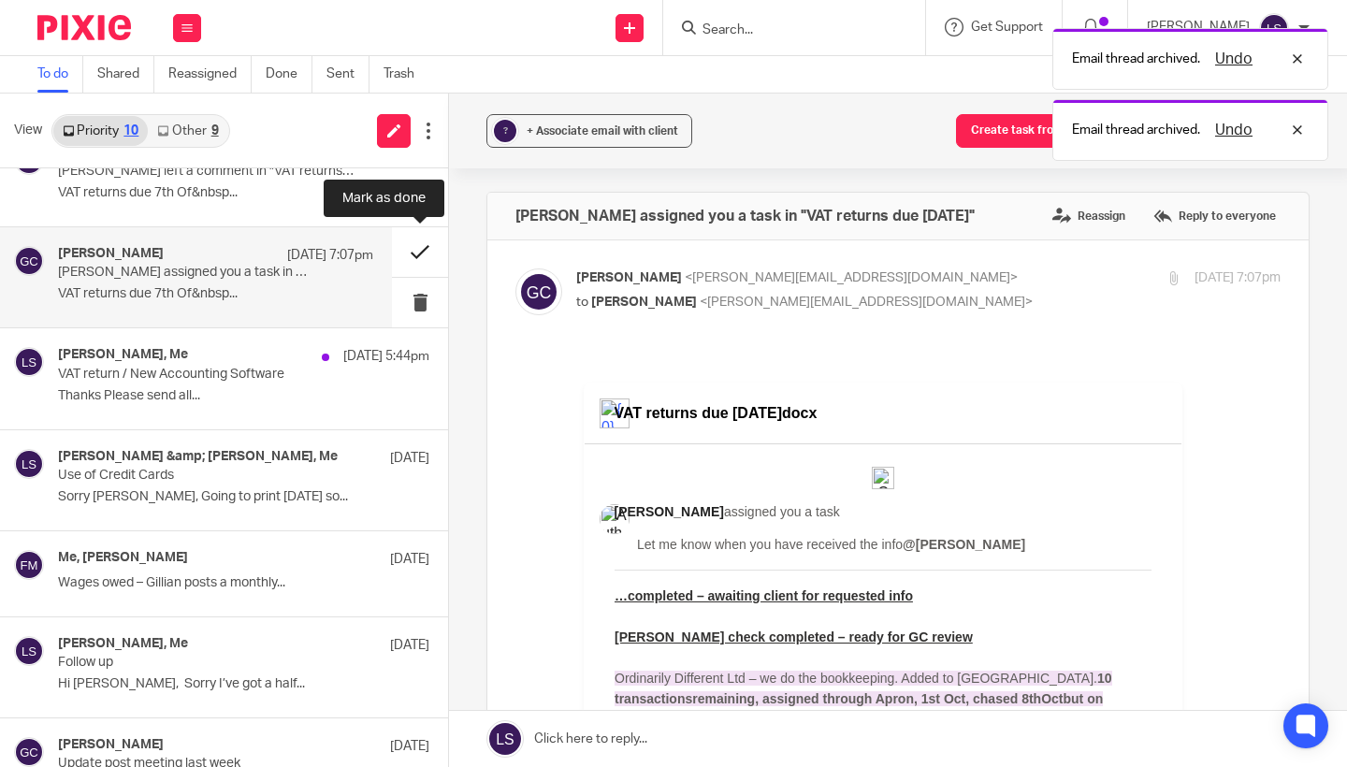
click at [416, 245] on button at bounding box center [420, 252] width 56 height 50
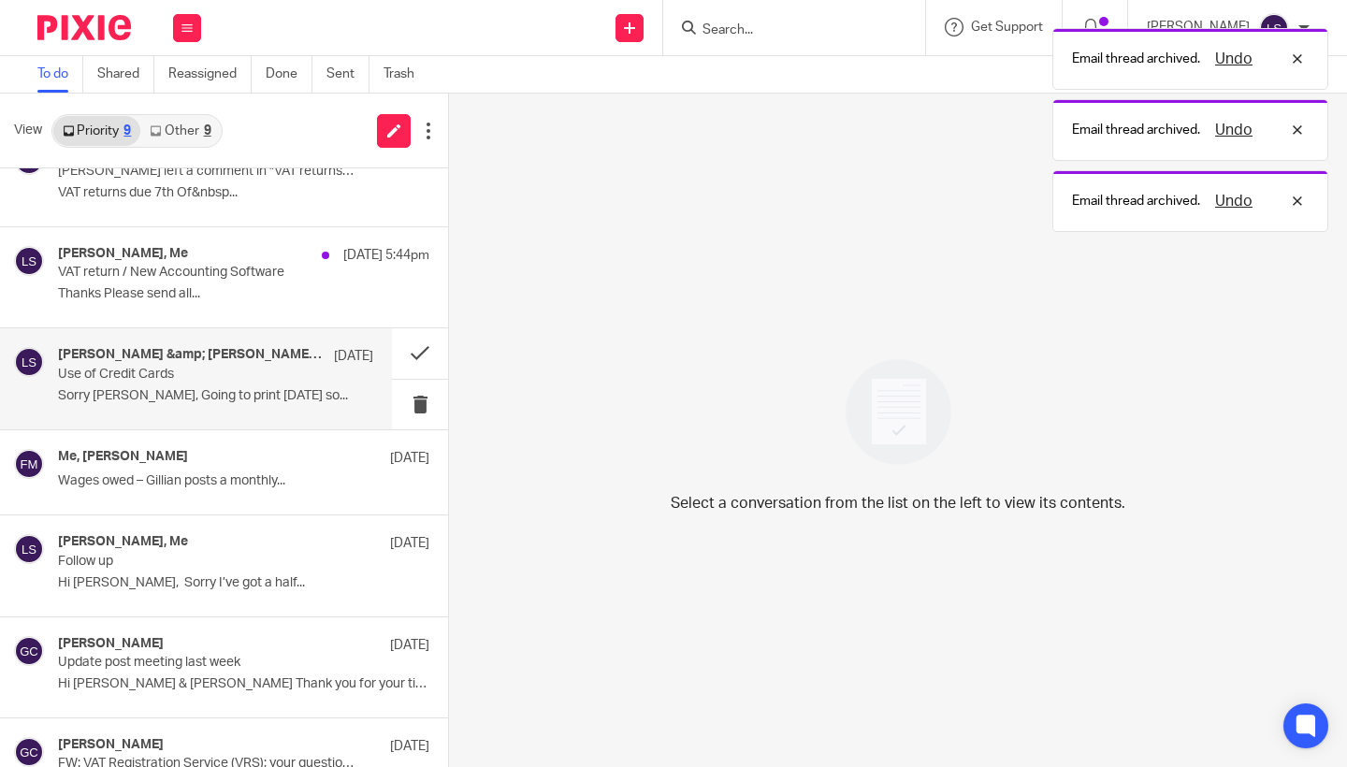
click at [153, 379] on p "Use of Credit Cards" at bounding box center [184, 375] width 253 height 16
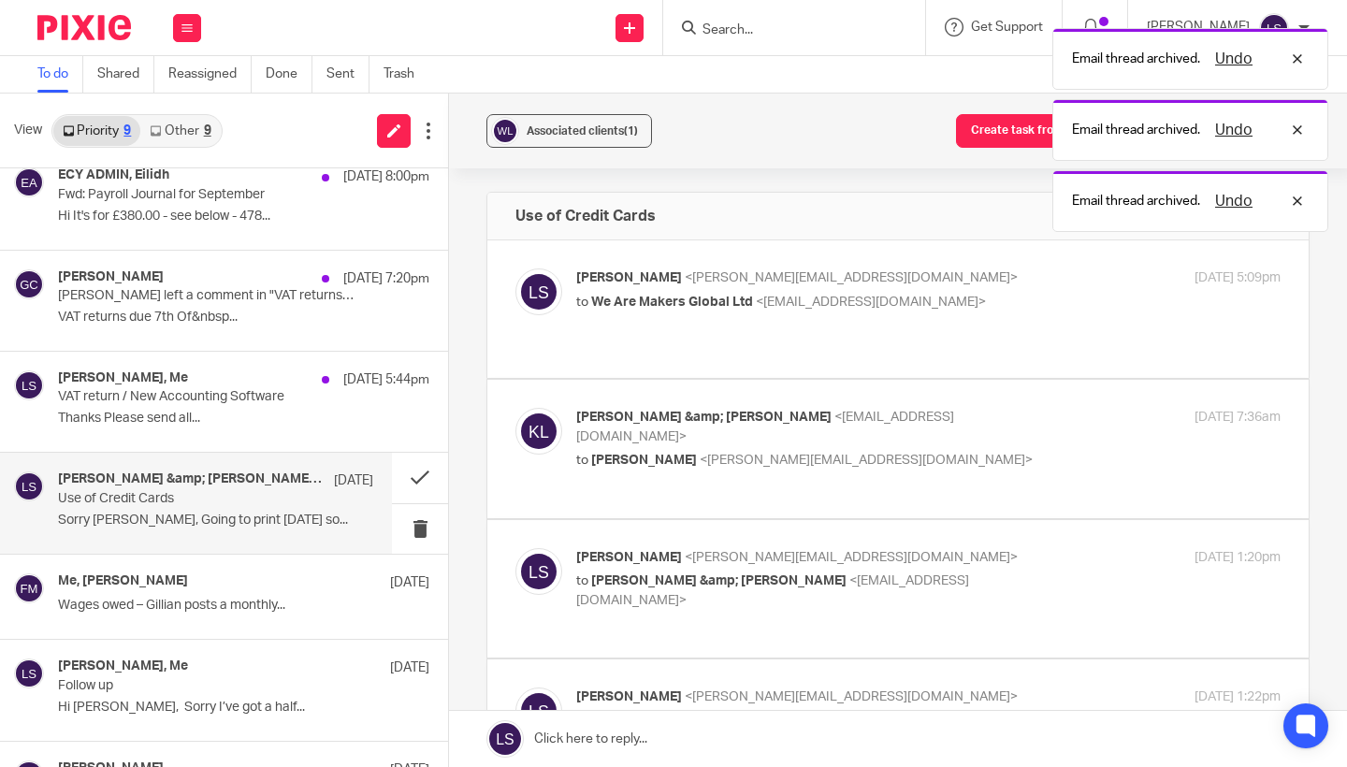
scroll to position [76, 0]
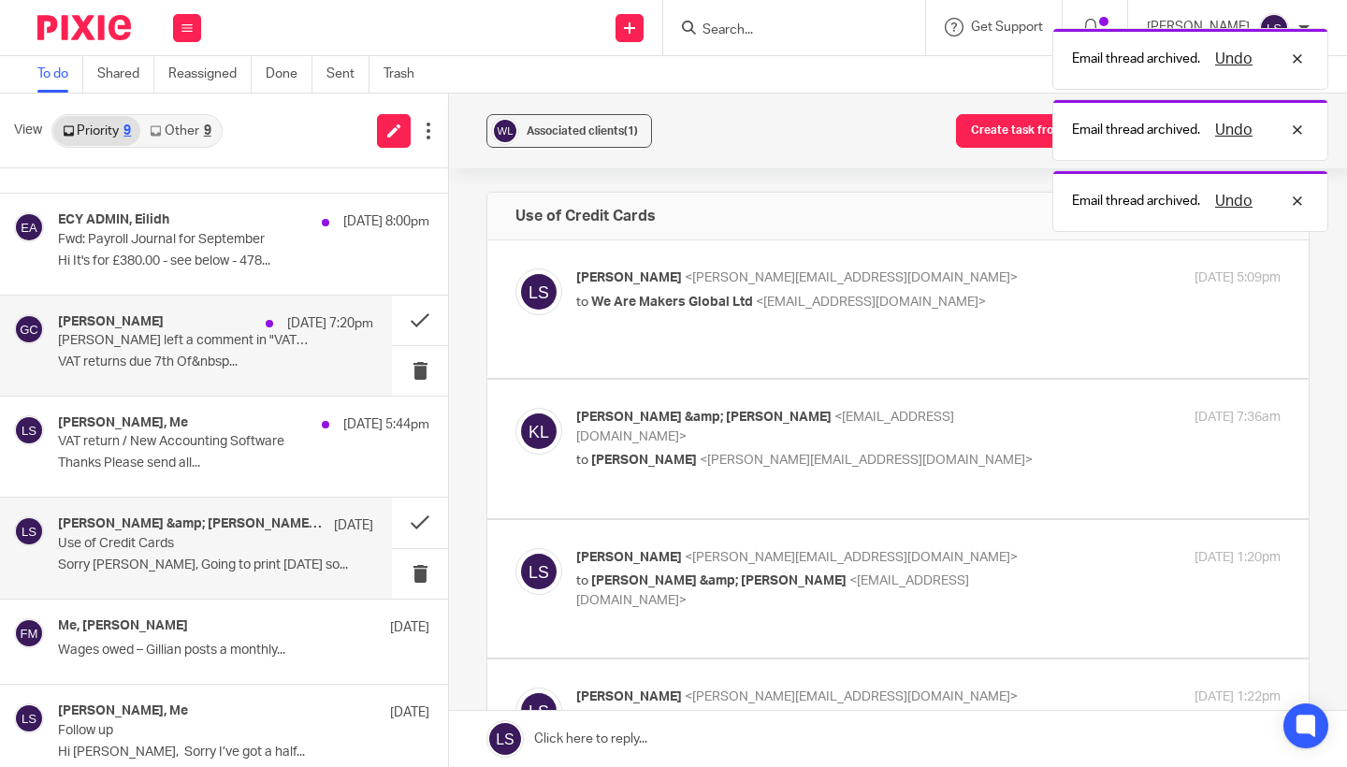
click at [184, 318] on div "Gillian Caughey 13 Oct 7:20pm" at bounding box center [215, 323] width 315 height 19
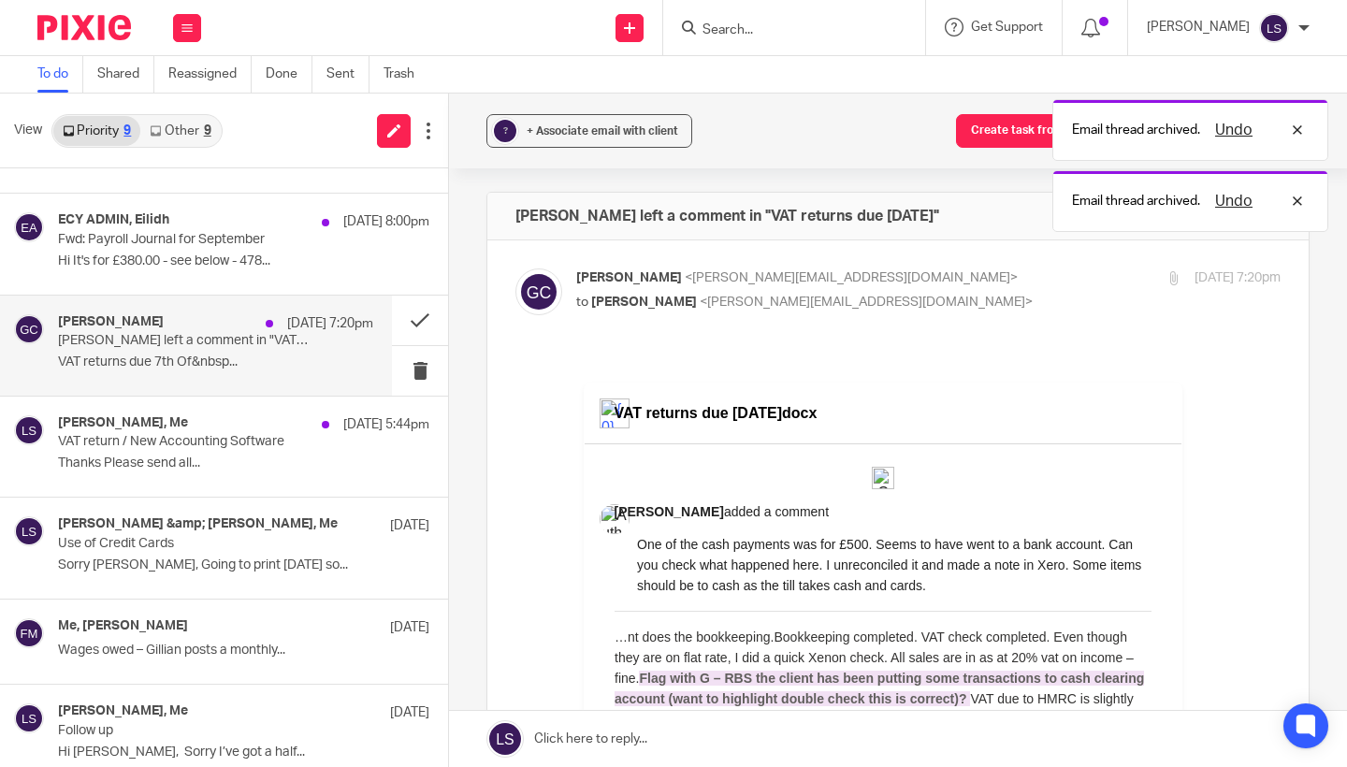
scroll to position [0, 0]
click at [426, 317] on button at bounding box center [420, 321] width 56 height 50
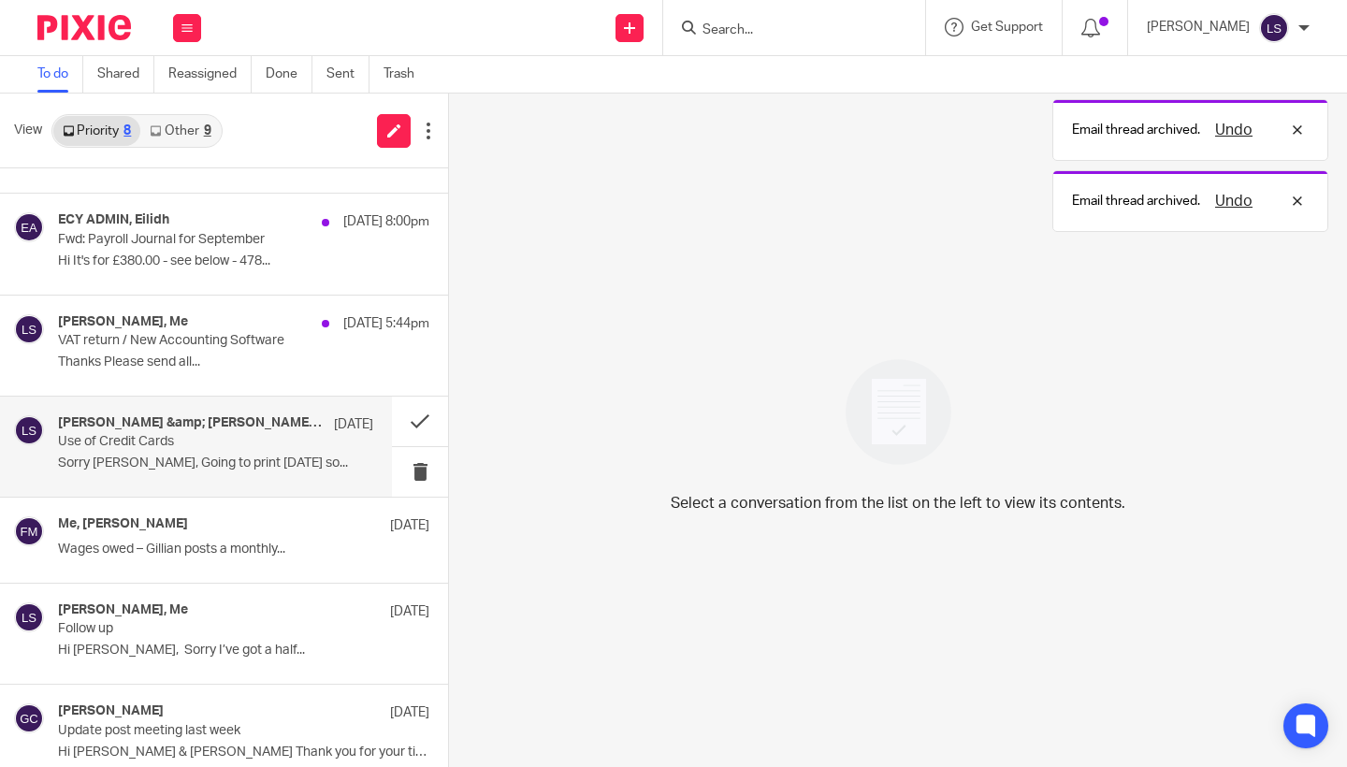
click at [148, 468] on p "Sorry [PERSON_NAME], Going to print [DATE] so..." at bounding box center [215, 464] width 315 height 16
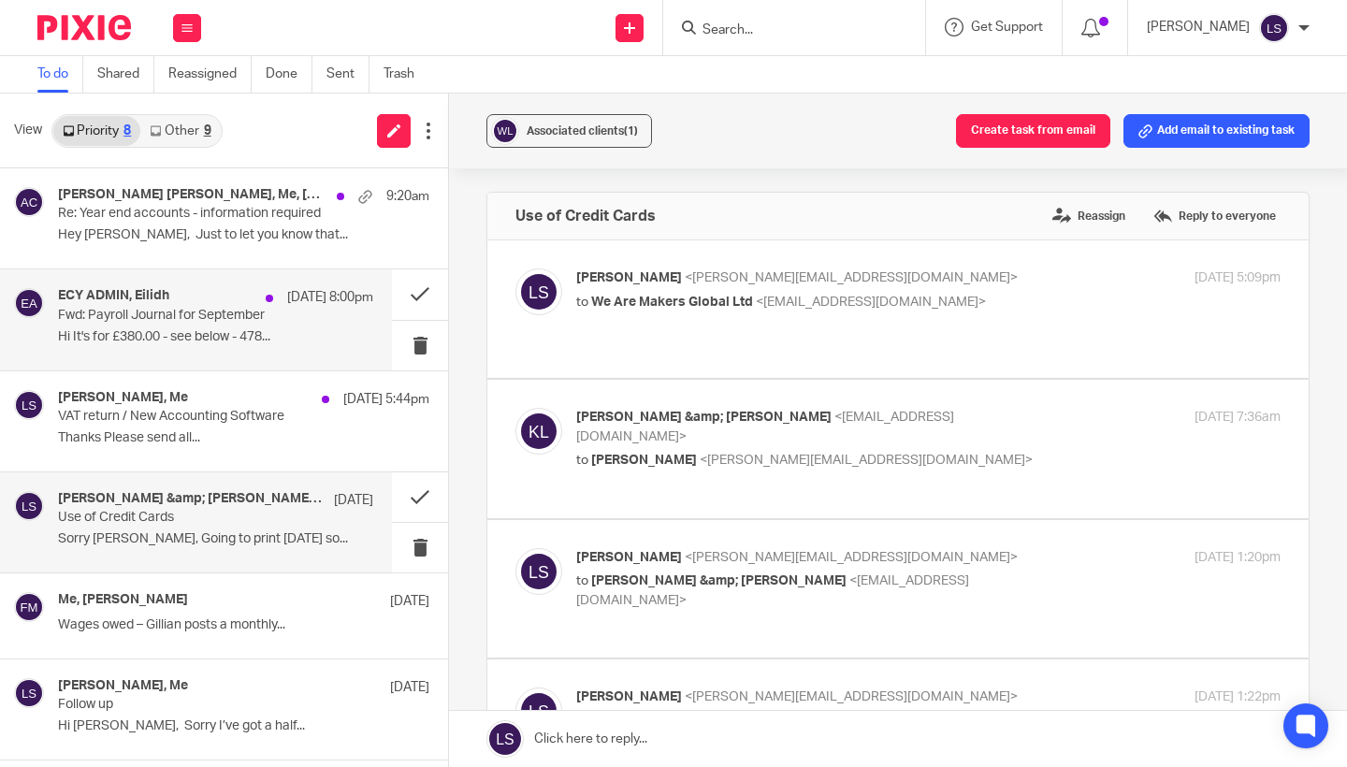
click at [206, 329] on p "Hi It's for £380.00 - see below - 478..." at bounding box center [215, 337] width 315 height 16
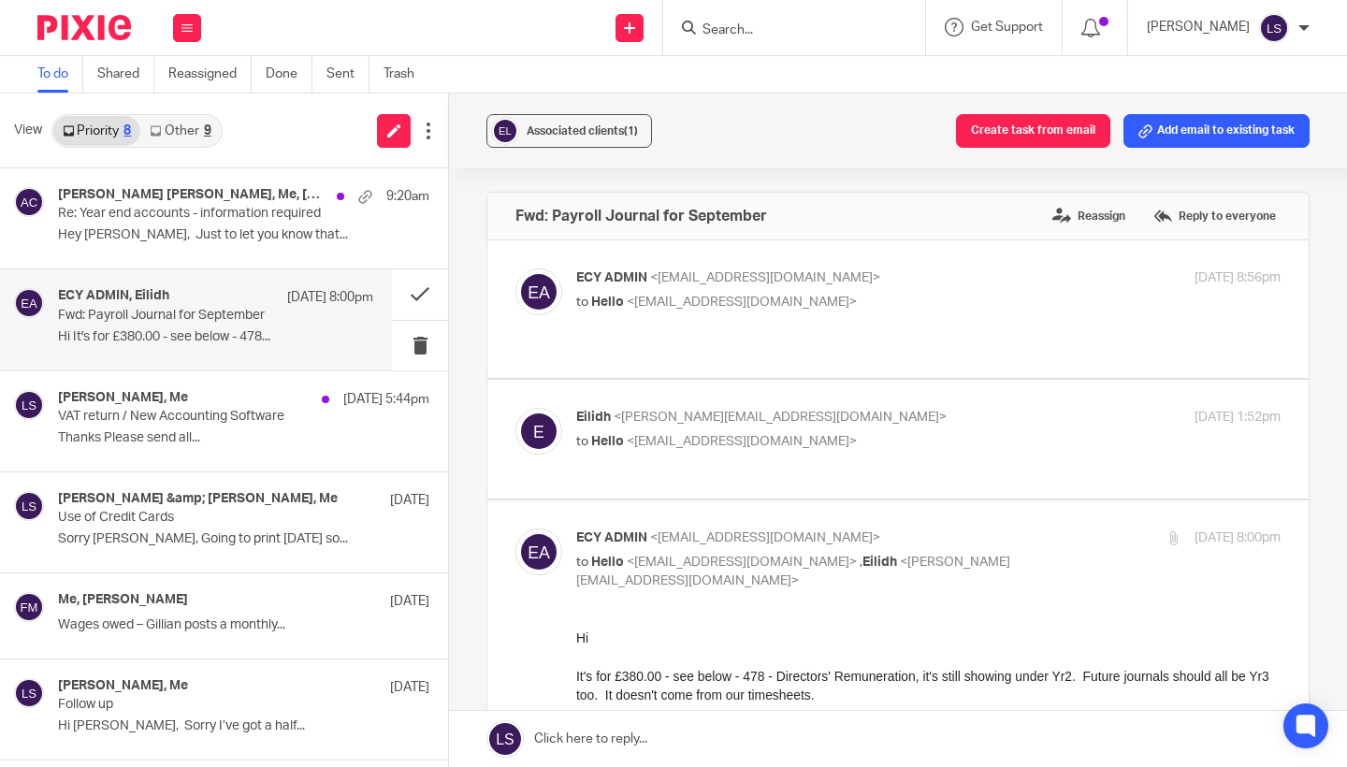
click at [779, 662] on div at bounding box center [928, 656] width 705 height 19
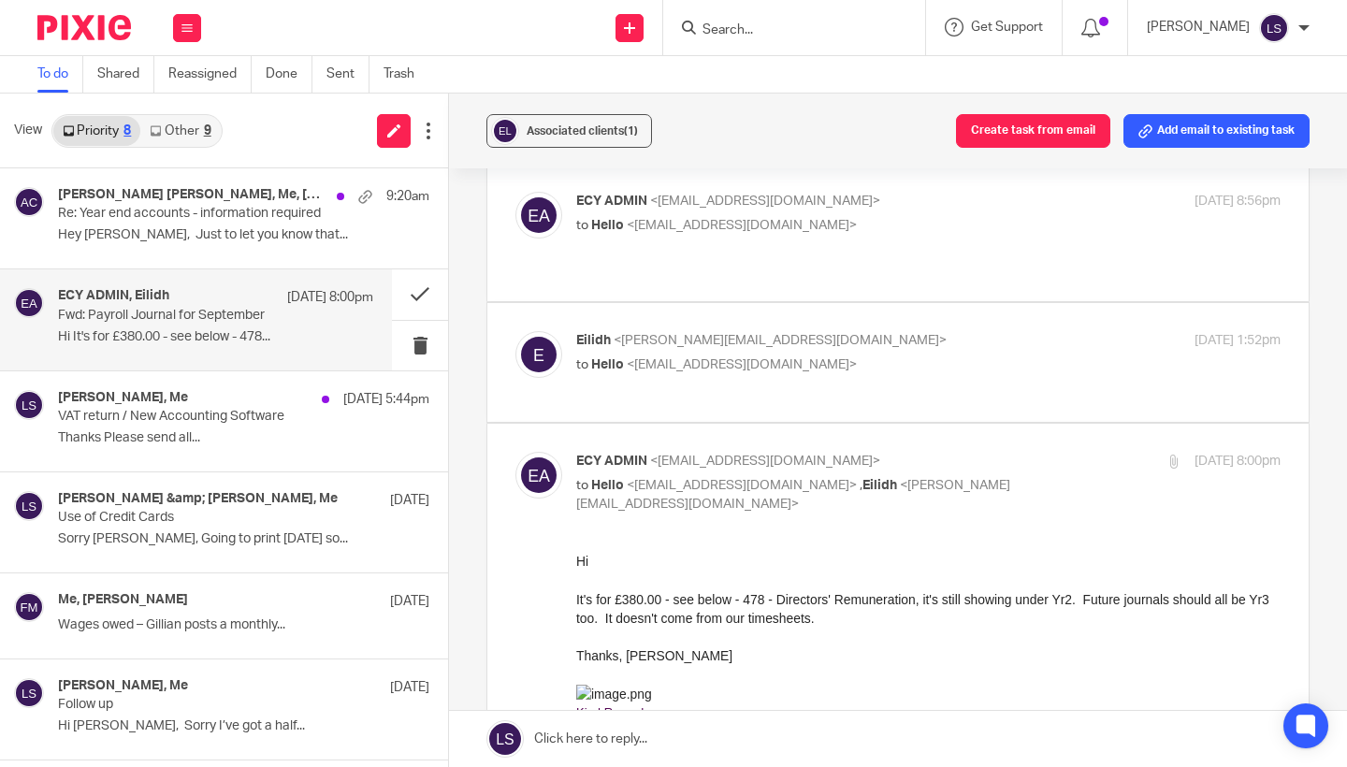
scroll to position [102, 0]
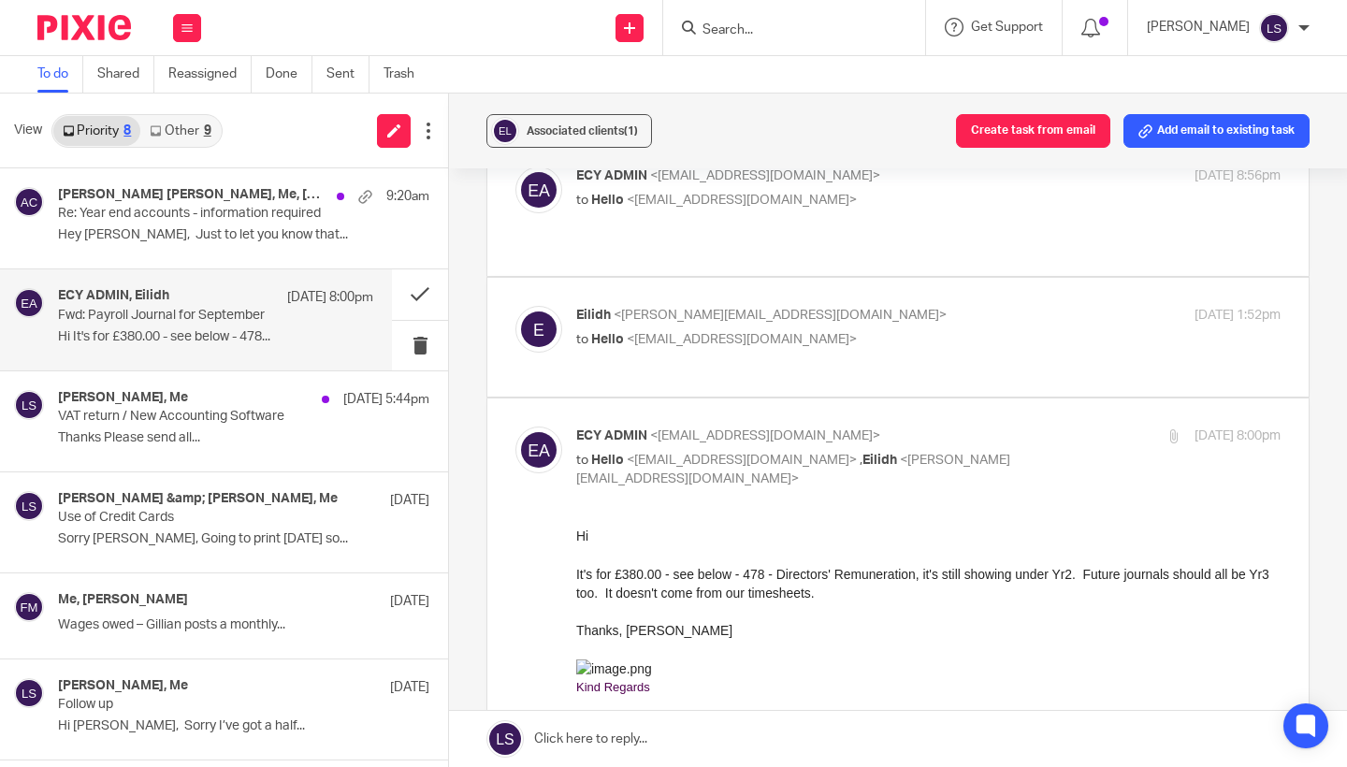
click at [1037, 427] on p "ECY ADMIN <admin@edinburghcommunityyoga.co.uk>" at bounding box center [811, 437] width 470 height 20
checkbox input "false"
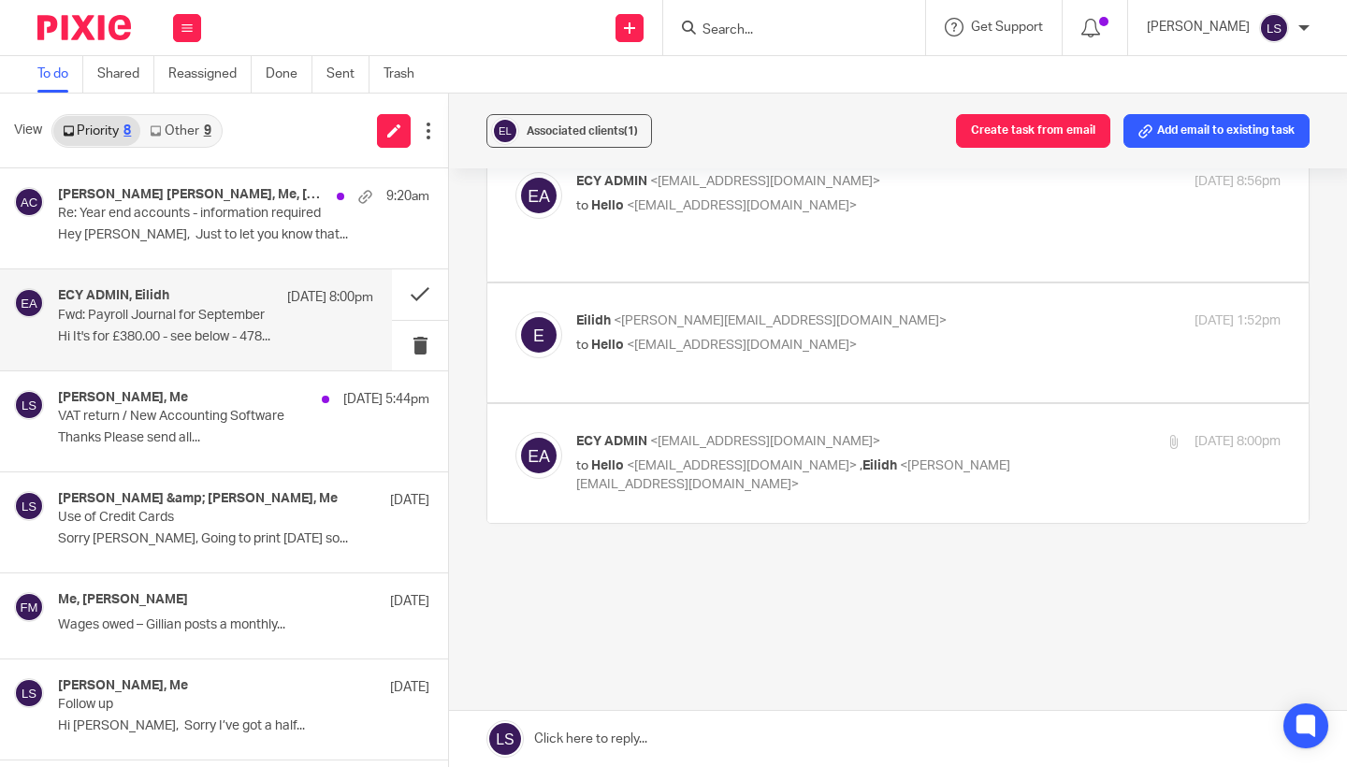
scroll to position [72, 0]
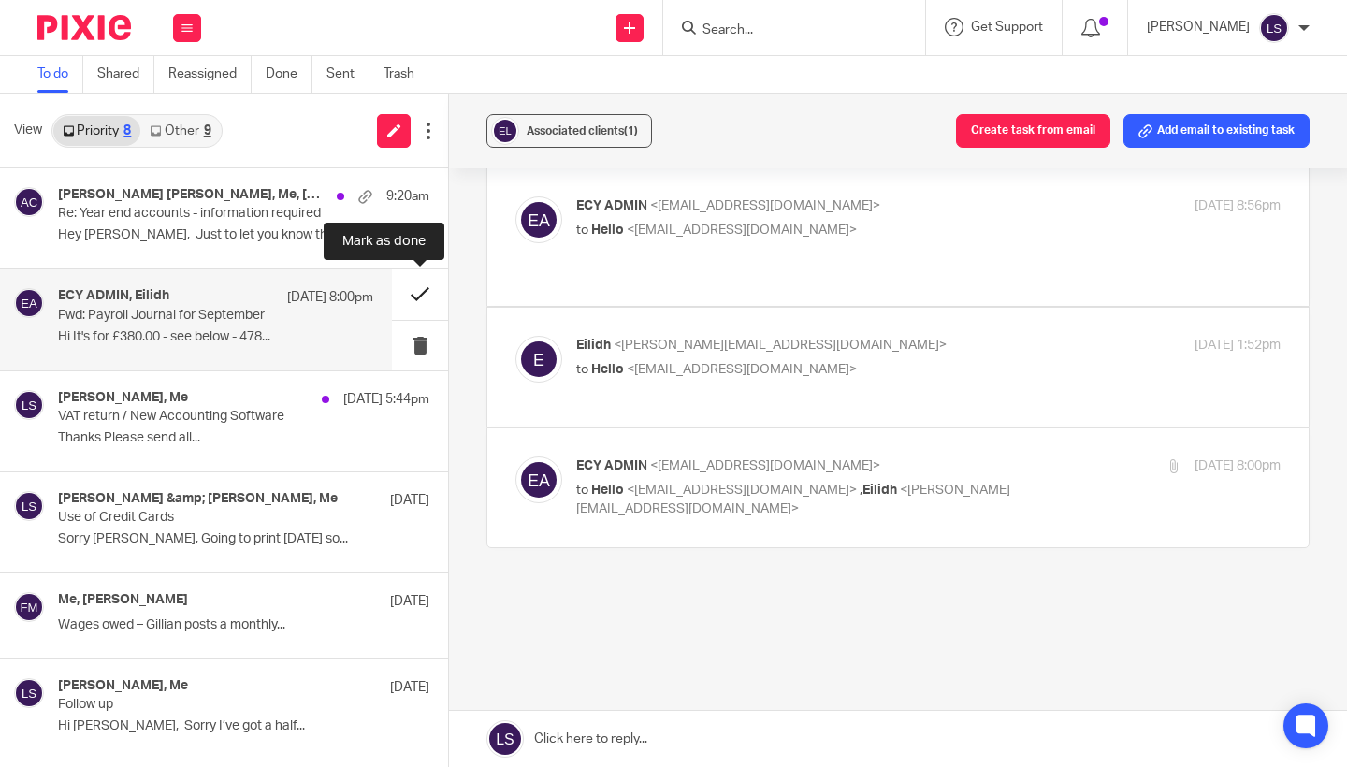
click at [430, 289] on button at bounding box center [420, 294] width 56 height 50
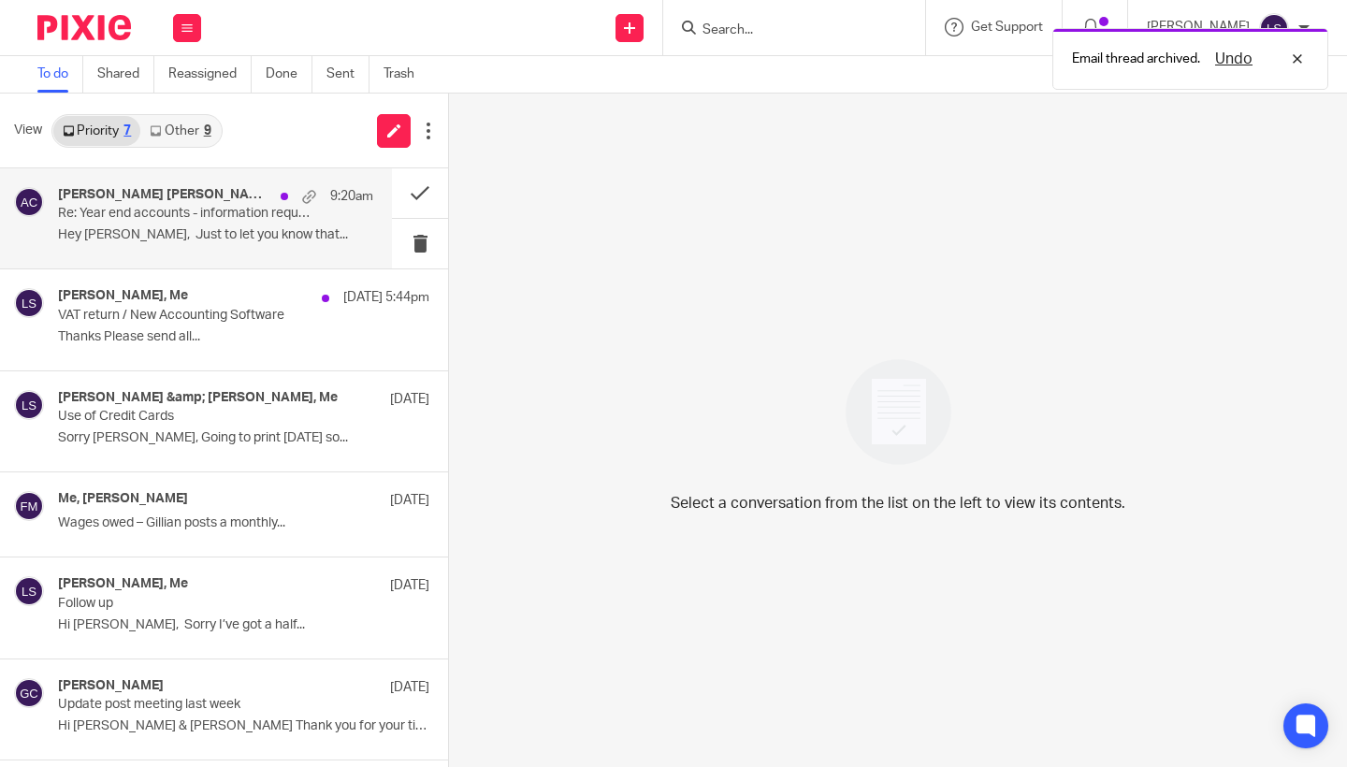
click at [199, 233] on p "Hey Lauren, Just to let you know that..." at bounding box center [215, 235] width 315 height 16
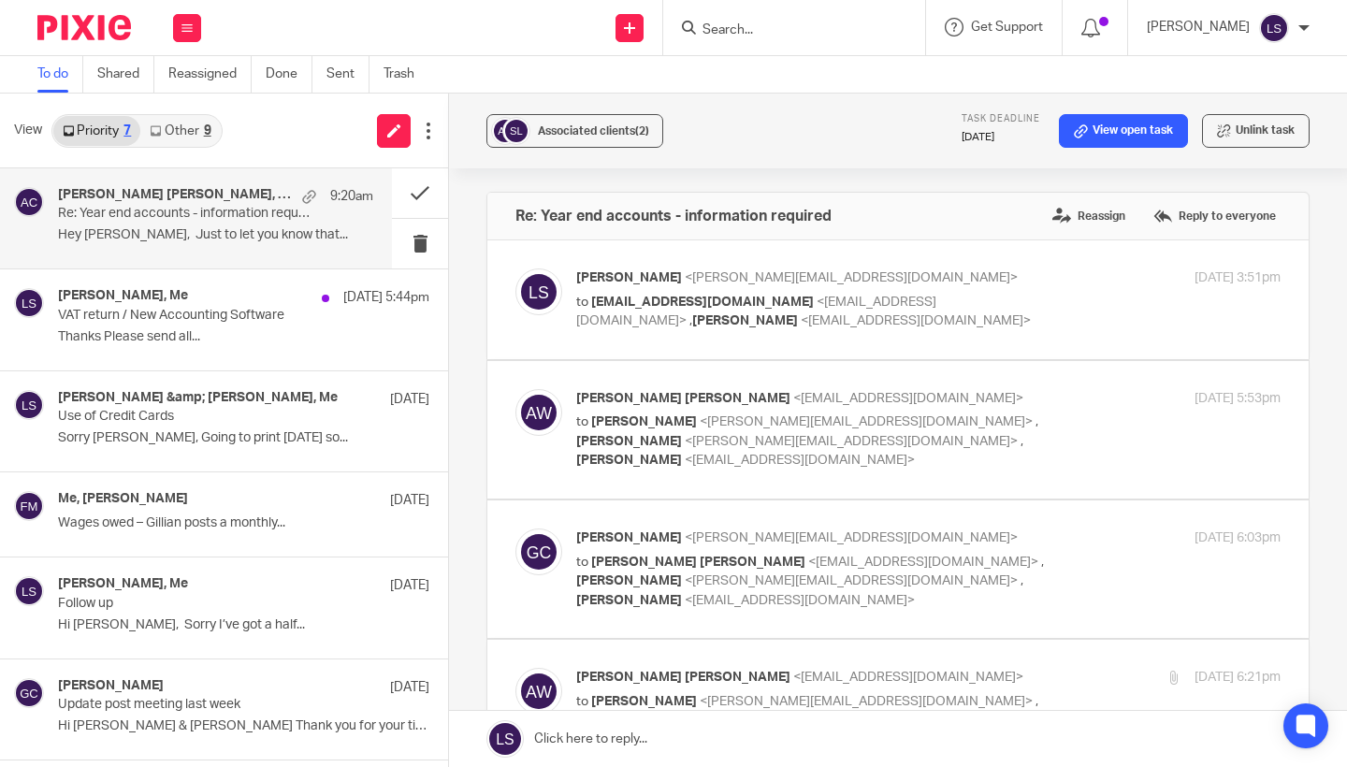
scroll to position [0, 0]
click at [1324, 423] on div "Associated clients (2) Task deadline 19 Jul 2025 View open task Unlink task Re:…" at bounding box center [898, 431] width 898 height 674
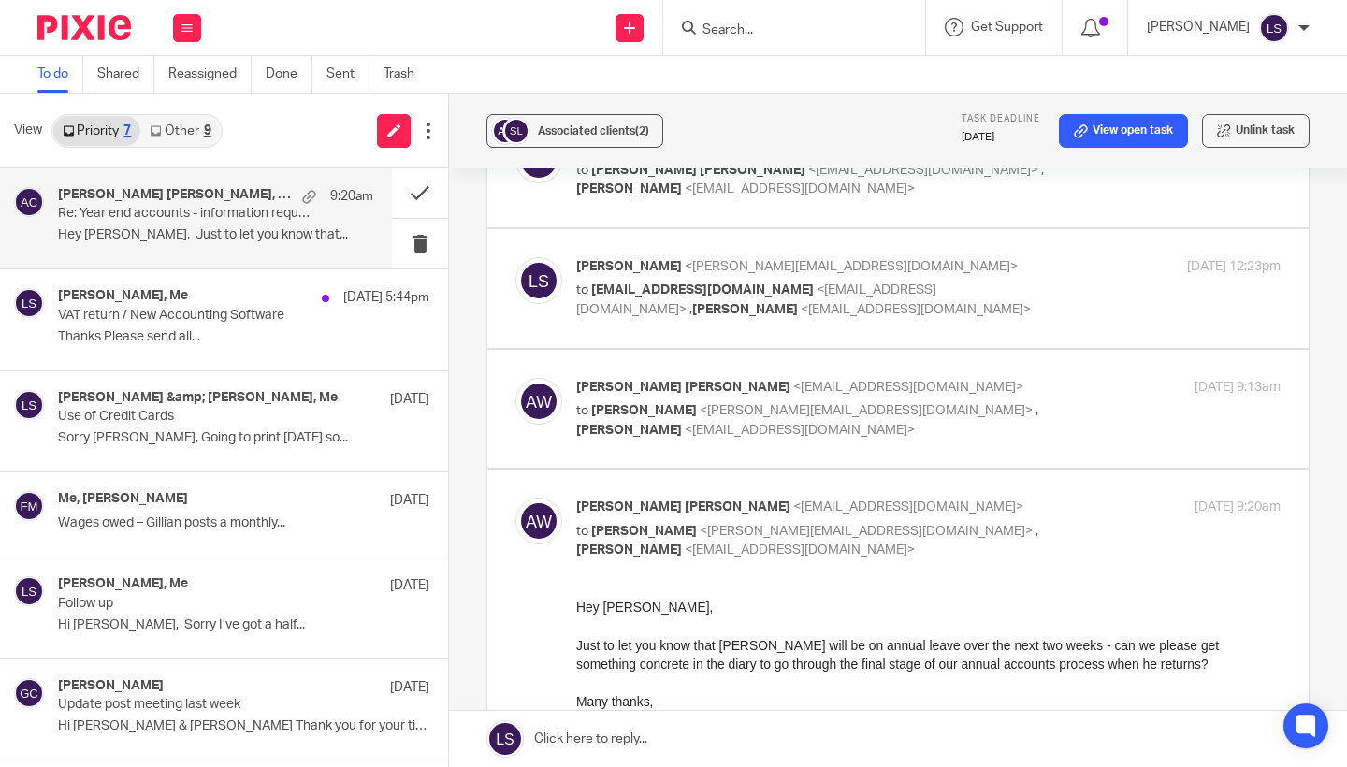
scroll to position [1372, 0]
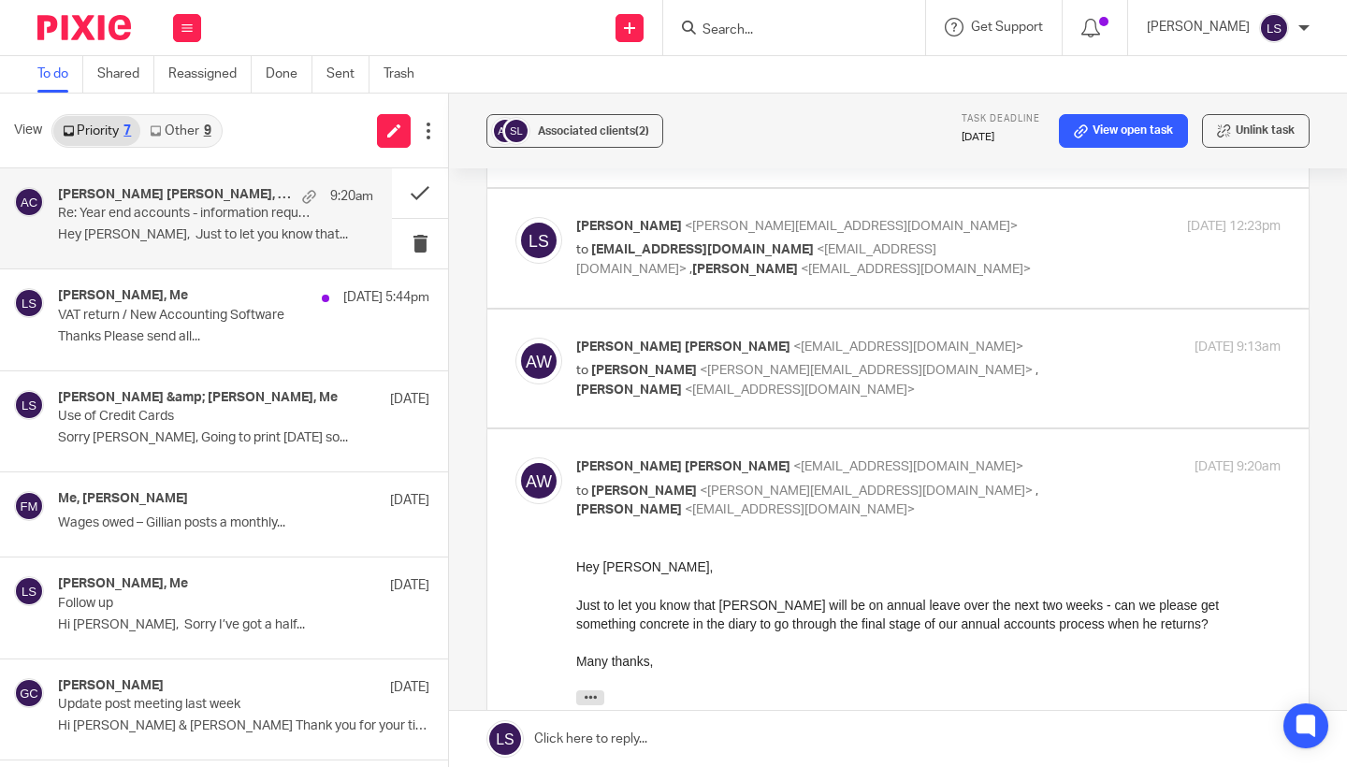
click at [1024, 458] on p "Abigale Neate Wilson <abigale@agile-city.com>" at bounding box center [811, 468] width 470 height 20
checkbox input "false"
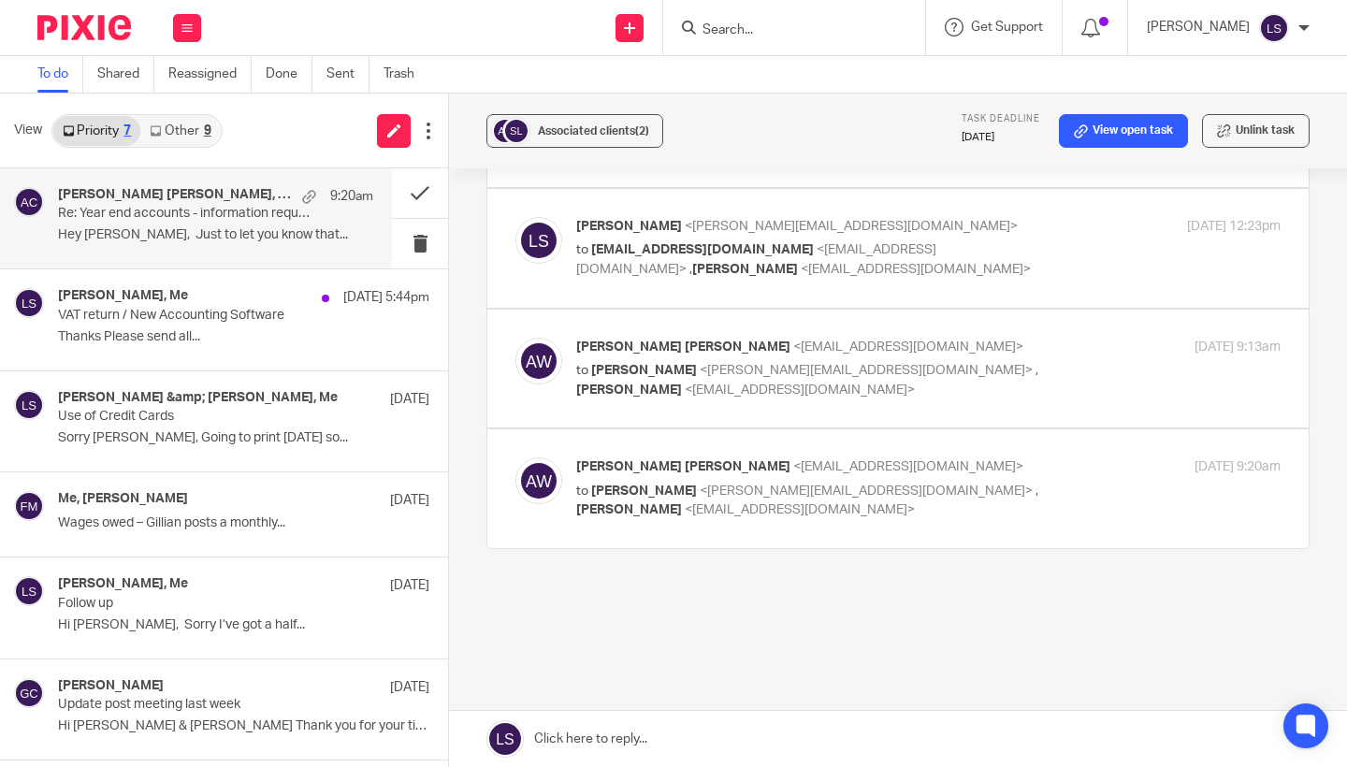
scroll to position [1260, 0]
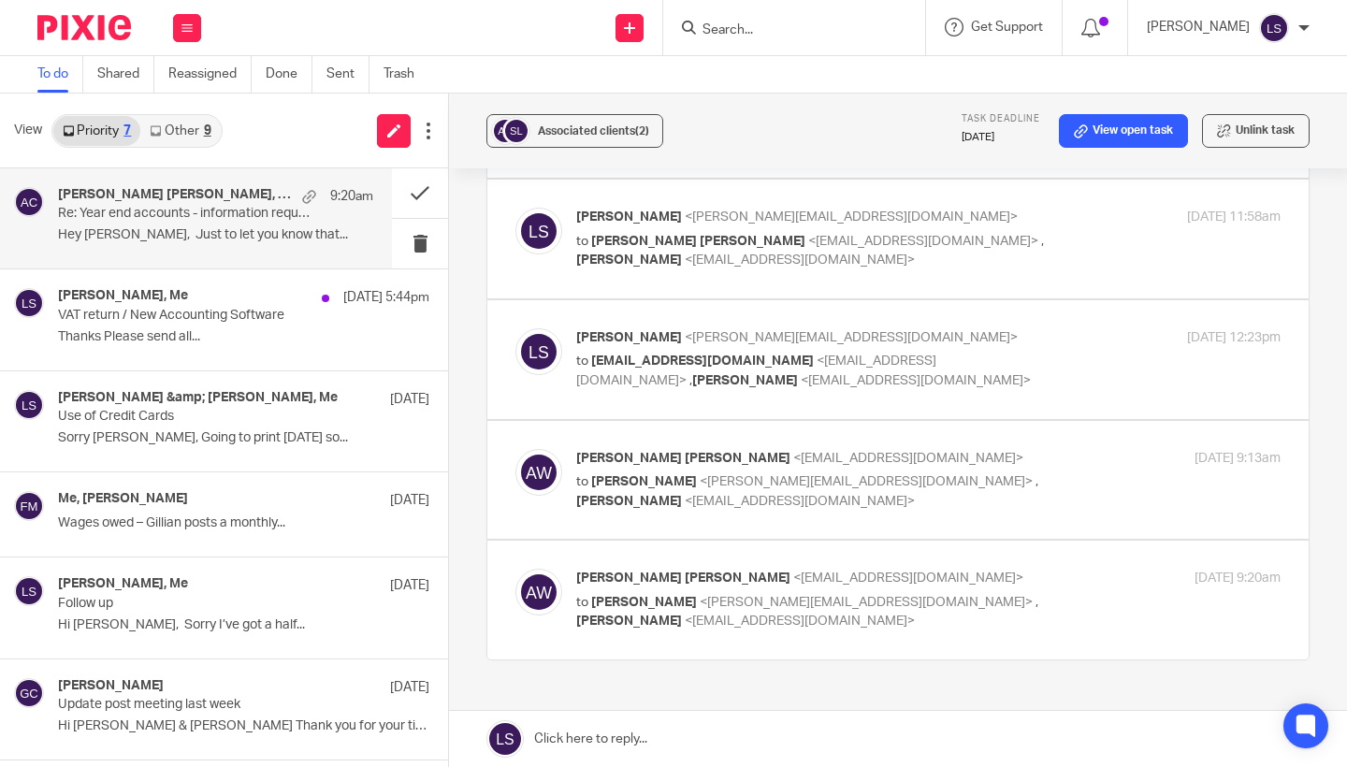
click at [658, 723] on link at bounding box center [898, 739] width 898 height 56
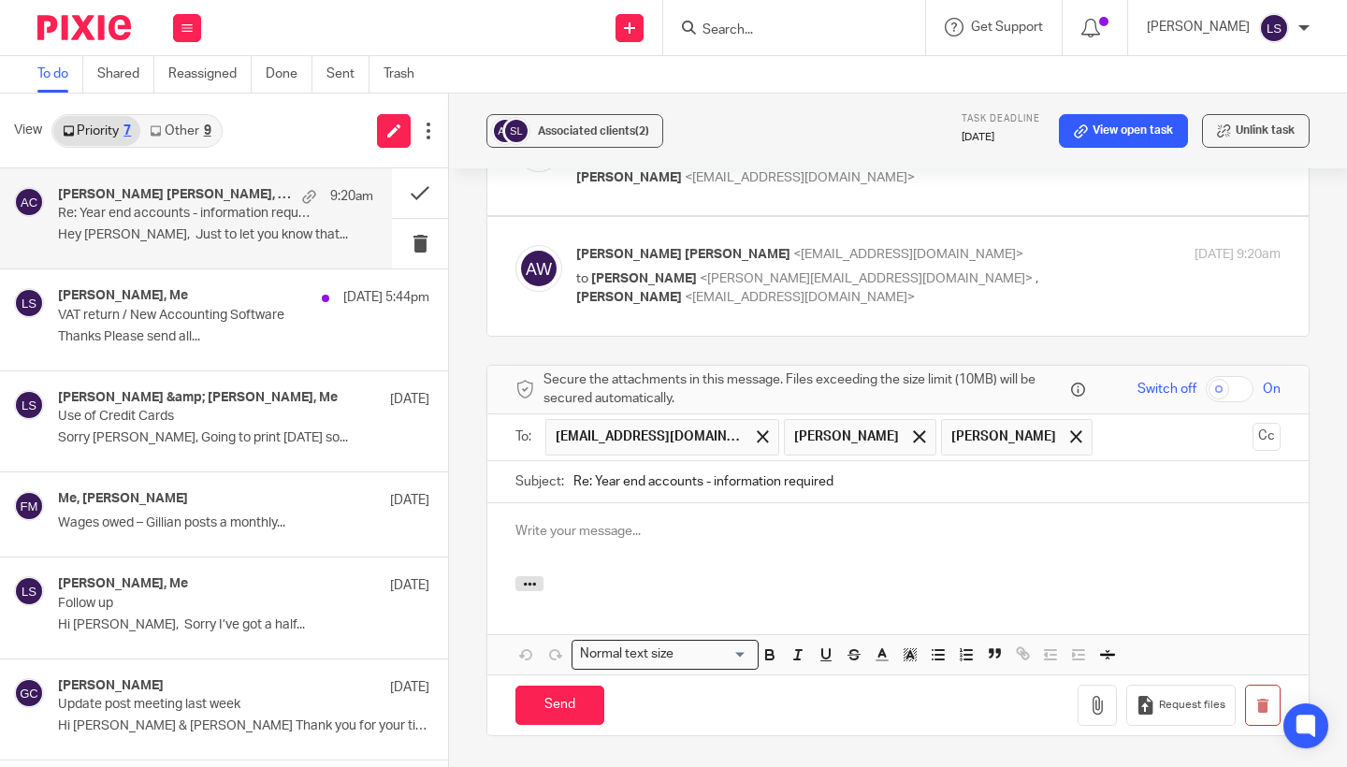
scroll to position [0, 0]
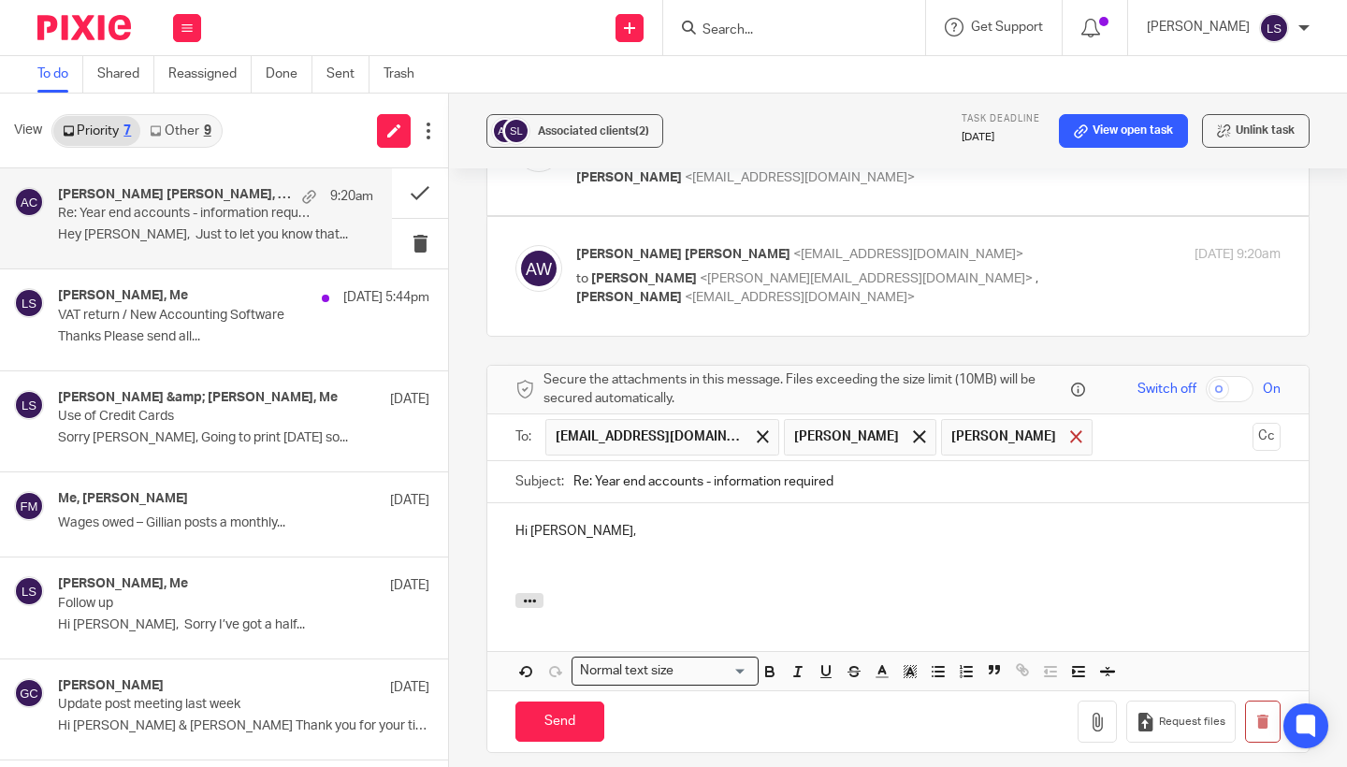
click at [1066, 423] on div at bounding box center [1077, 437] width 22 height 28
click at [785, 503] on div "Hi Abigale," at bounding box center [899, 548] width 822 height 90
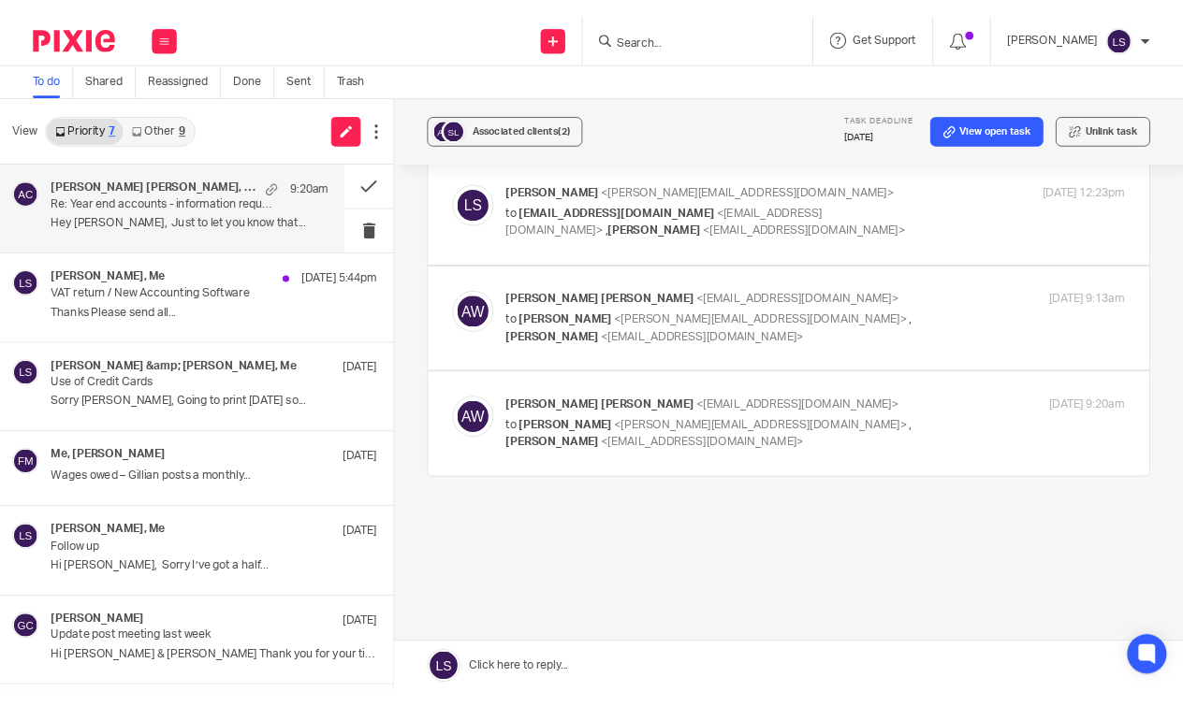
scroll to position [1260, 0]
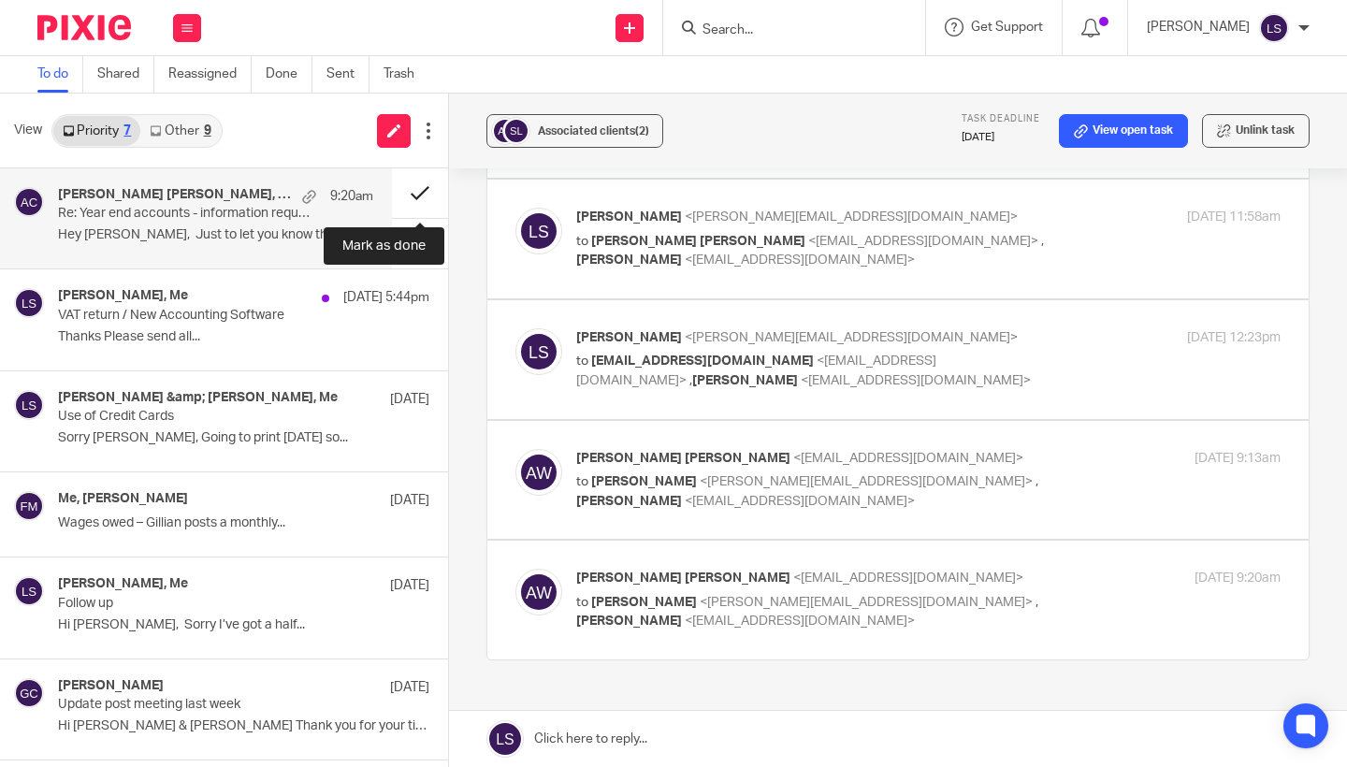
click at [419, 194] on button at bounding box center [420, 193] width 56 height 50
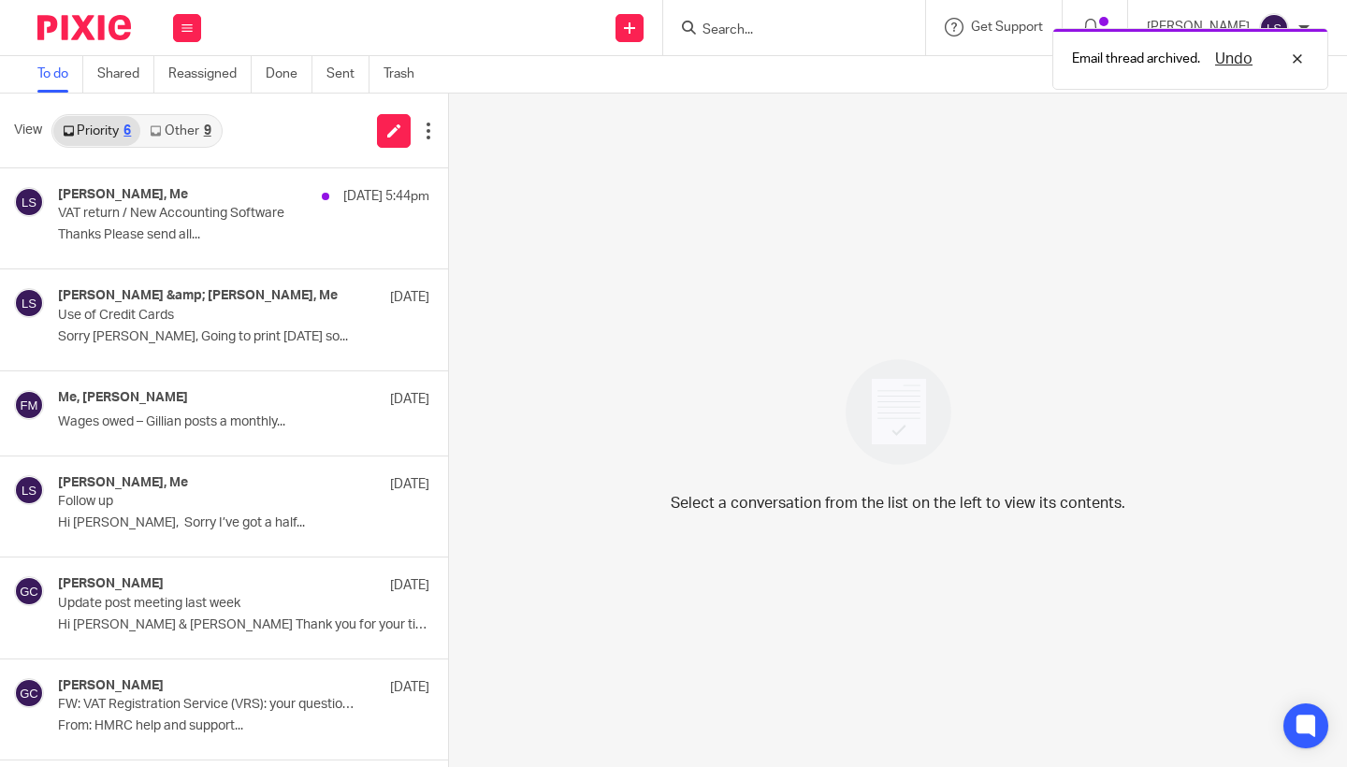
click at [197, 138] on link "Other 9" at bounding box center [180, 131] width 80 height 30
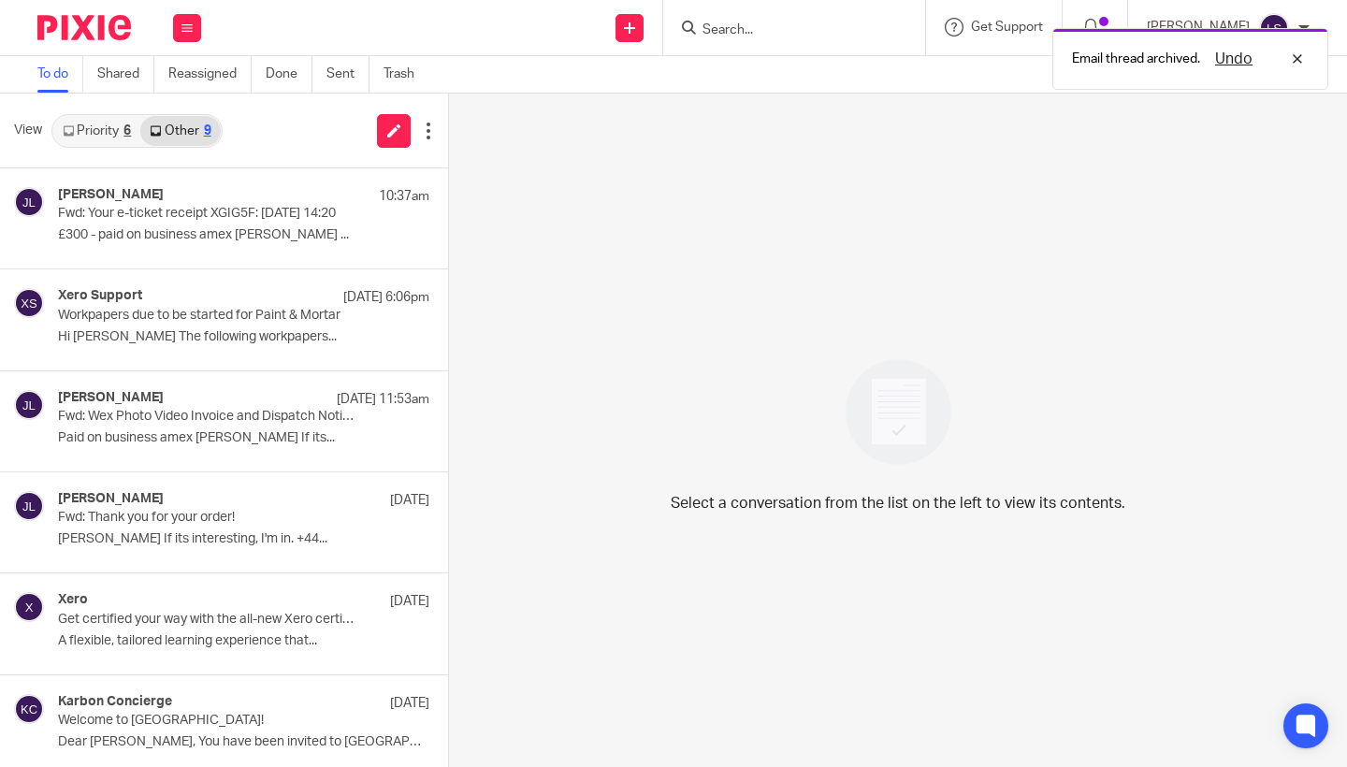
click at [118, 134] on link "Priority 6" at bounding box center [96, 131] width 87 height 30
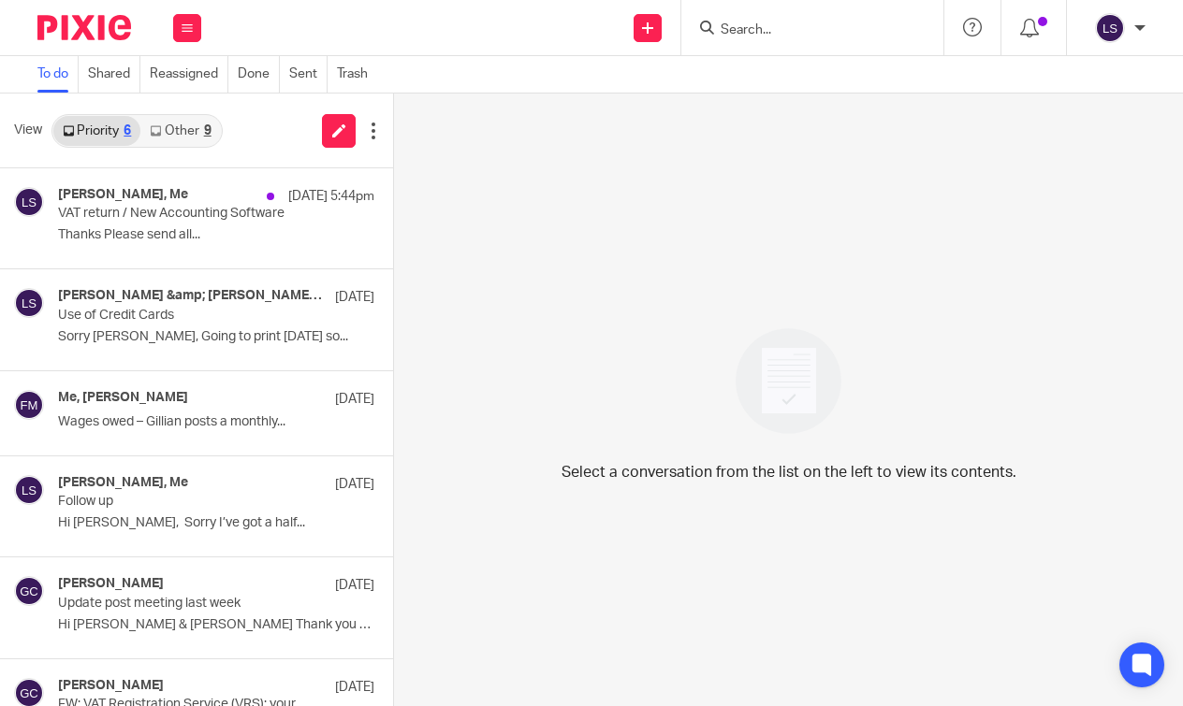
click at [182, 140] on link "Other 9" at bounding box center [180, 131] width 80 height 30
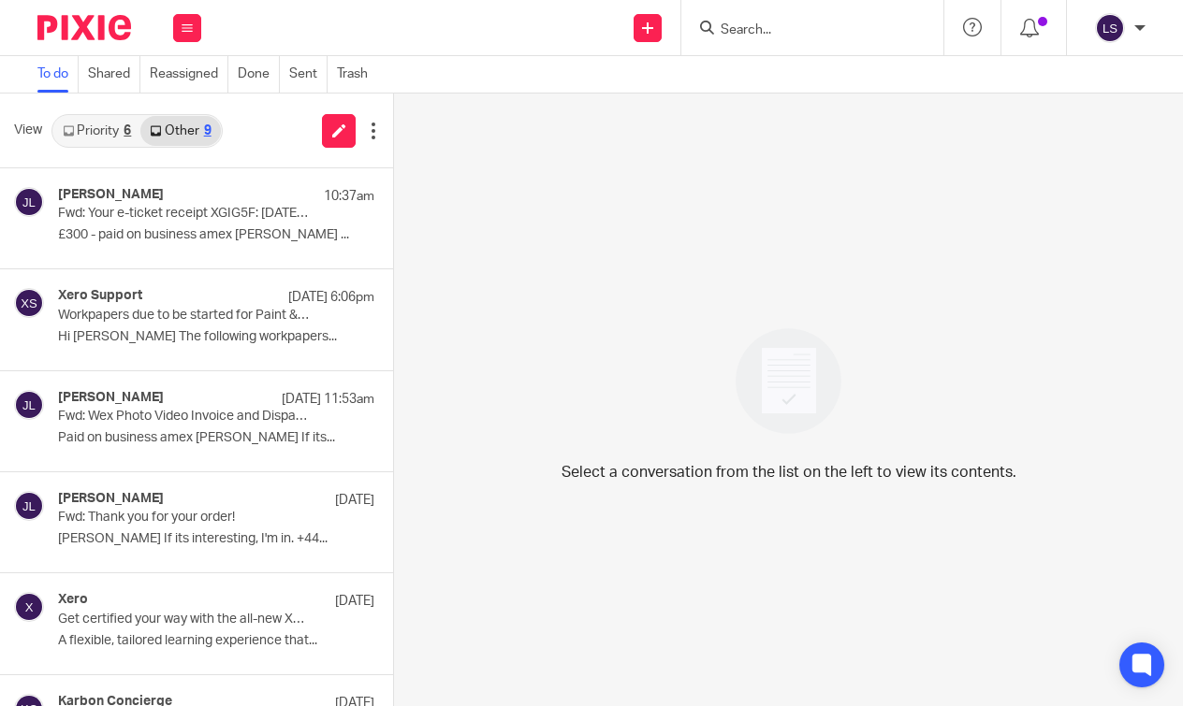
click at [104, 133] on link "Priority 6" at bounding box center [96, 131] width 87 height 30
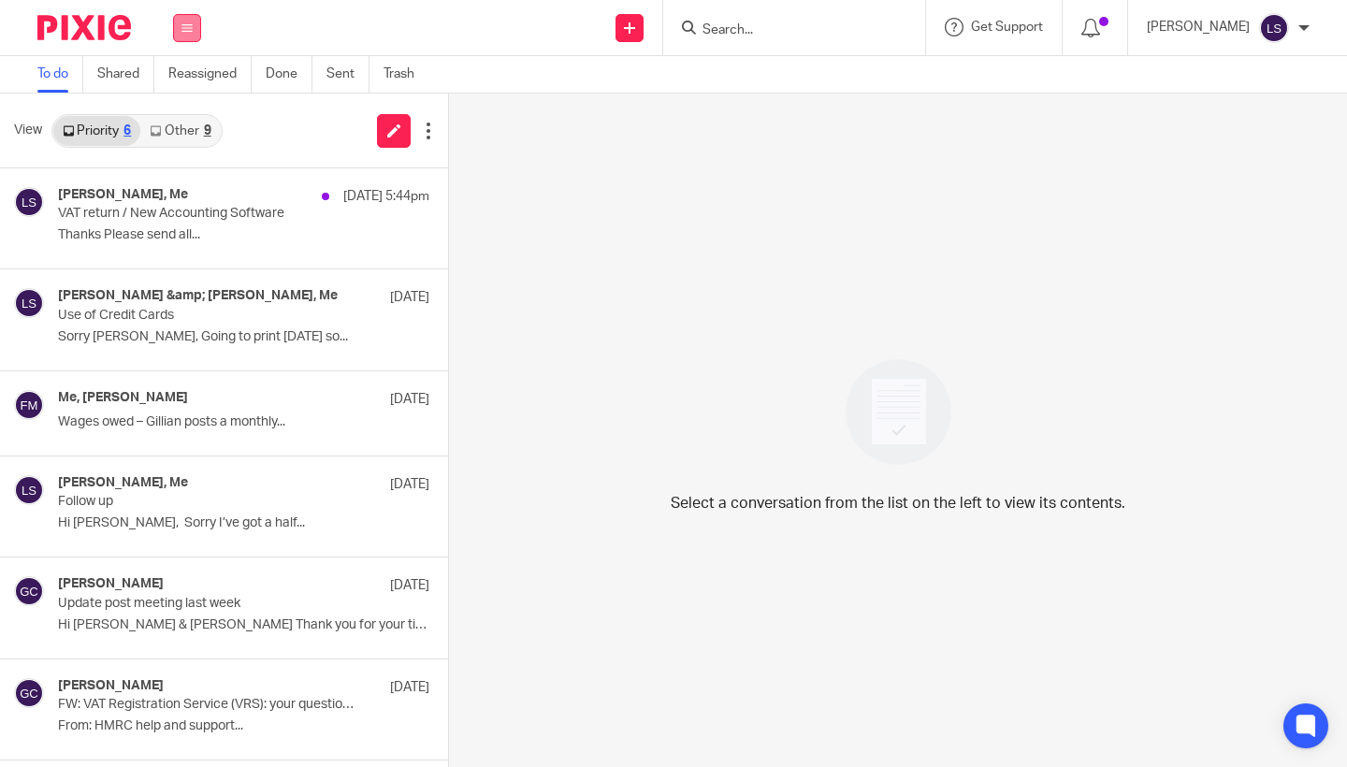
click at [189, 30] on icon at bounding box center [187, 27] width 11 height 11
click at [187, 114] on link "Email" at bounding box center [179, 114] width 34 height 13
click at [191, 129] on link "Other 13" at bounding box center [183, 131] width 87 height 30
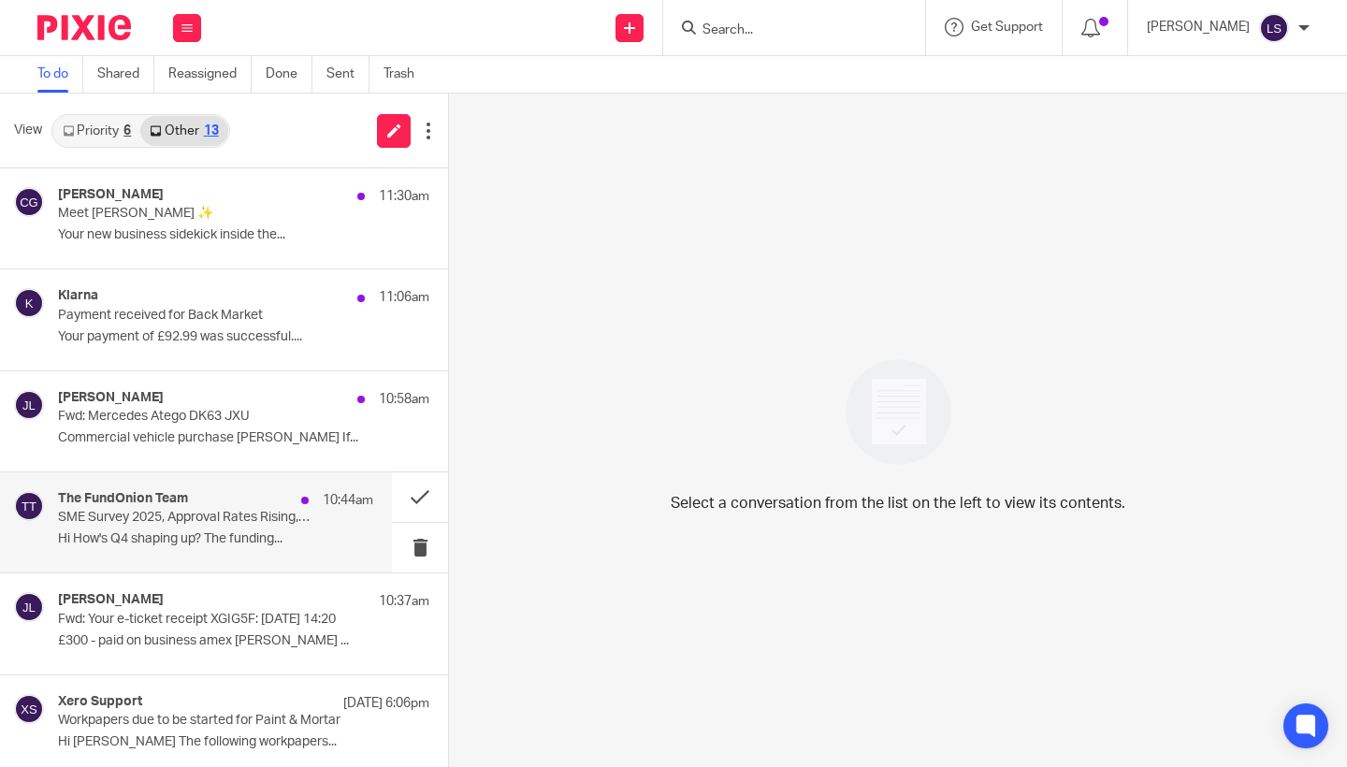
click at [196, 524] on p "SME Survey 2025, Approval Rates Rising, & New Funding Strategies - FundOnion 🧅" at bounding box center [184, 518] width 253 height 16
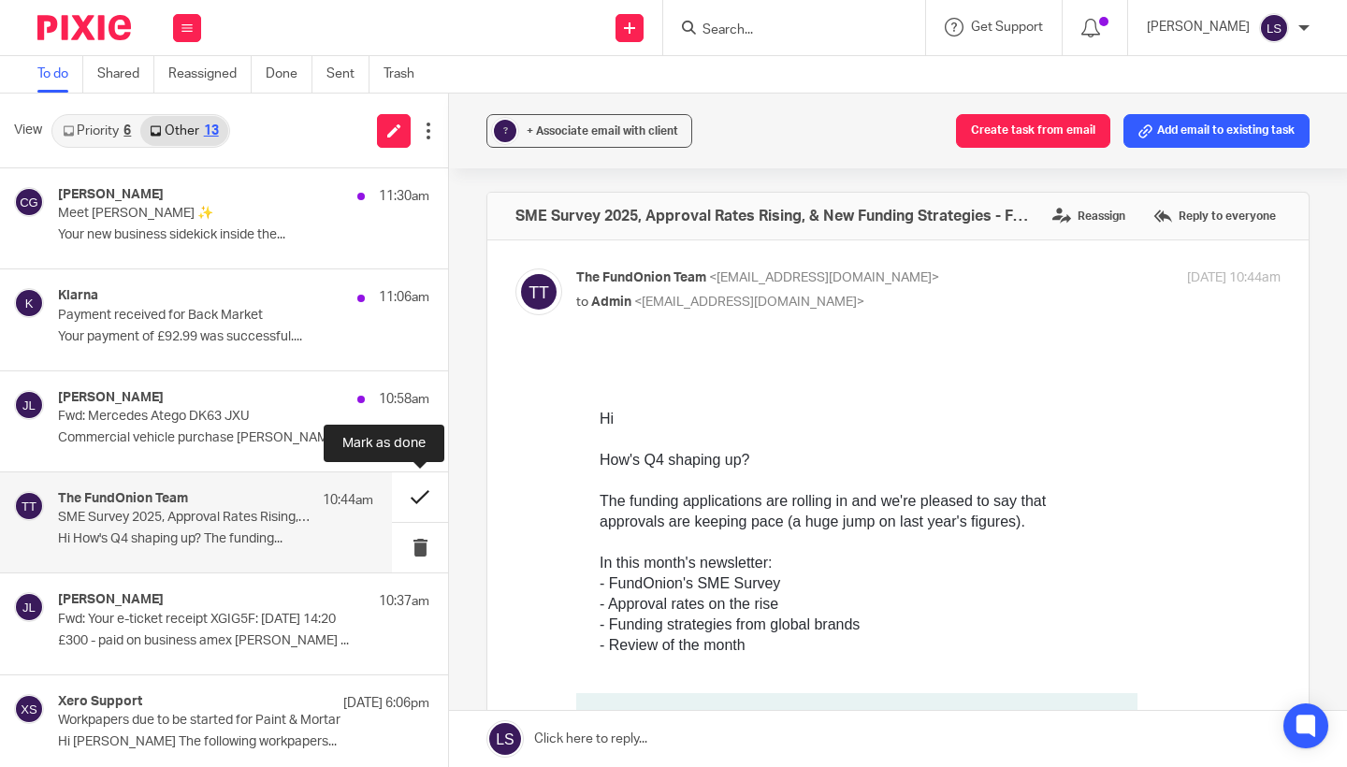
click at [419, 502] on button at bounding box center [420, 498] width 56 height 50
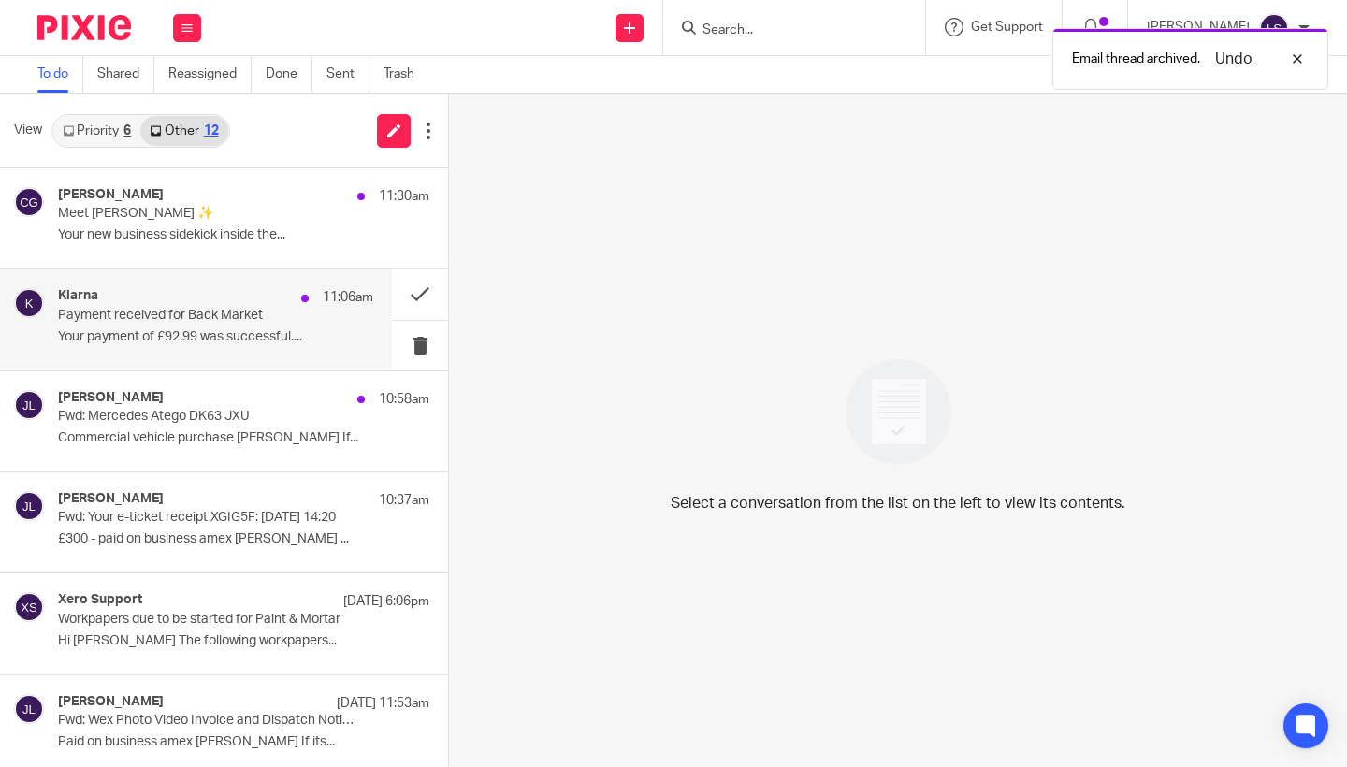
click at [271, 308] on p "Payment received for Back Market" at bounding box center [184, 316] width 253 height 16
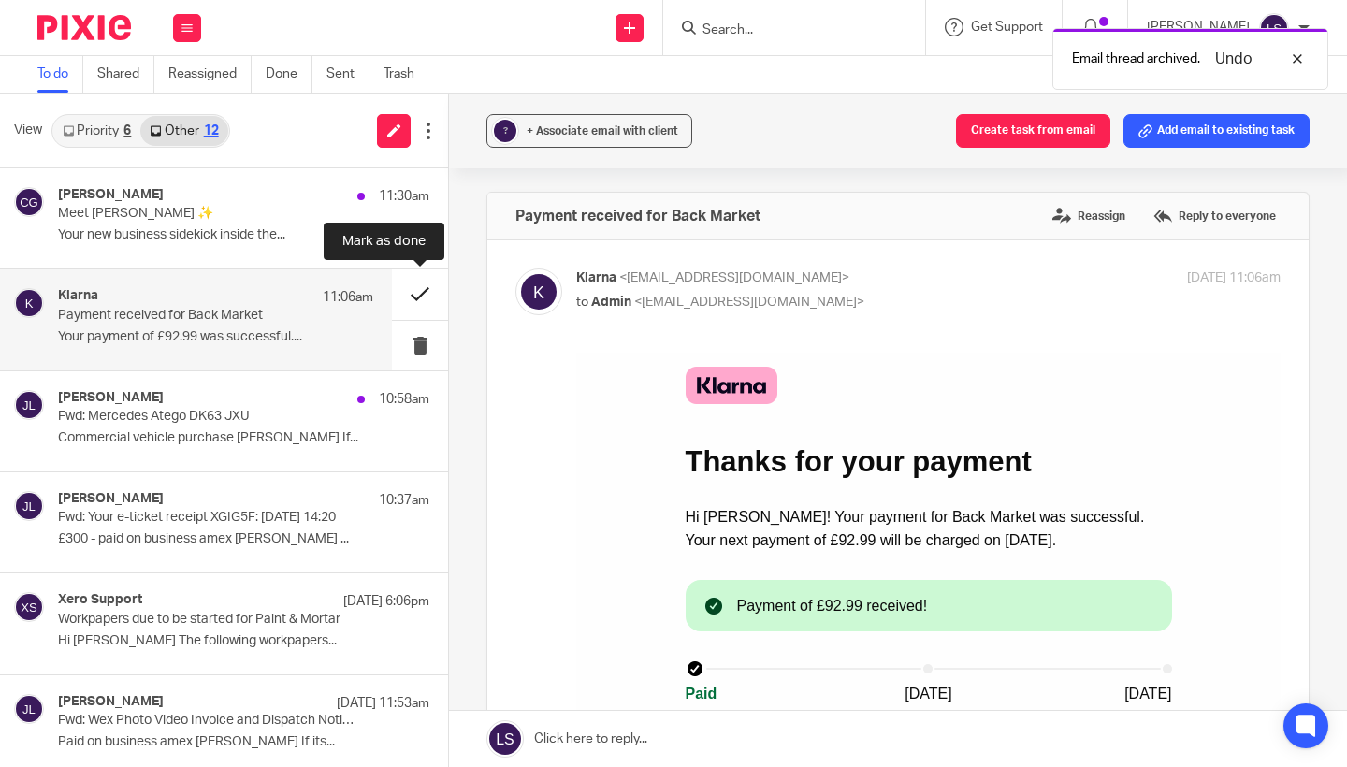
click at [410, 292] on button at bounding box center [420, 294] width 56 height 50
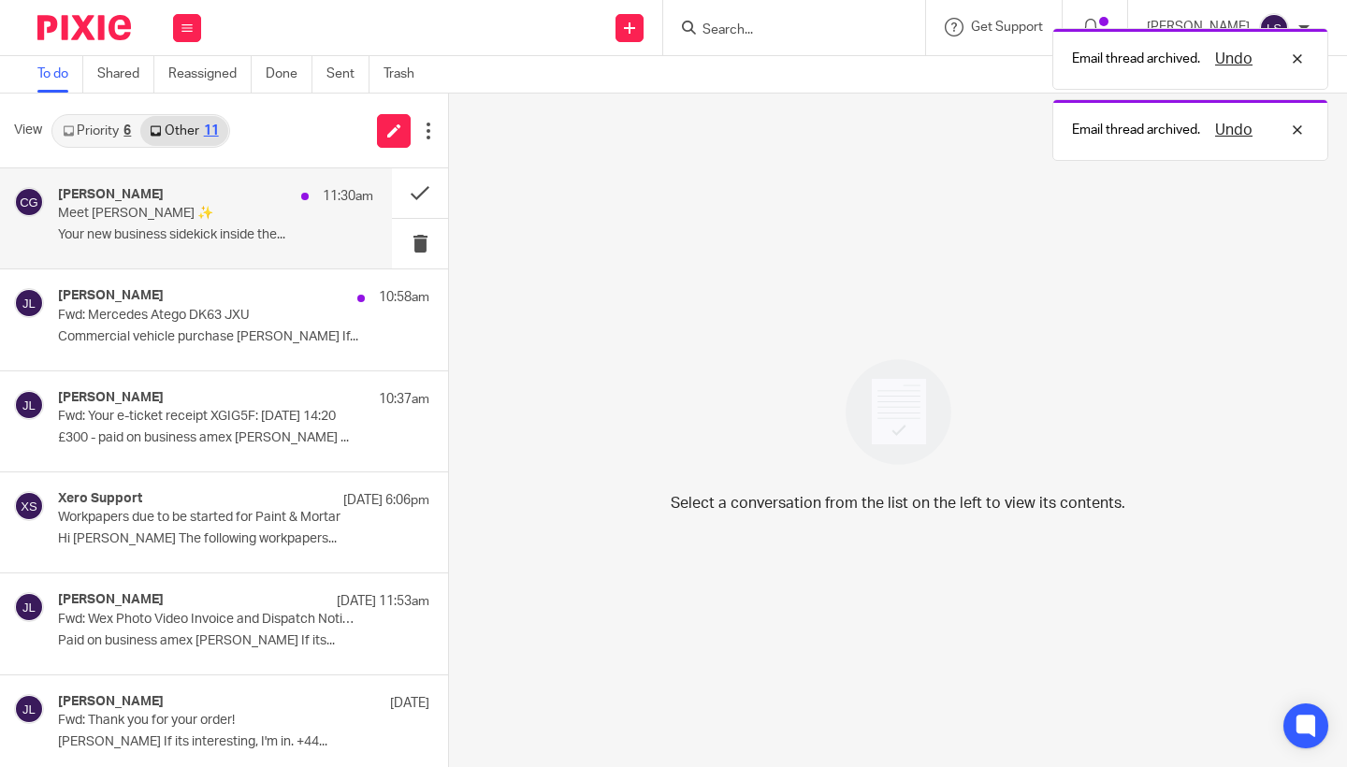
click at [276, 227] on p "Your new business sidekick inside the..." at bounding box center [215, 235] width 315 height 16
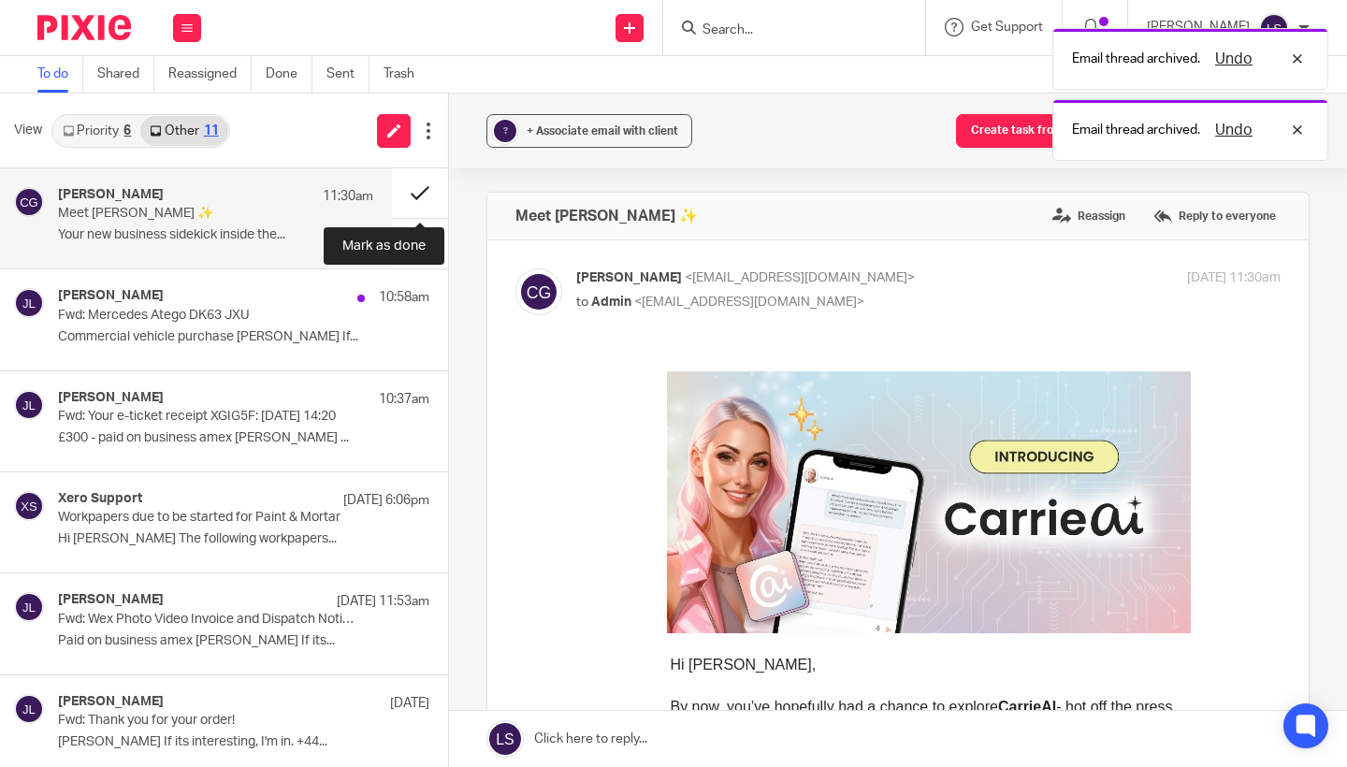
click at [404, 191] on button at bounding box center [420, 193] width 56 height 50
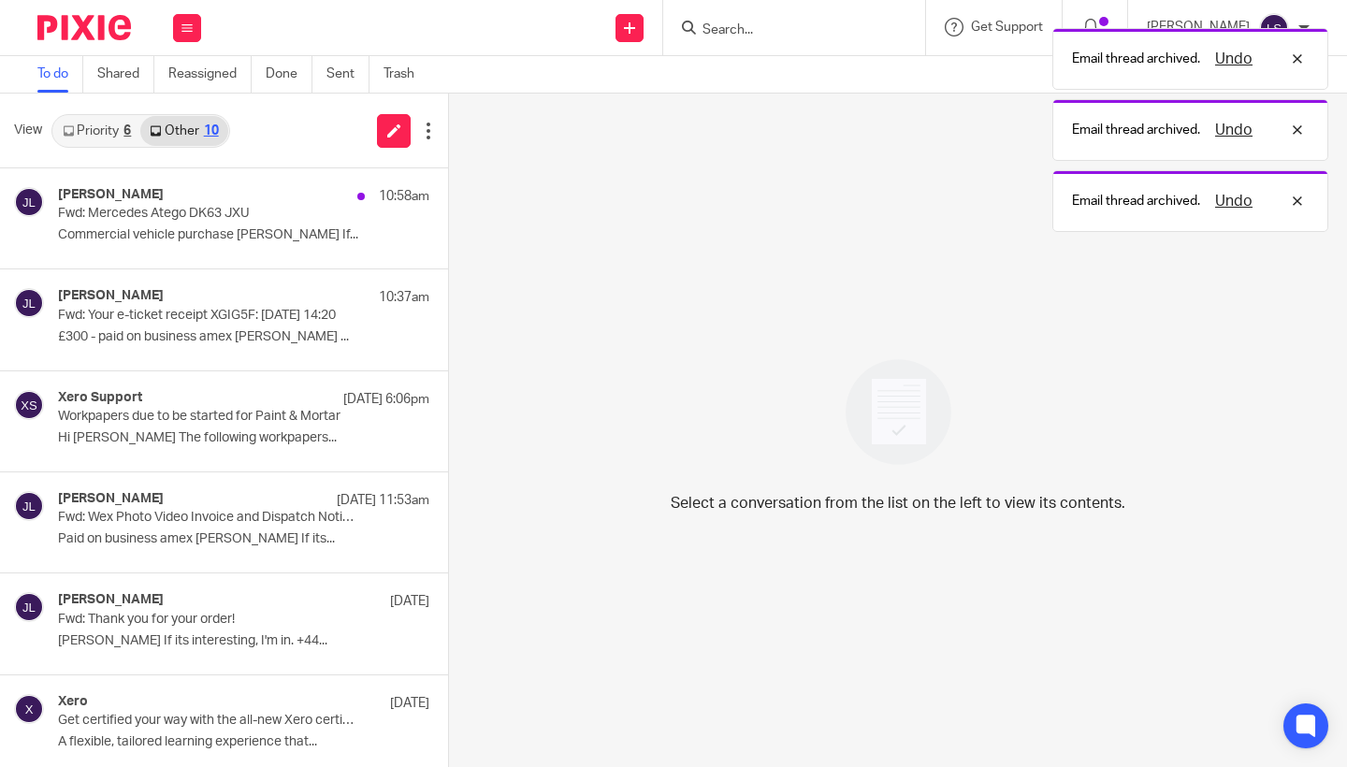
click at [136, 134] on link "Priority 6" at bounding box center [96, 131] width 87 height 30
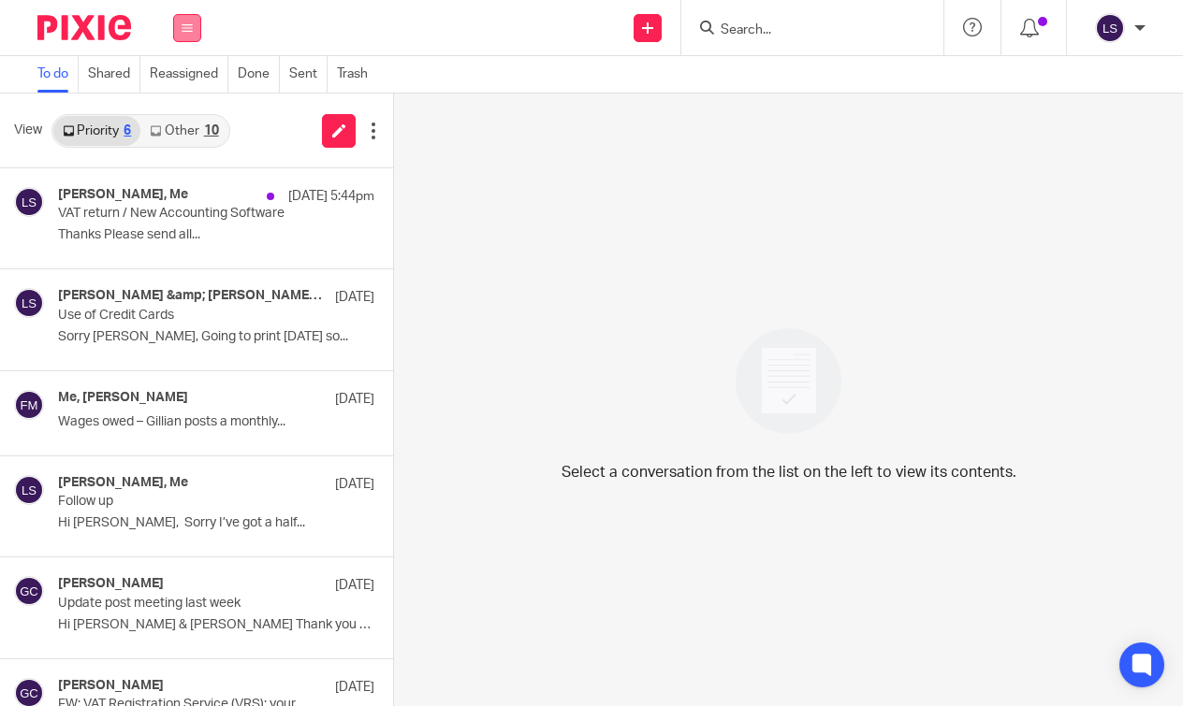
click at [188, 29] on icon at bounding box center [187, 27] width 11 height 11
click at [182, 114] on link "Email" at bounding box center [179, 114] width 34 height 13
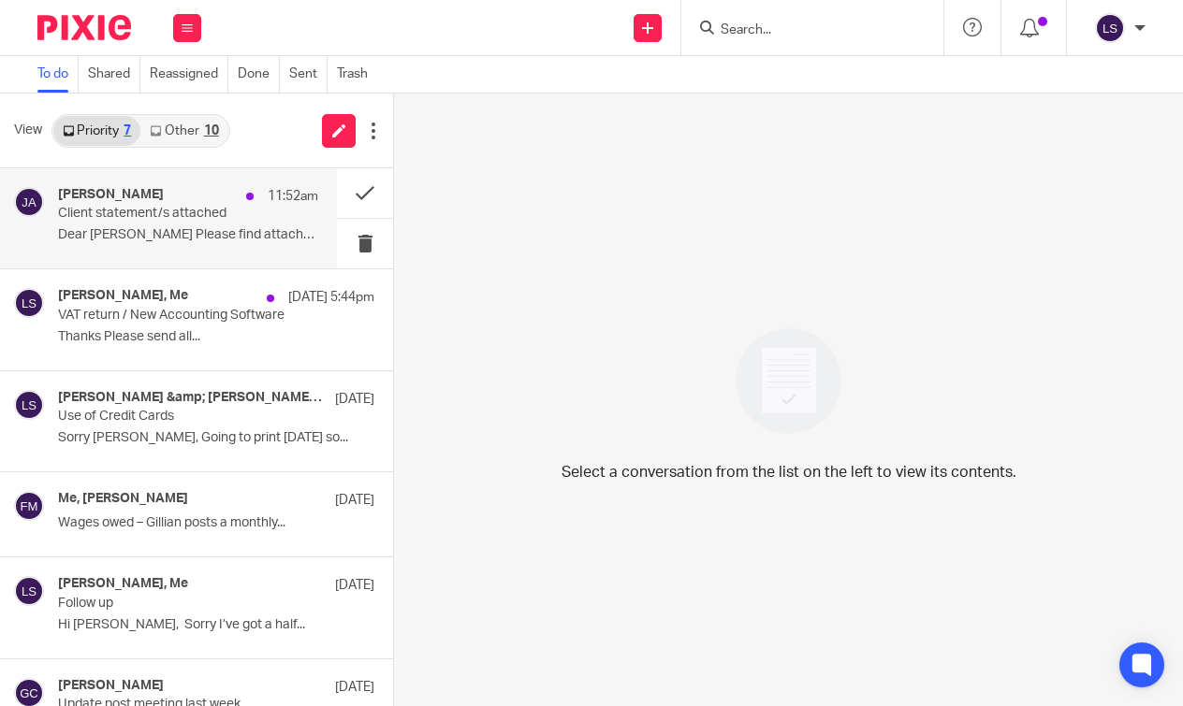
click at [167, 202] on div "[PERSON_NAME] 11:52am" at bounding box center [188, 196] width 260 height 19
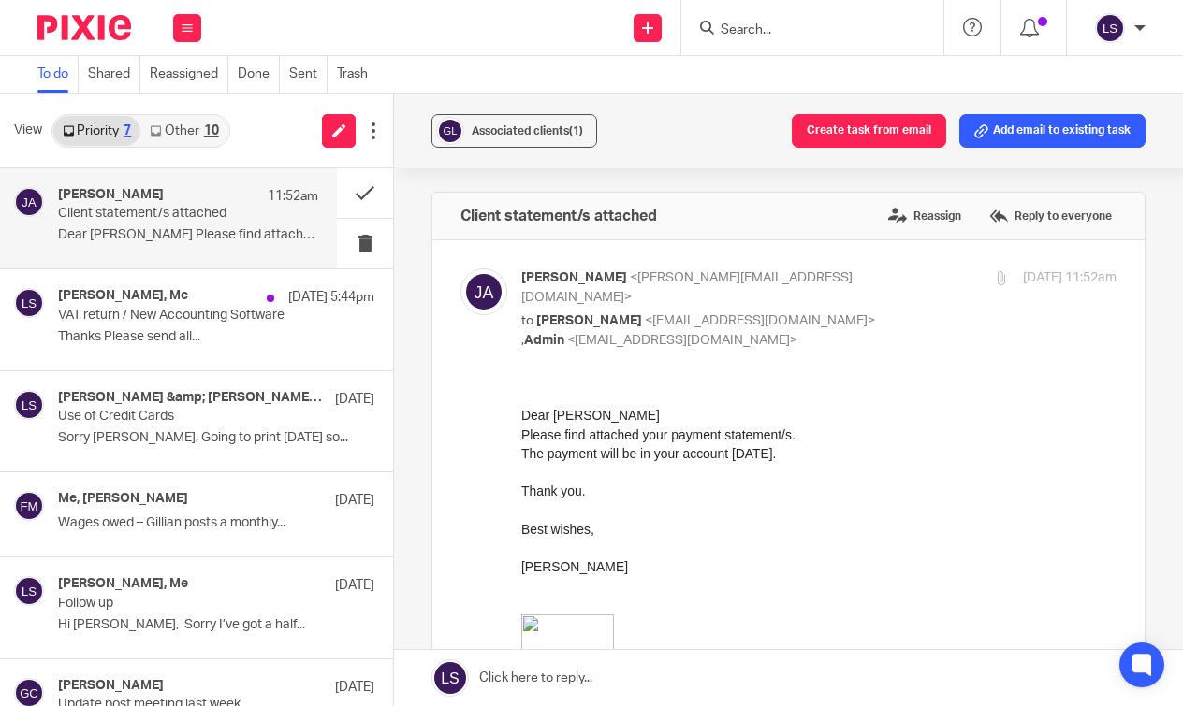
click at [585, 525] on p "Best wishes, [PERSON_NAME]" at bounding box center [818, 567] width 595 height 95
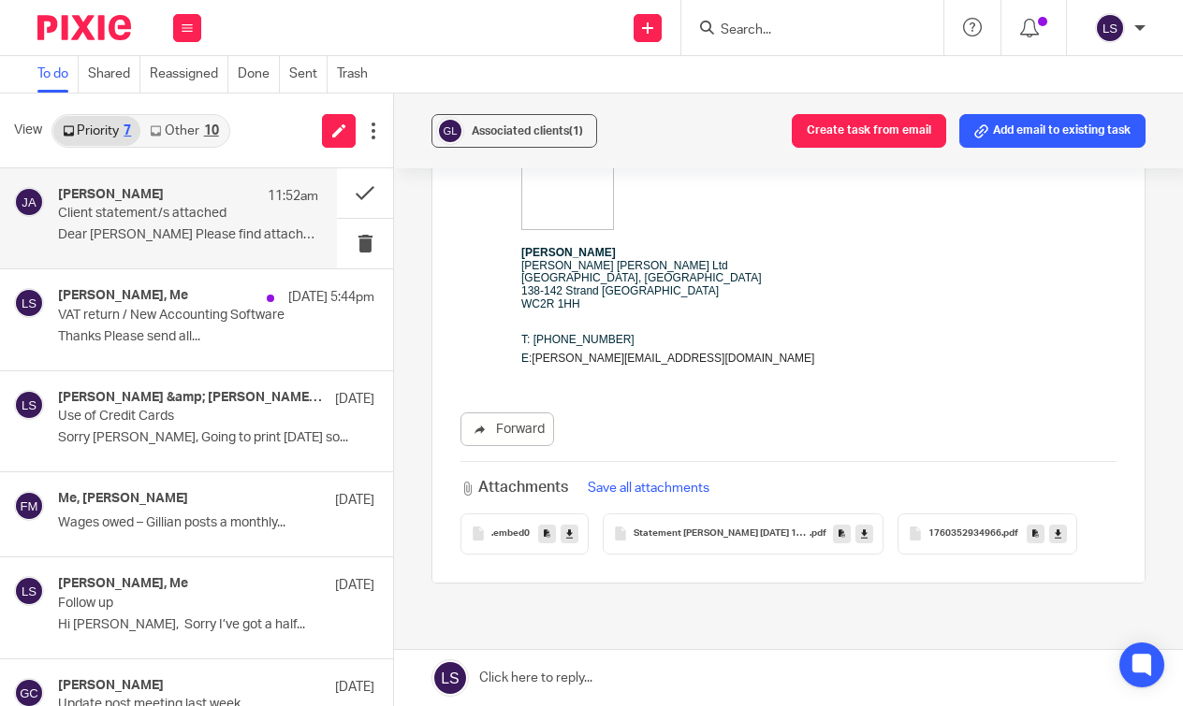
scroll to position [489, 0]
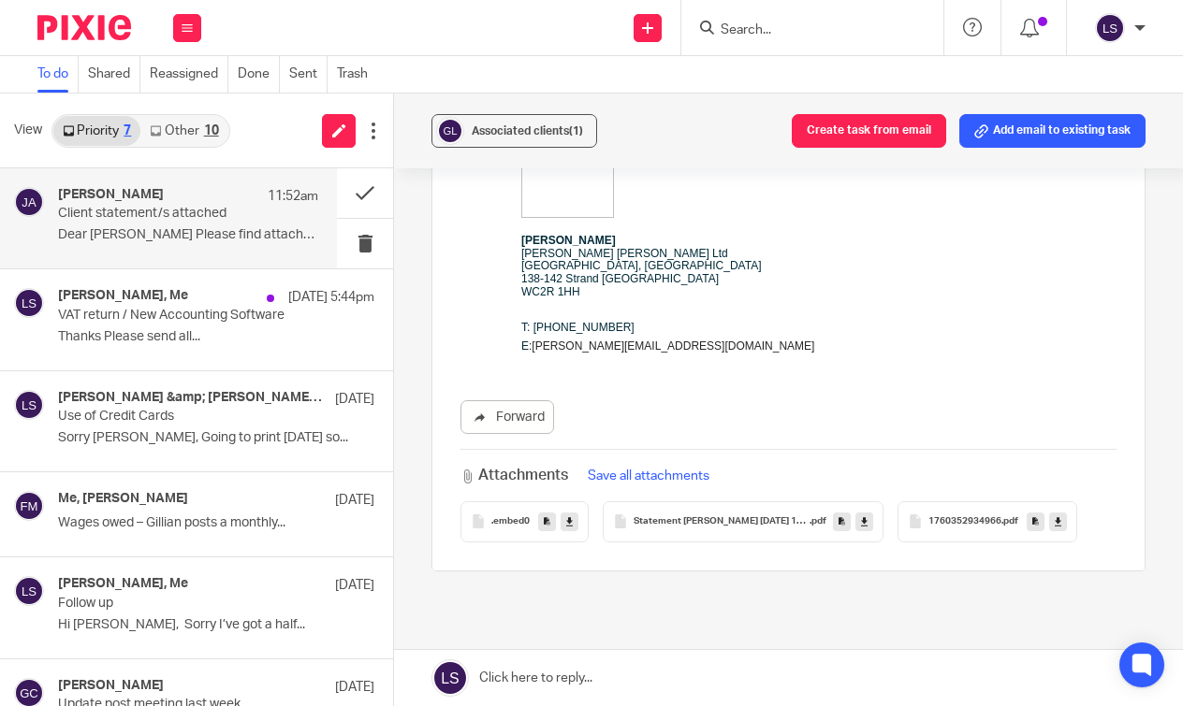
click at [866, 515] on icon at bounding box center [864, 522] width 7 height 14
click at [1060, 515] on icon at bounding box center [1058, 522] width 7 height 14
click at [383, 189] on button at bounding box center [365, 193] width 56 height 50
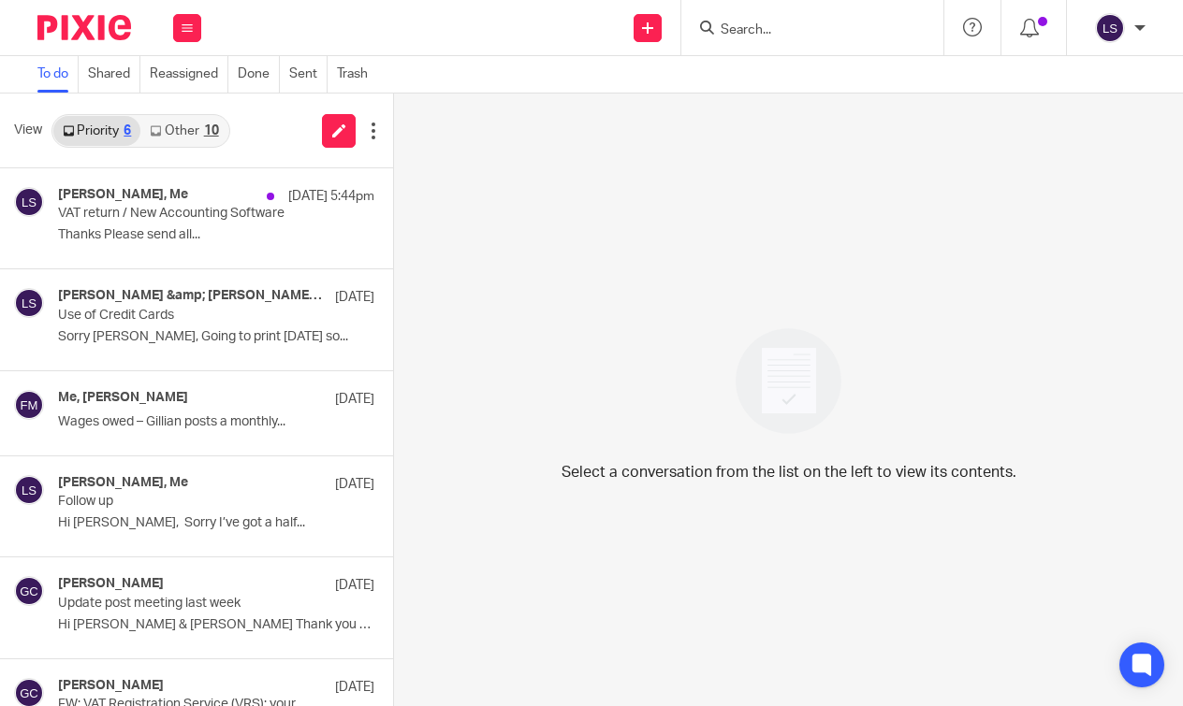
click at [199, 130] on link "Other 10" at bounding box center [183, 131] width 87 height 30
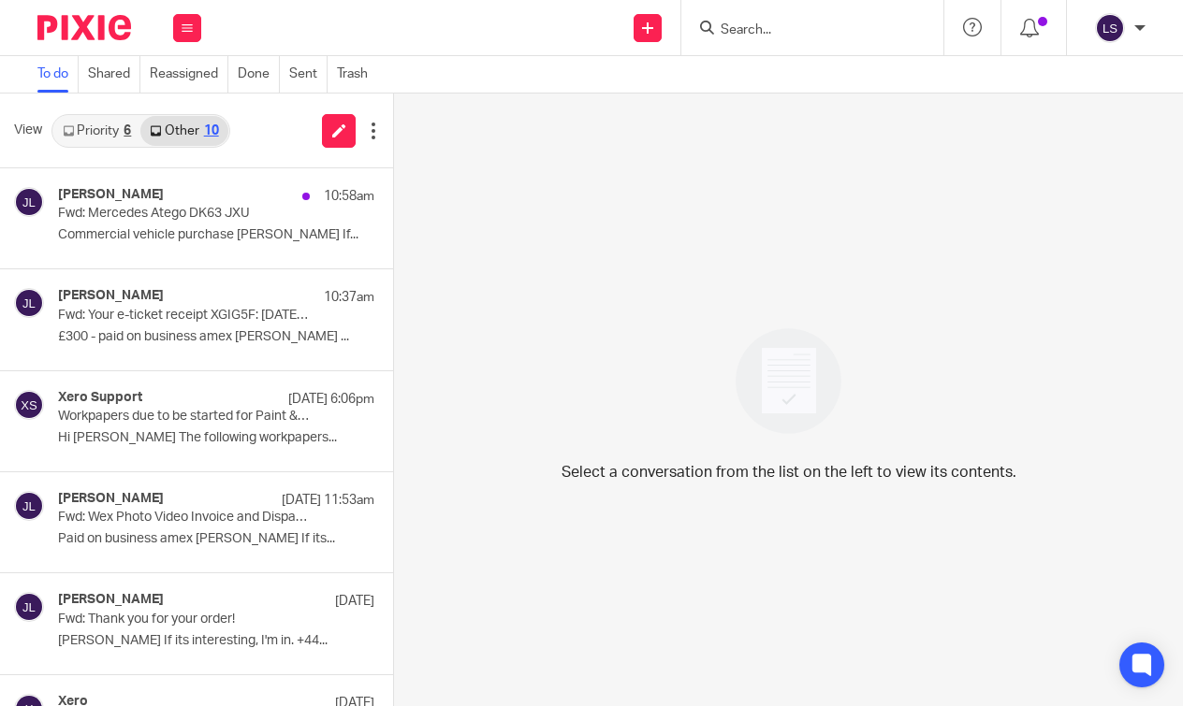
click at [104, 128] on link "Priority 6" at bounding box center [96, 131] width 87 height 30
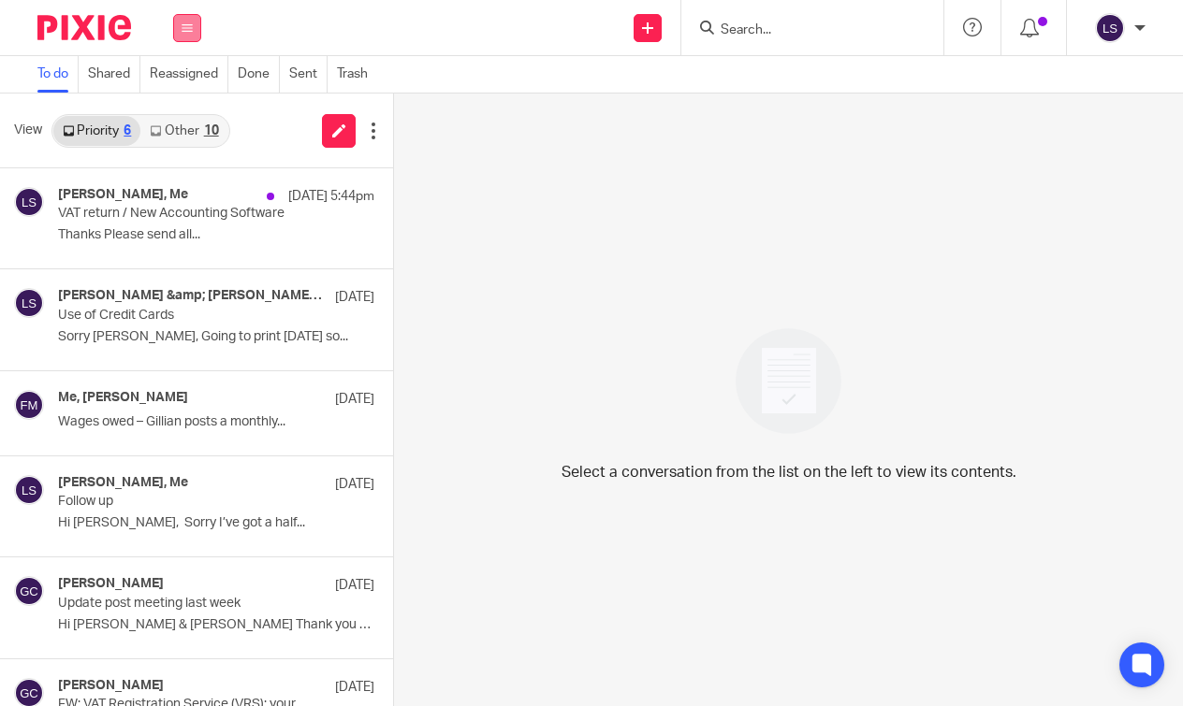
click at [193, 33] on button at bounding box center [187, 28] width 28 height 28
click at [183, 114] on link "Email" at bounding box center [179, 114] width 34 height 13
click at [205, 133] on div "10" at bounding box center [211, 130] width 15 height 13
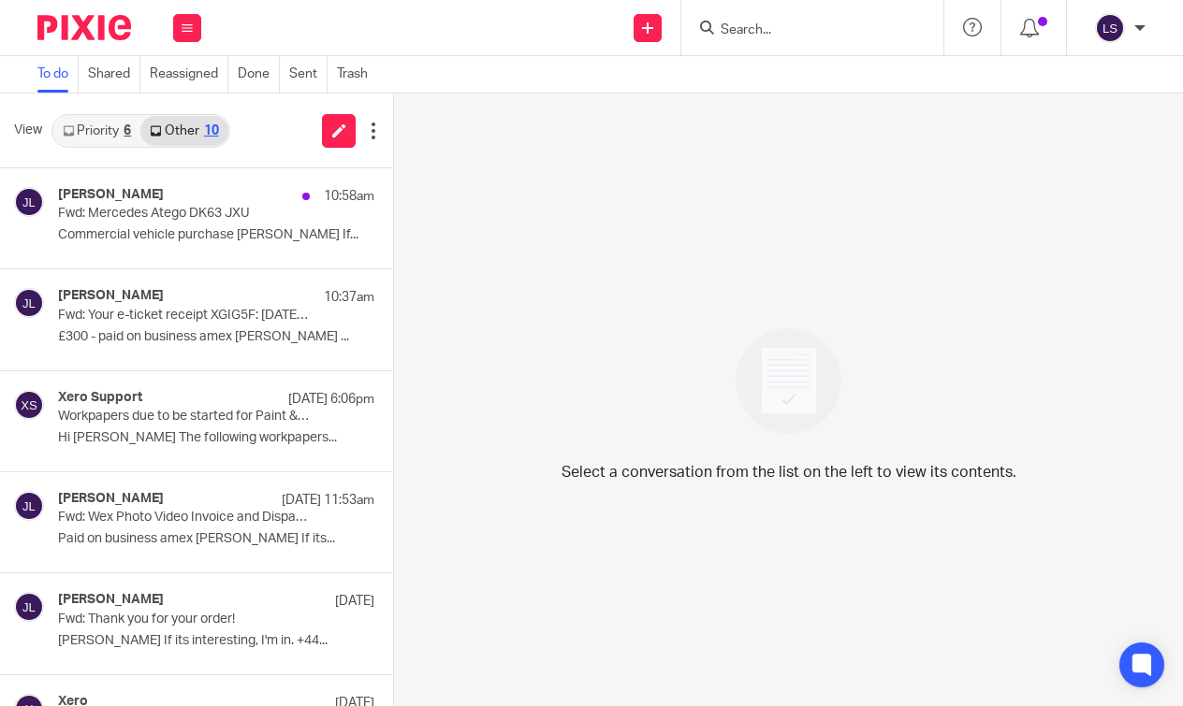
click at [114, 124] on link "Priority 6" at bounding box center [96, 131] width 87 height 30
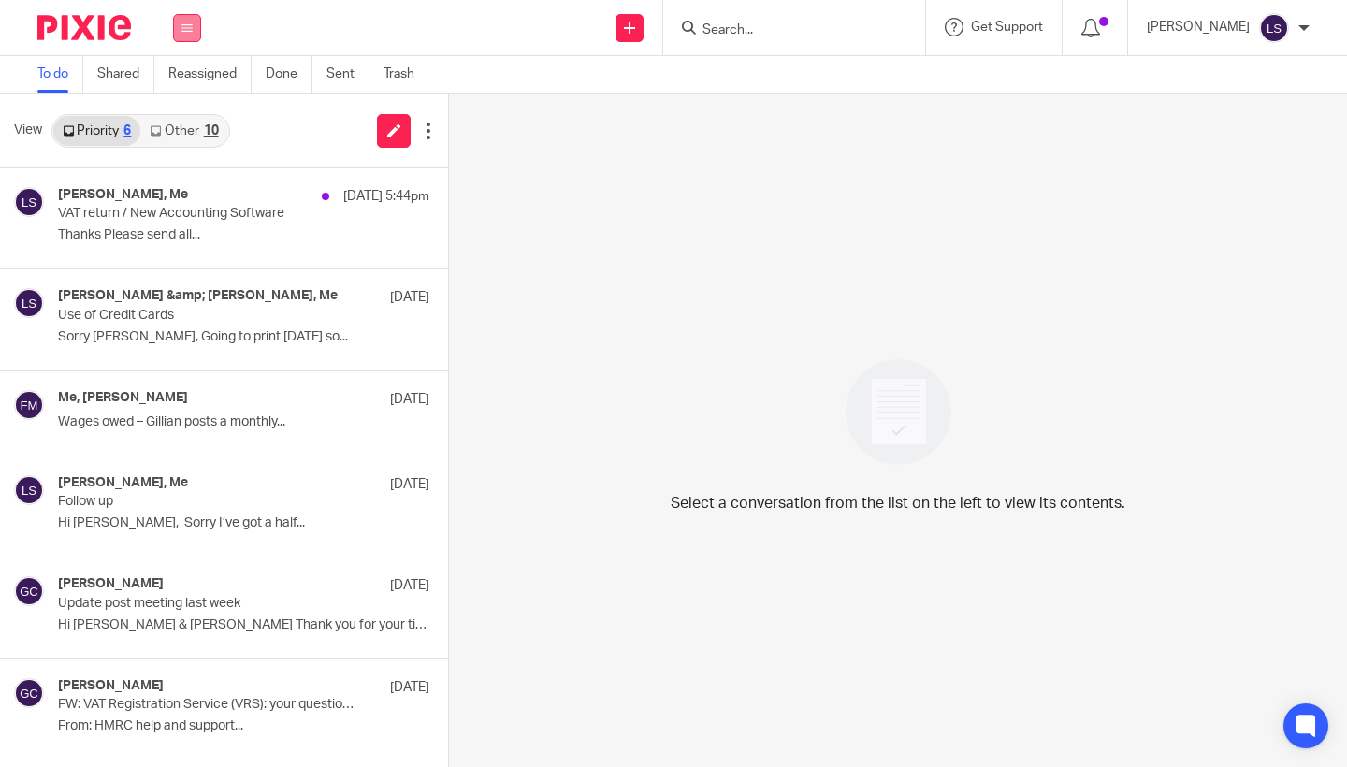
click at [188, 29] on icon at bounding box center [187, 27] width 11 height 11
click at [179, 118] on link "Email" at bounding box center [179, 114] width 34 height 13
click at [189, 129] on link "Other 10" at bounding box center [183, 131] width 87 height 30
